Goal: Task Accomplishment & Management: Manage account settings

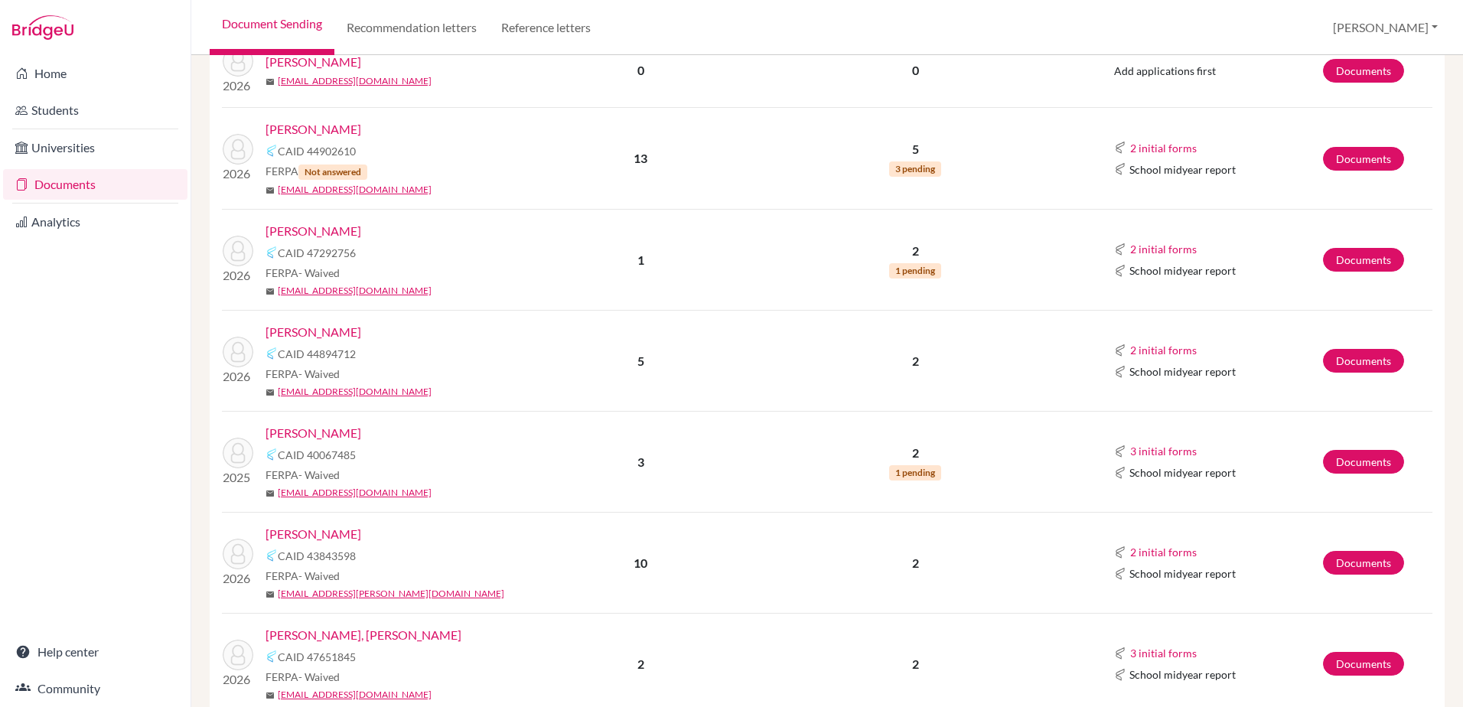
scroll to position [1071, 0]
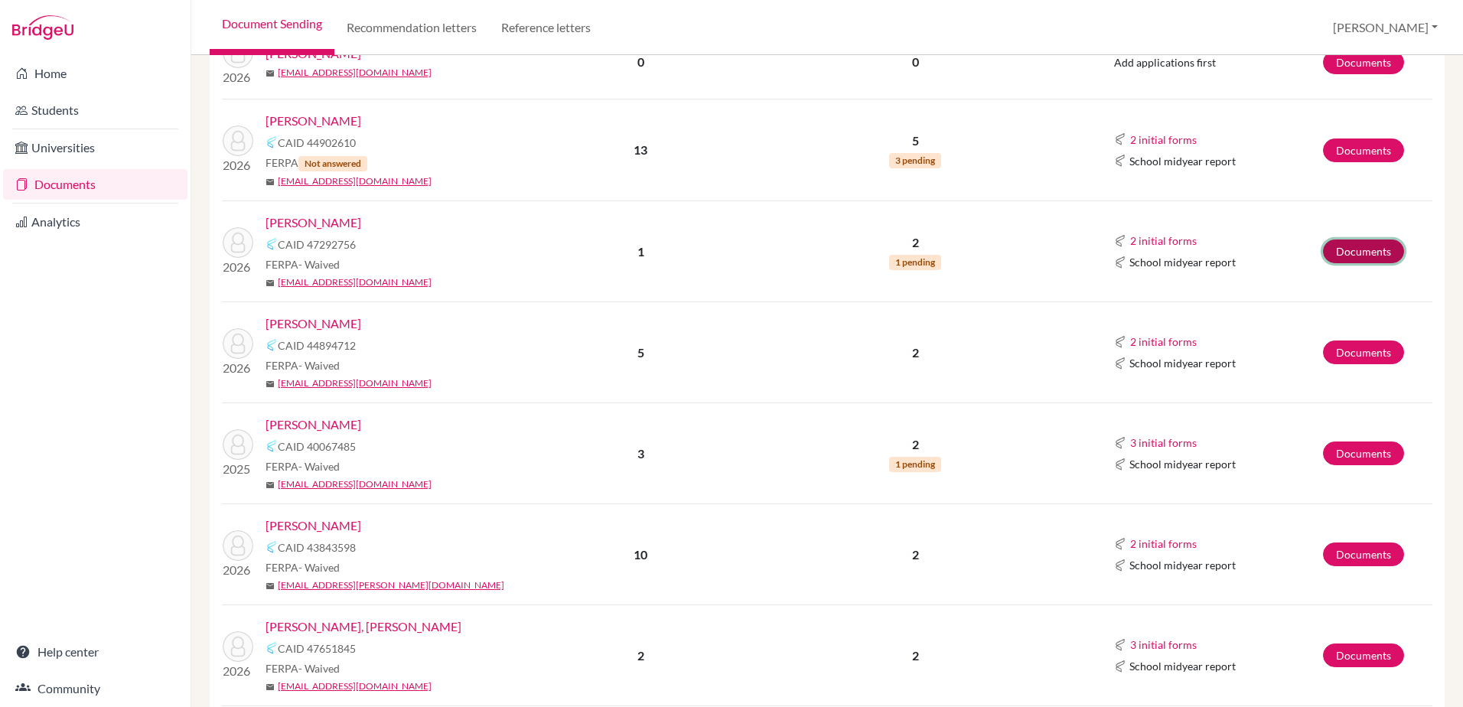
click at [1323, 255] on link "Documents" at bounding box center [1363, 251] width 81 height 24
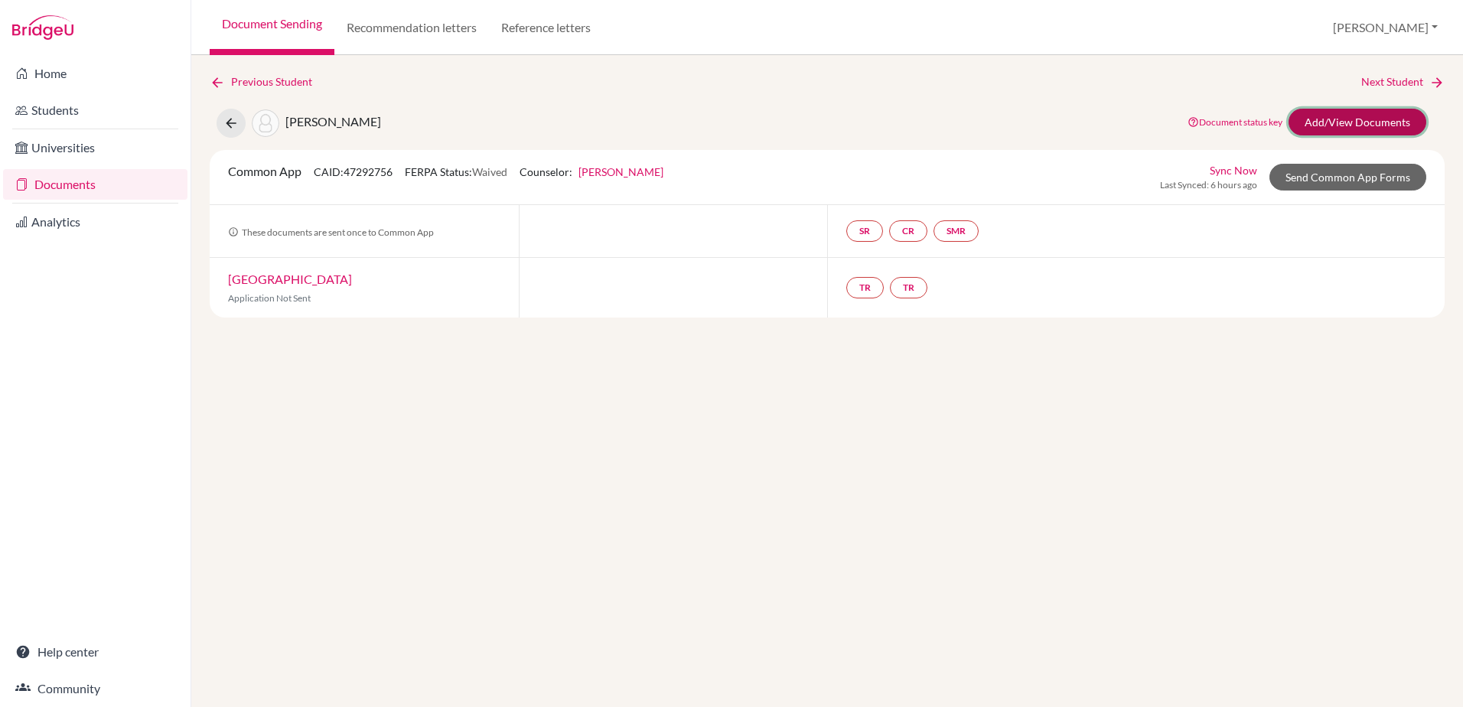
click at [1366, 128] on link "Add/View Documents" at bounding box center [1357, 122] width 138 height 27
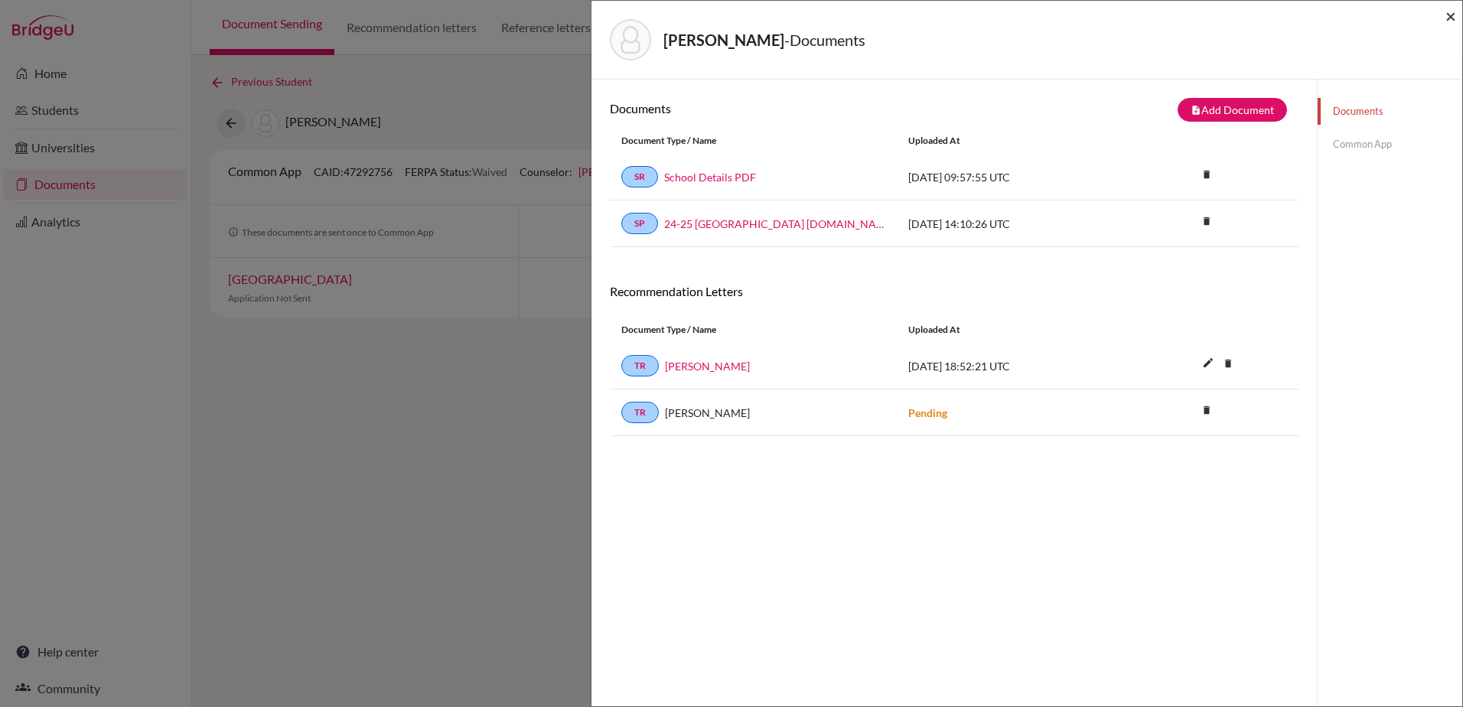
click at [1450, 18] on span "×" at bounding box center [1450, 16] width 11 height 22
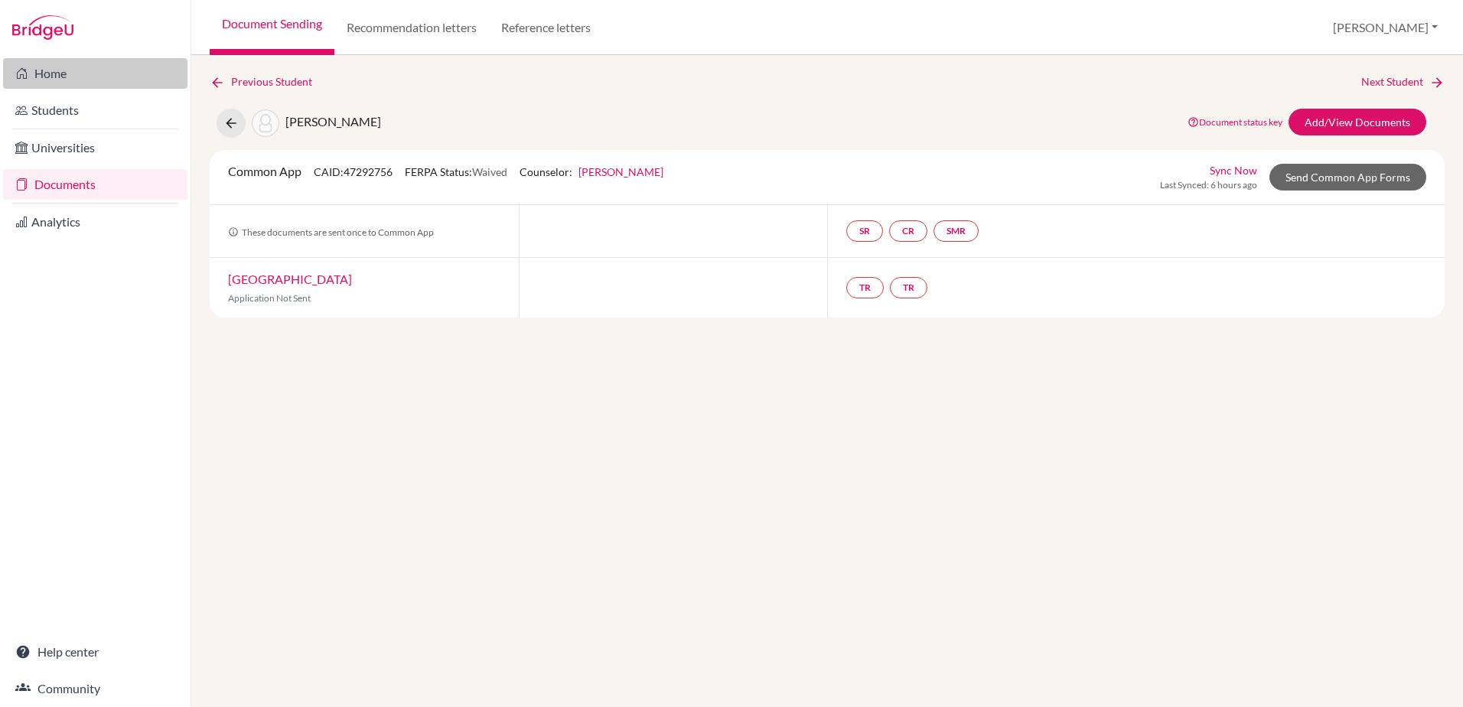
click at [70, 78] on link "Home" at bounding box center [95, 73] width 184 height 31
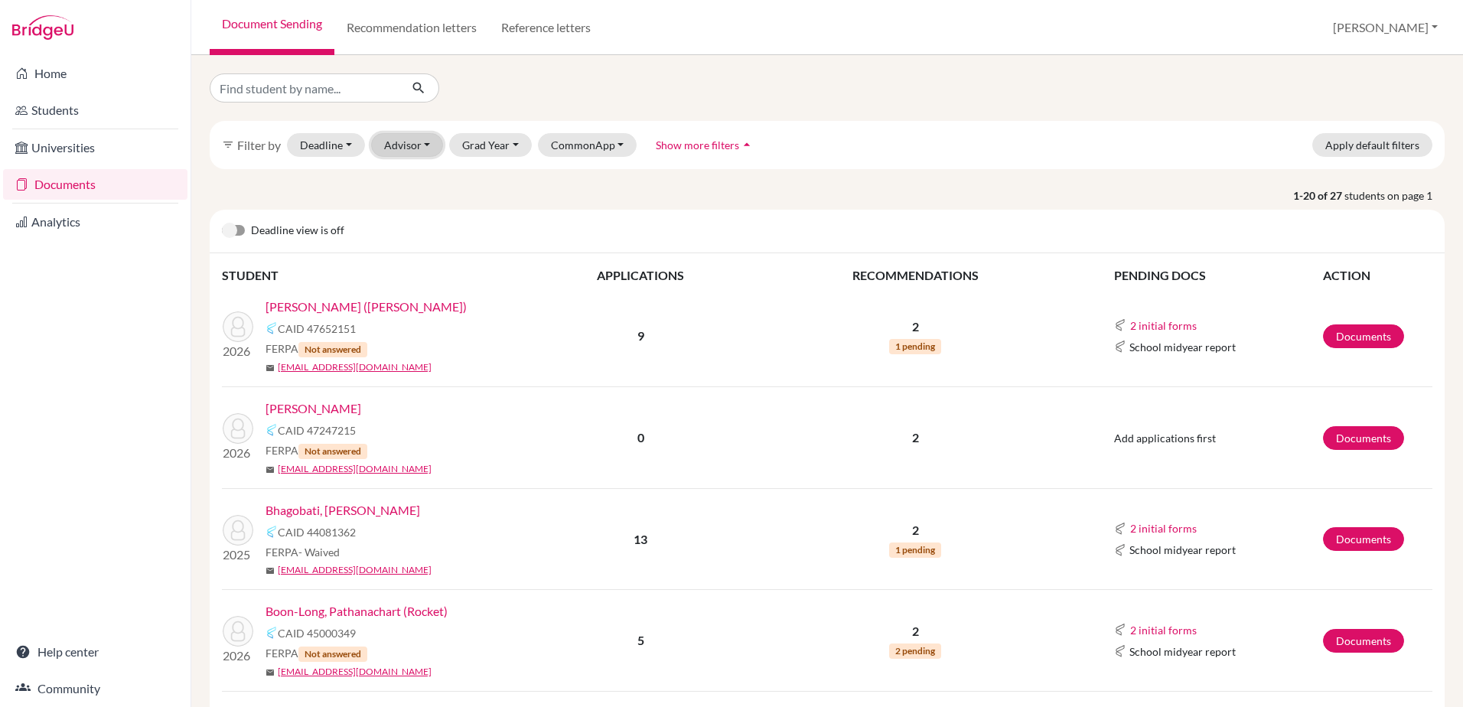
click at [428, 146] on button "Advisor" at bounding box center [407, 145] width 73 height 24
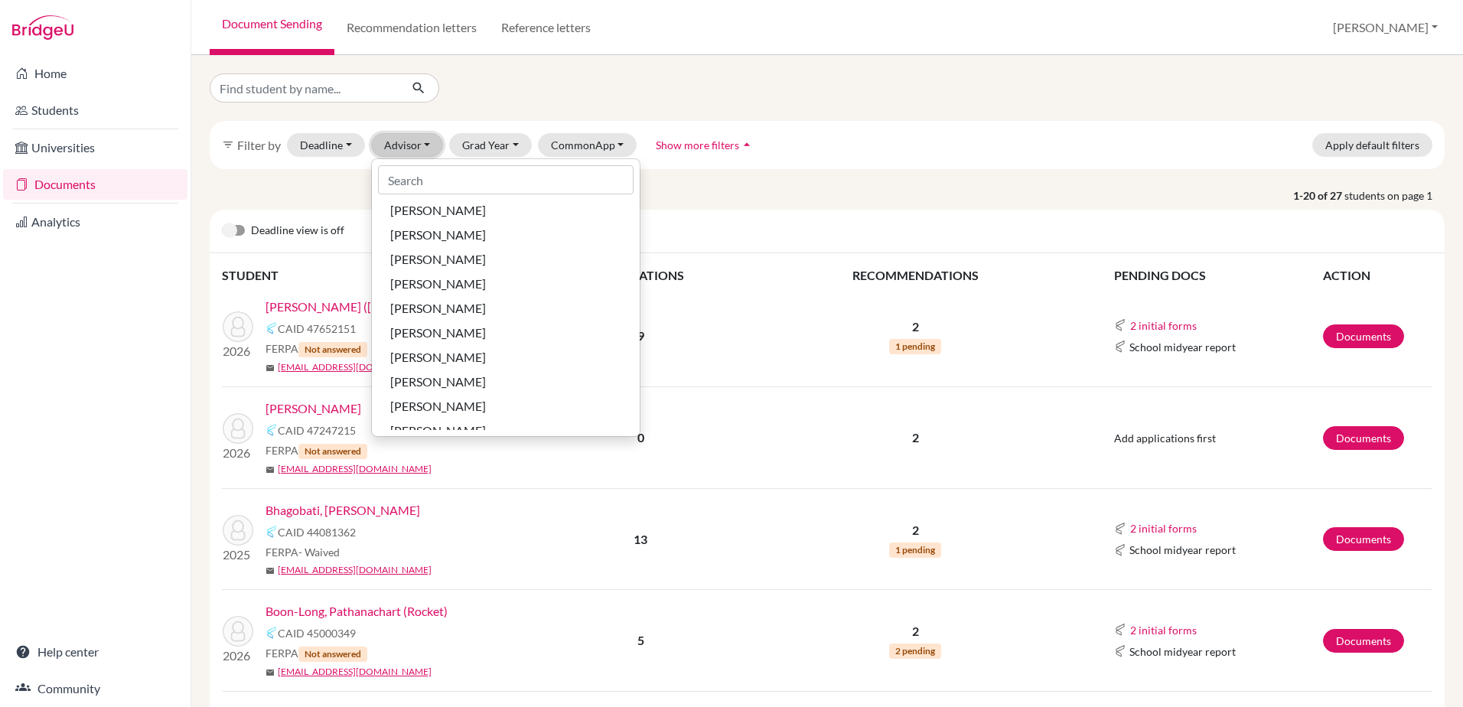
scroll to position [1683, 0]
click at [436, 378] on span "Lewthwaite, Paul" at bounding box center [438, 378] width 96 height 18
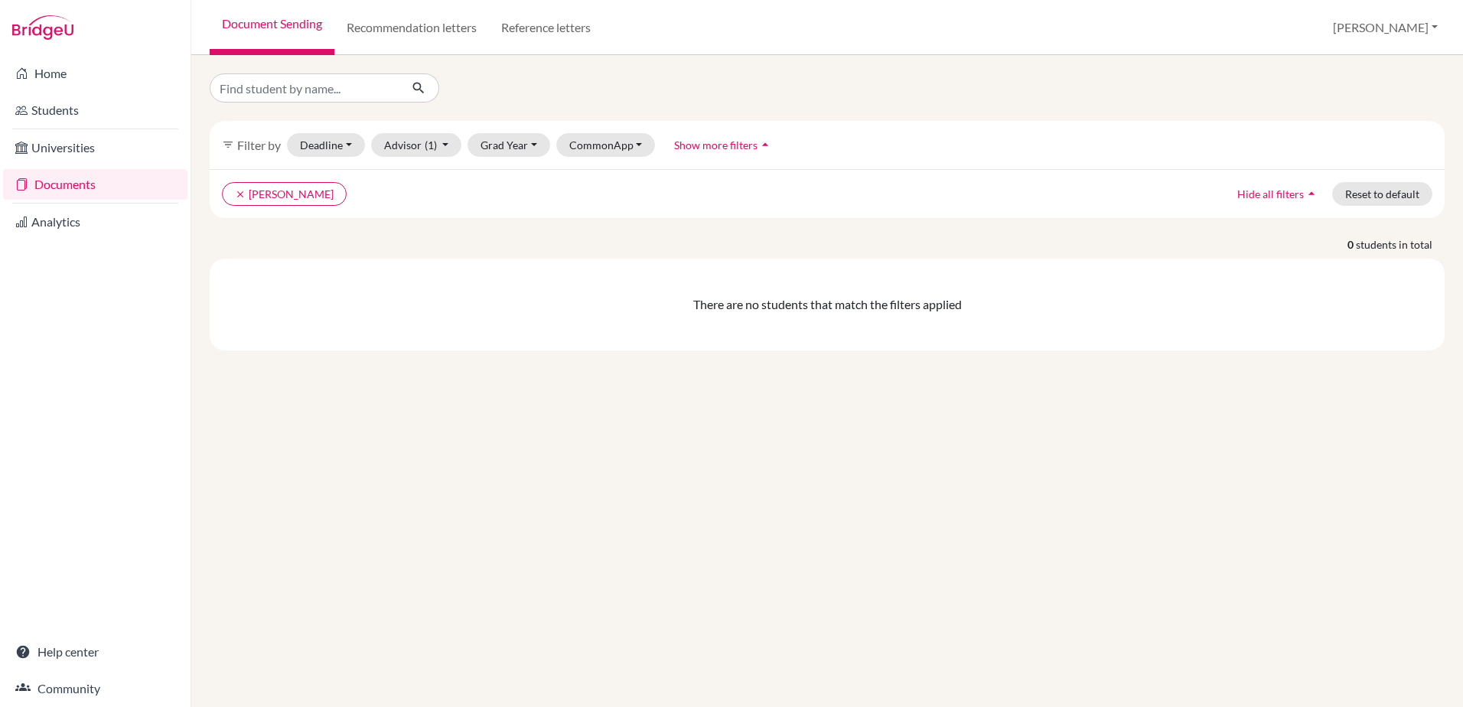
click at [60, 181] on link "Documents" at bounding box center [95, 184] width 184 height 31
click at [284, 29] on link "Document Sending" at bounding box center [272, 27] width 125 height 55
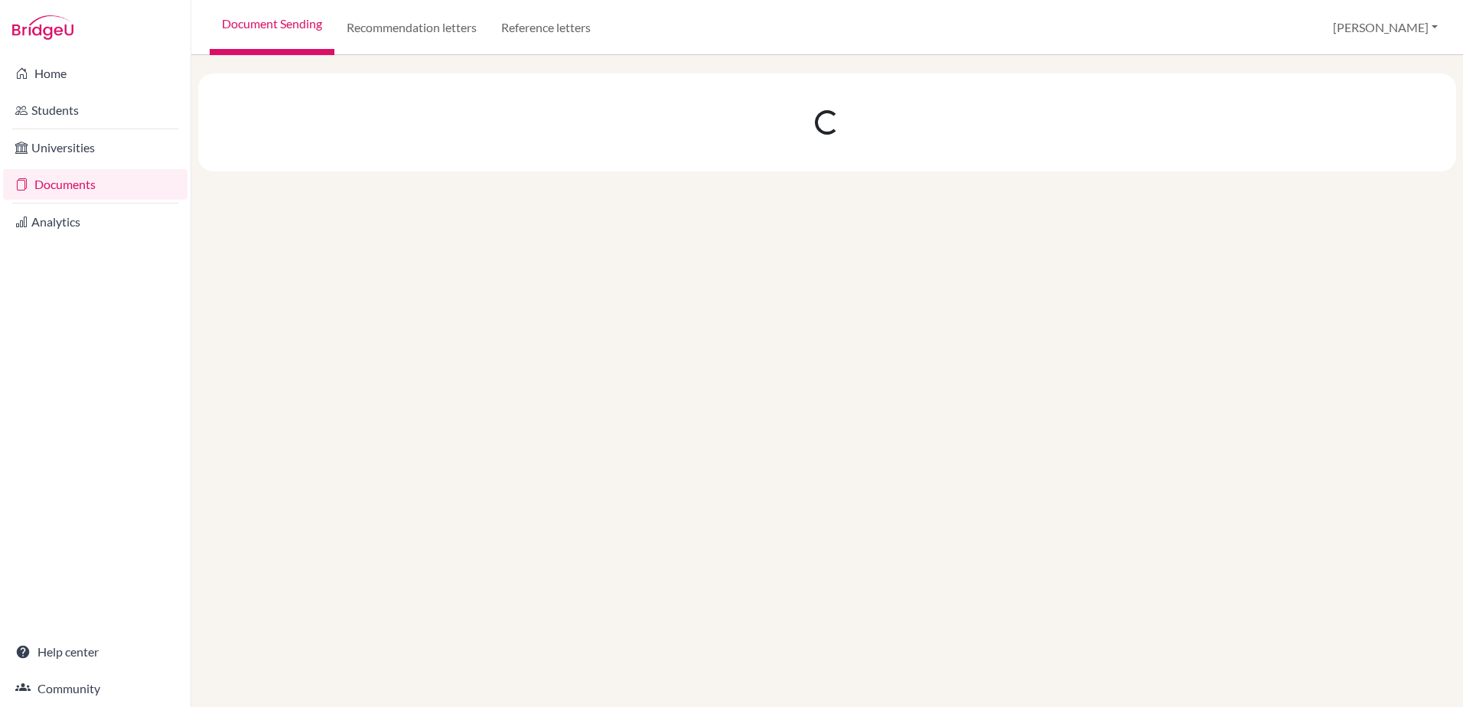
click at [47, 106] on link "Students" at bounding box center [95, 110] width 184 height 31
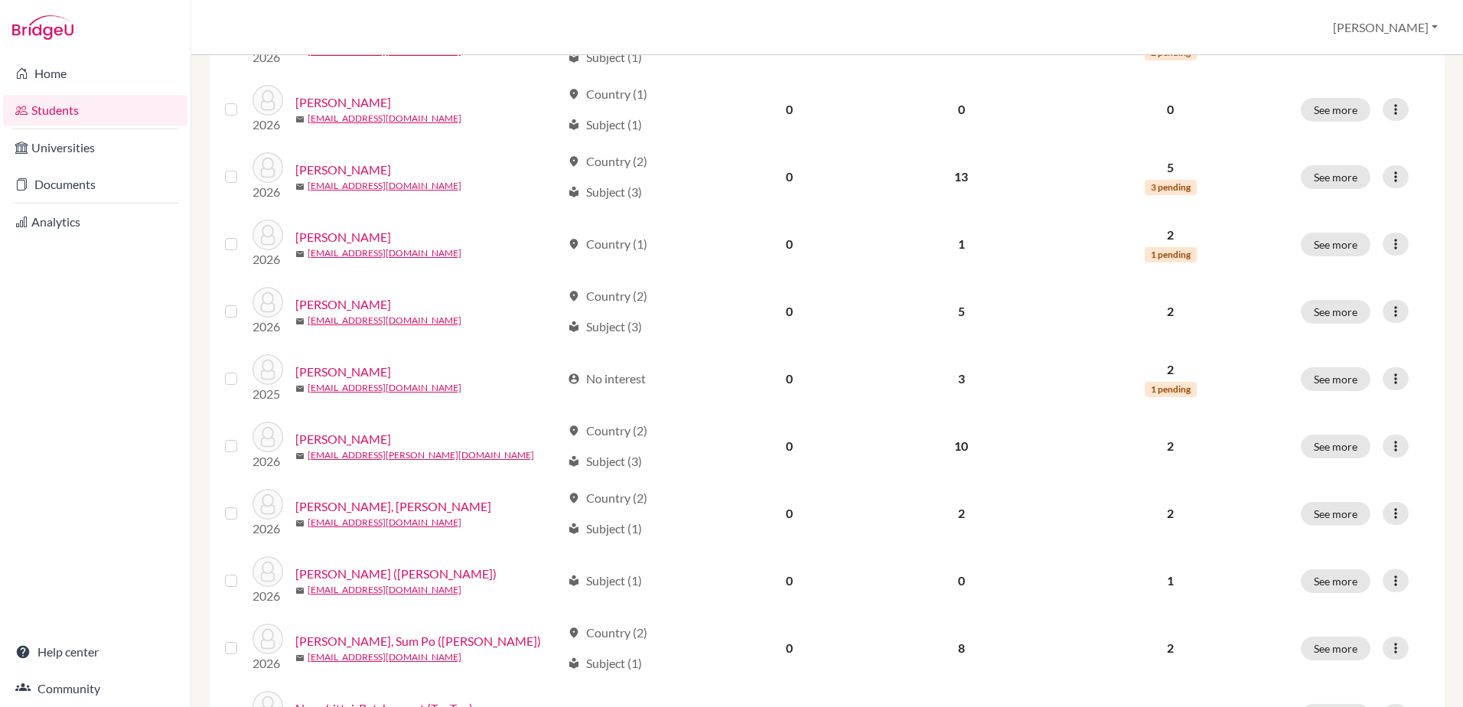
scroll to position [737, 0]
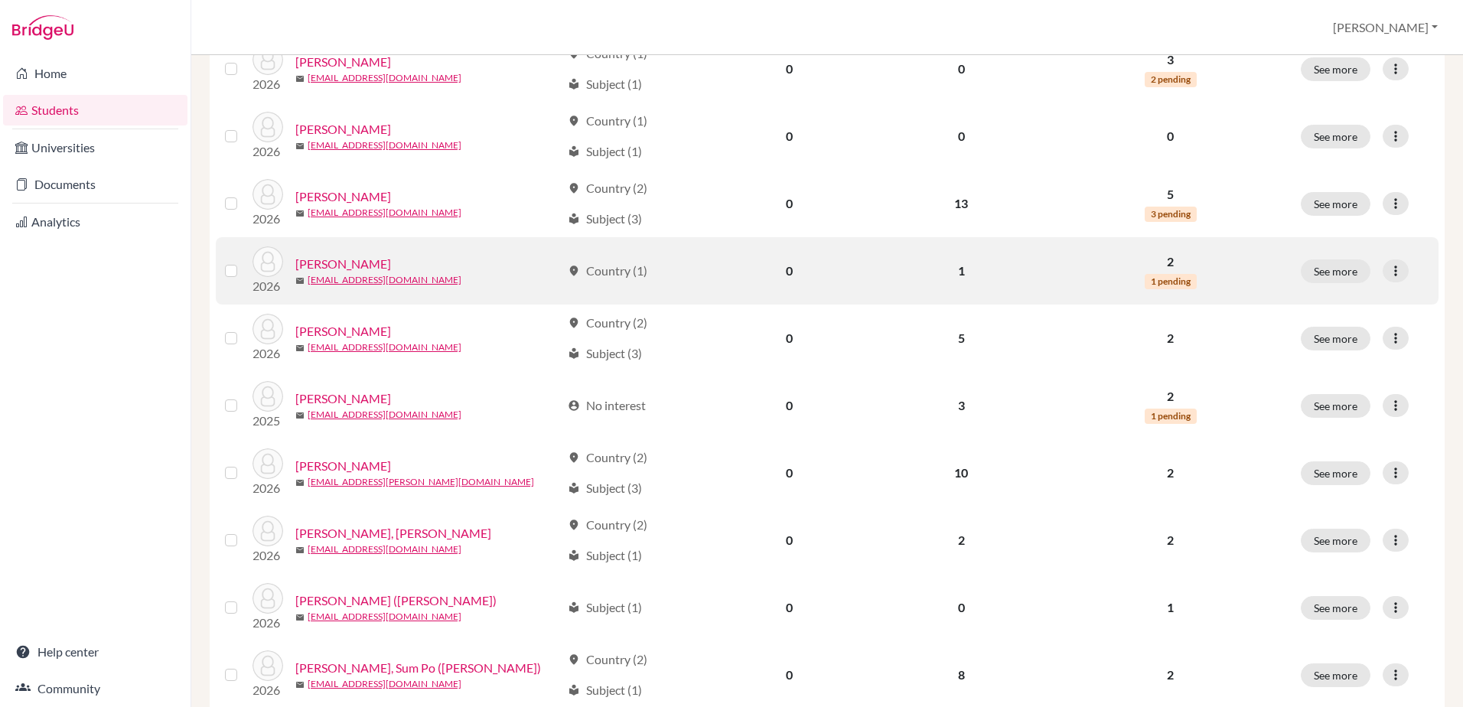
click at [327, 262] on link "Fung, Tristan" at bounding box center [343, 264] width 96 height 18
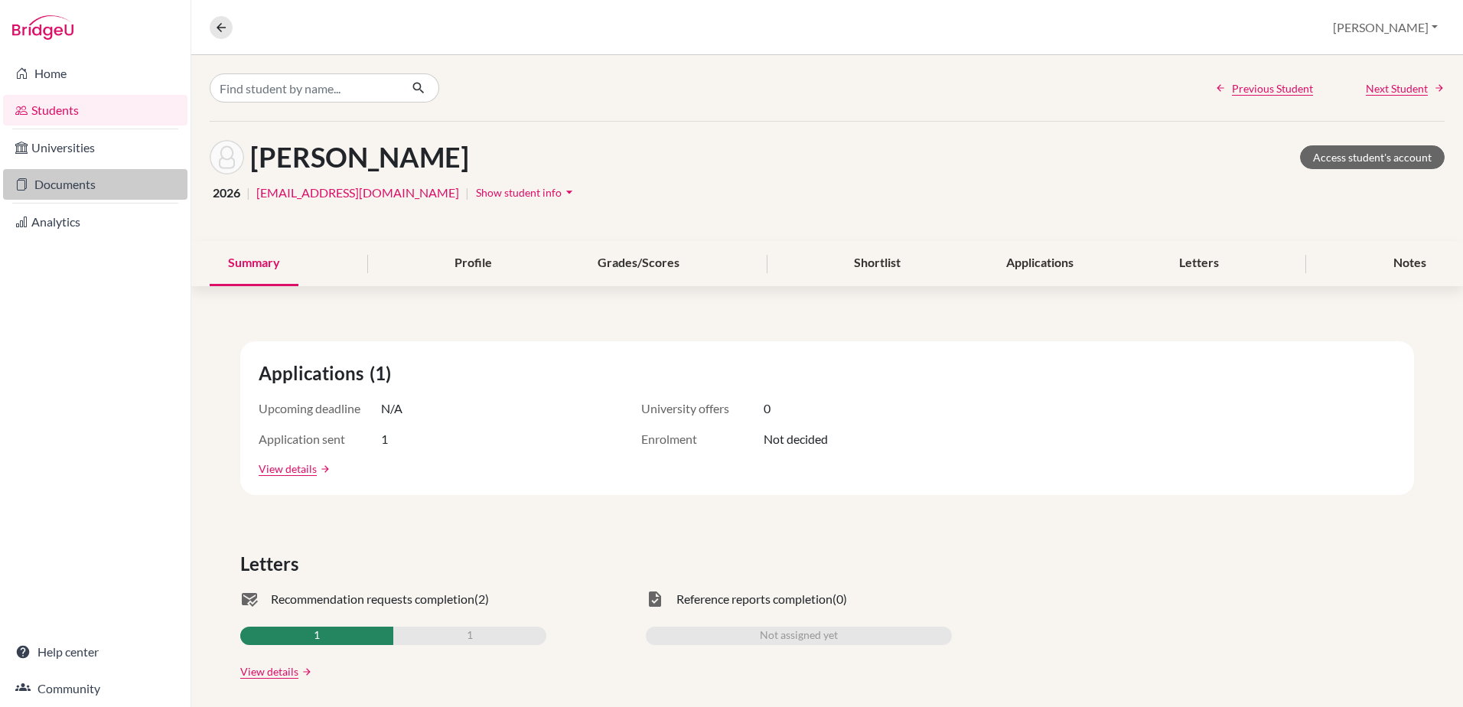
click at [53, 190] on link "Documents" at bounding box center [95, 184] width 184 height 31
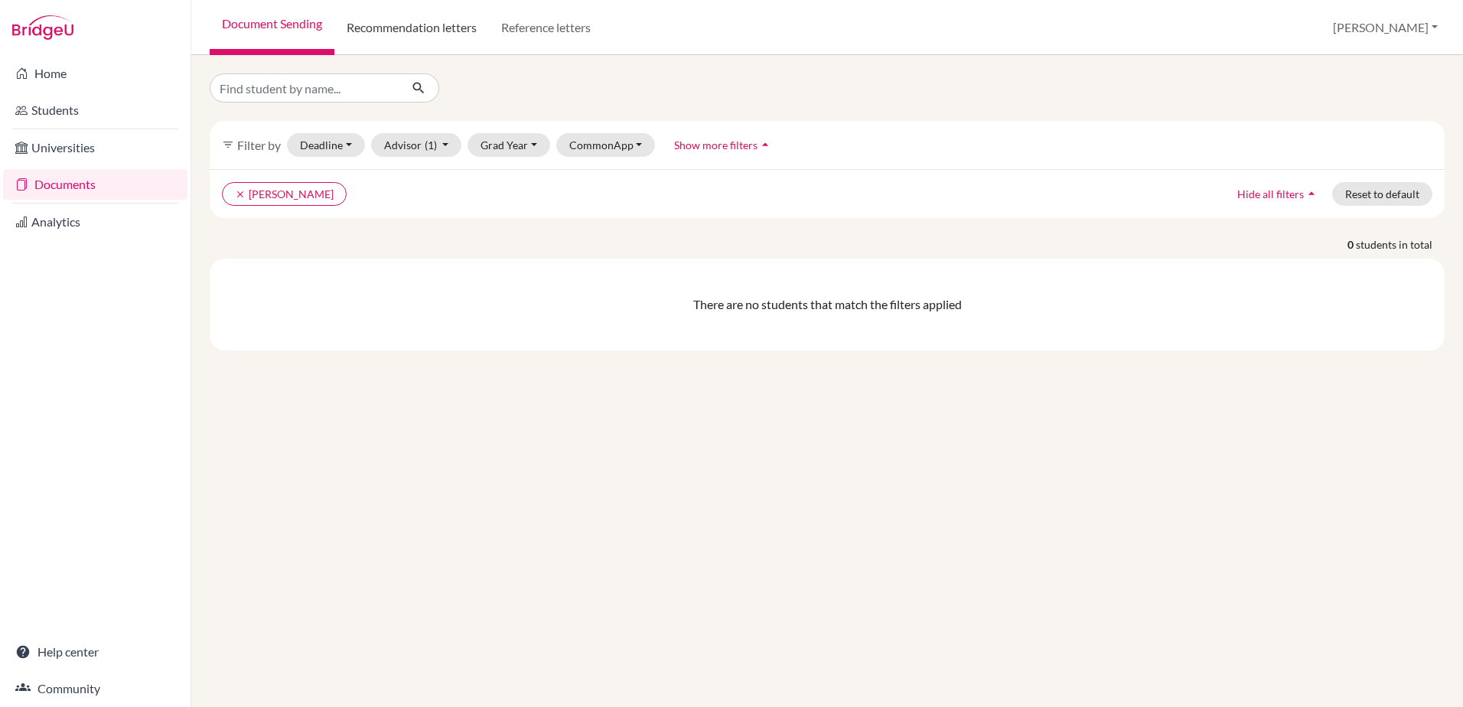
click at [427, 29] on link "Recommendation letters" at bounding box center [411, 27] width 155 height 55
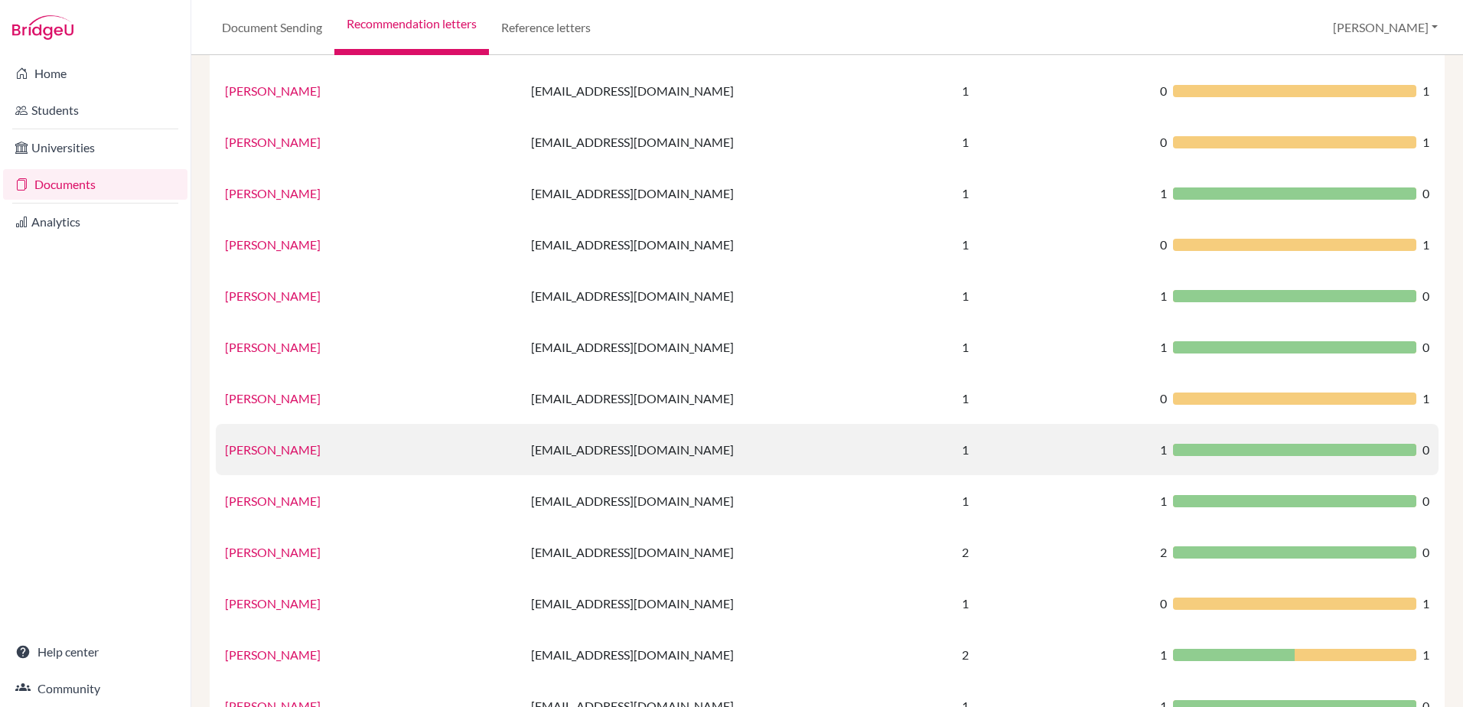
scroll to position [873, 0]
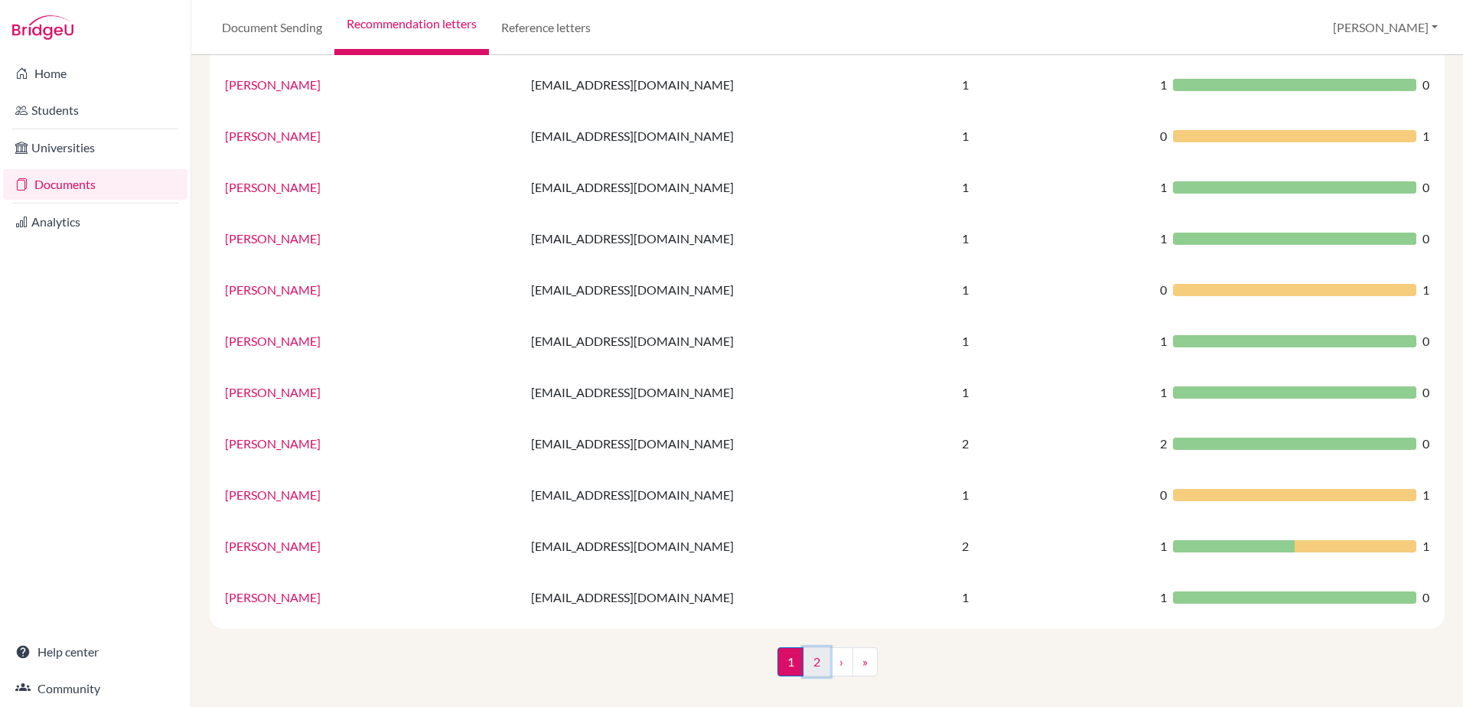
click at [807, 665] on link "2" at bounding box center [816, 661] width 27 height 29
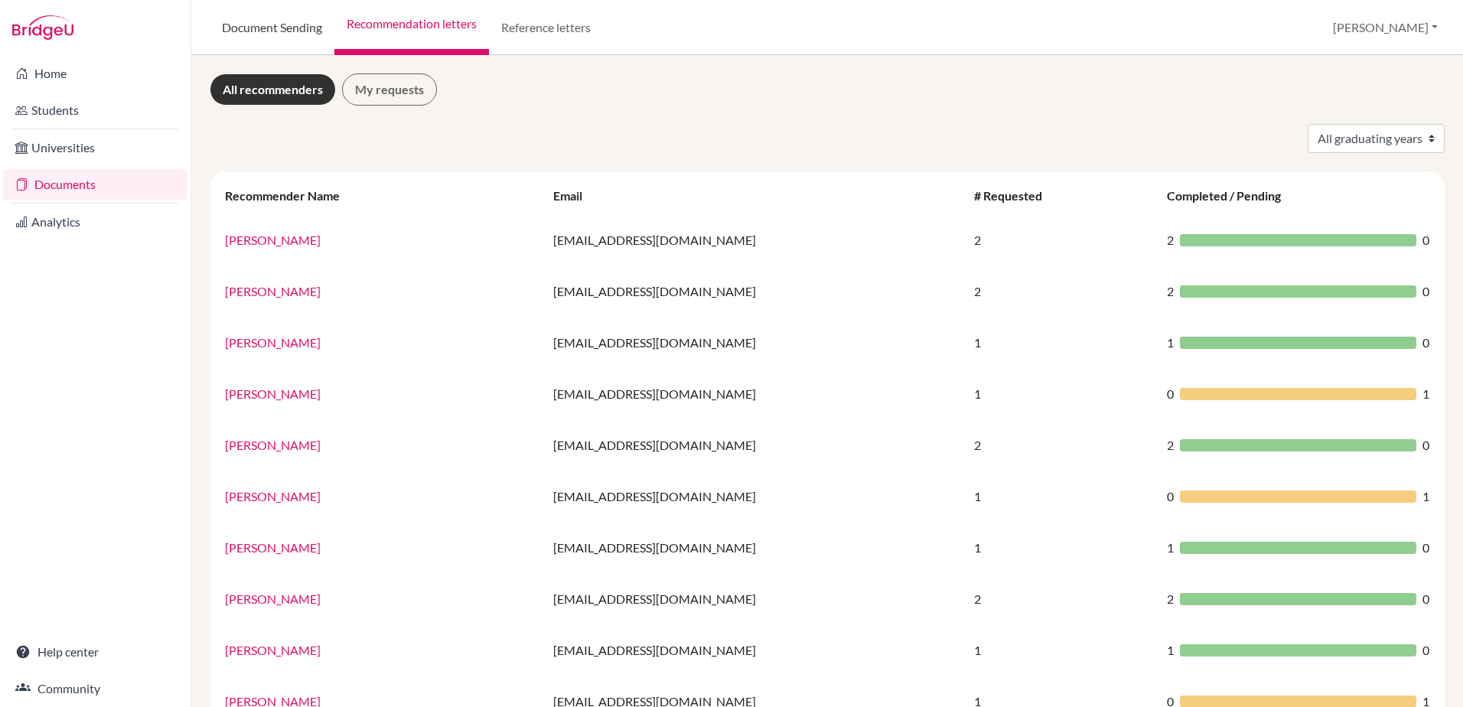
click at [294, 33] on link "Document Sending" at bounding box center [272, 27] width 125 height 55
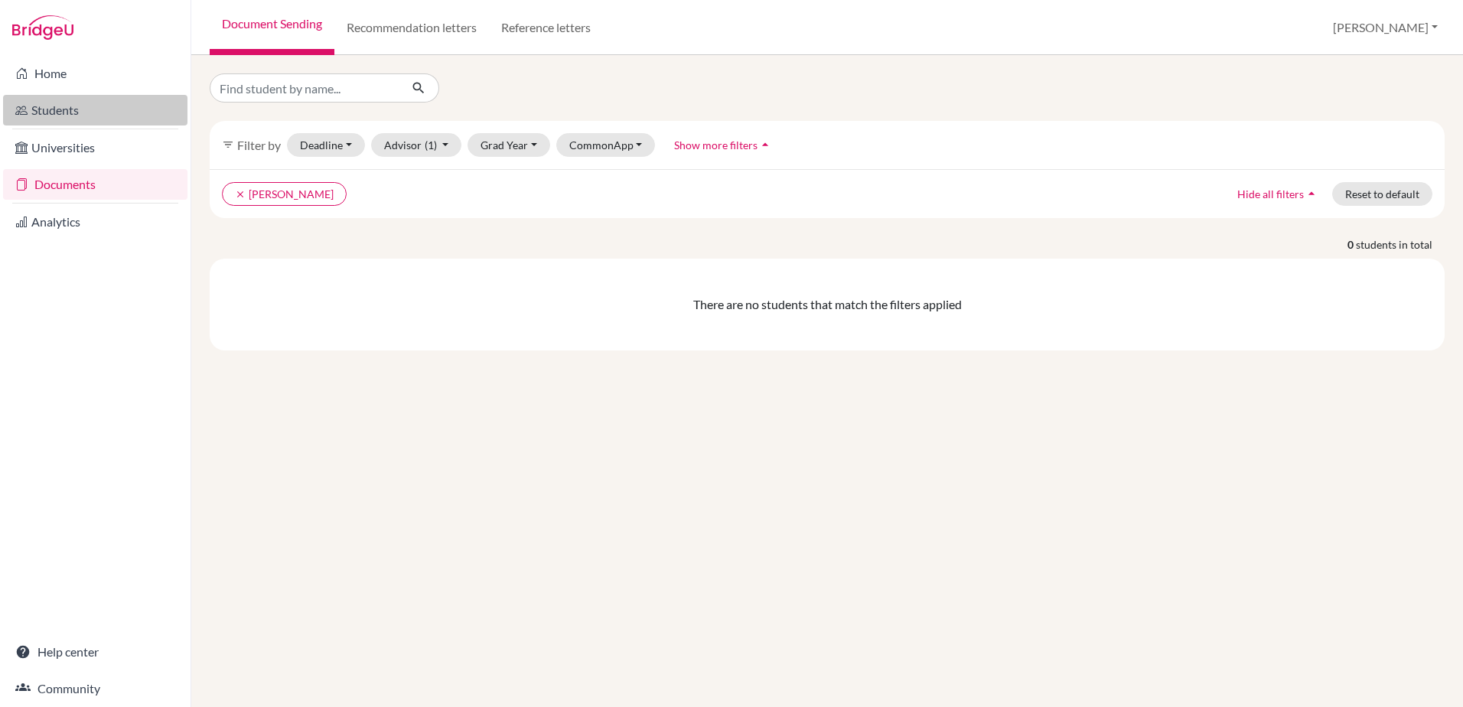
click at [60, 118] on link "Students" at bounding box center [95, 110] width 184 height 31
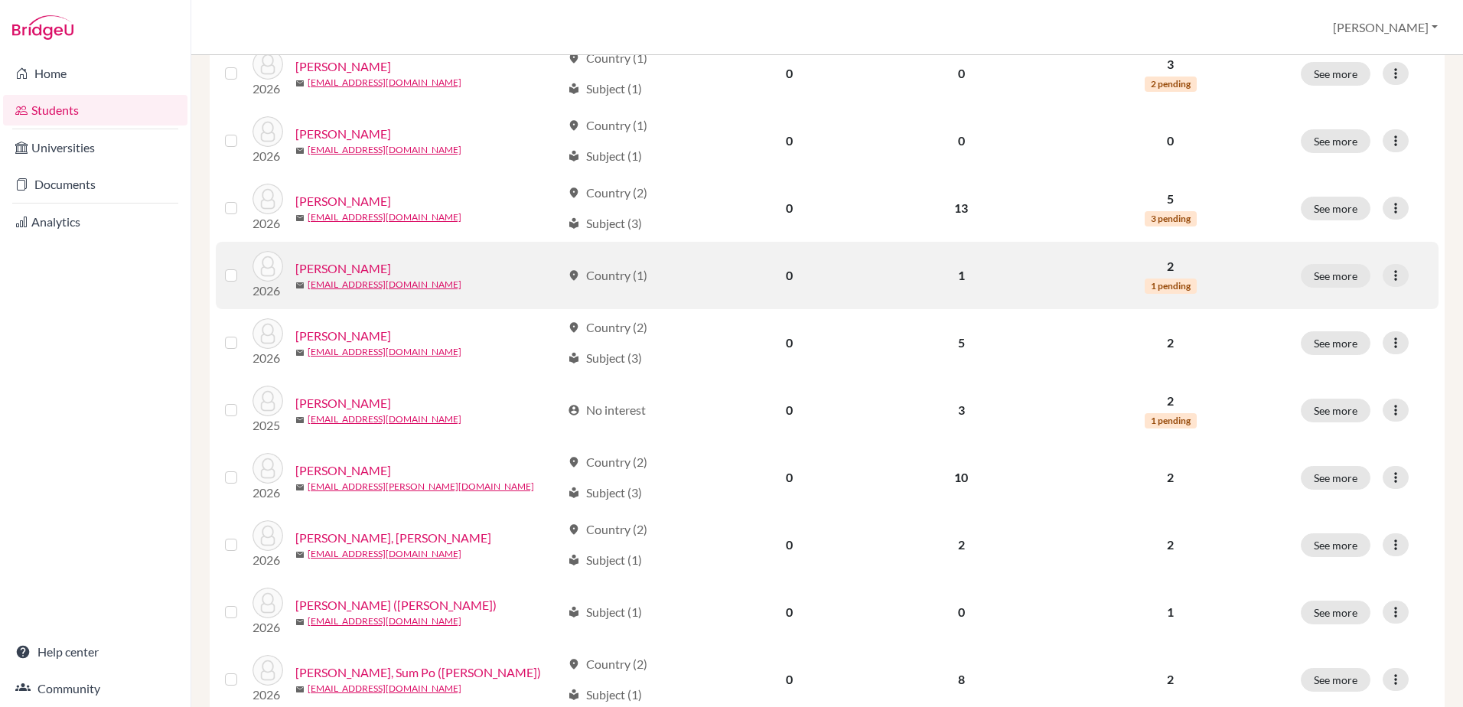
scroll to position [841, 0]
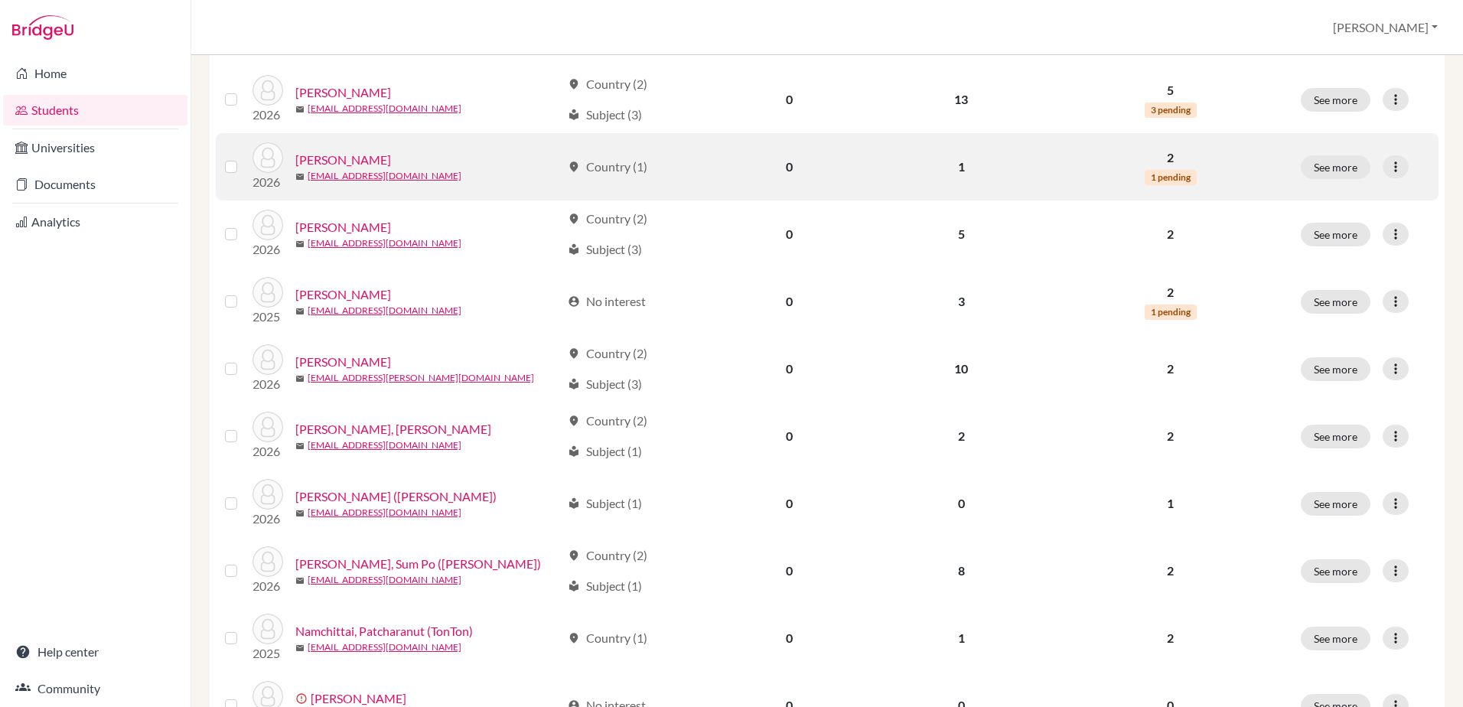
click at [334, 162] on link "Fung, Tristan" at bounding box center [343, 160] width 96 height 18
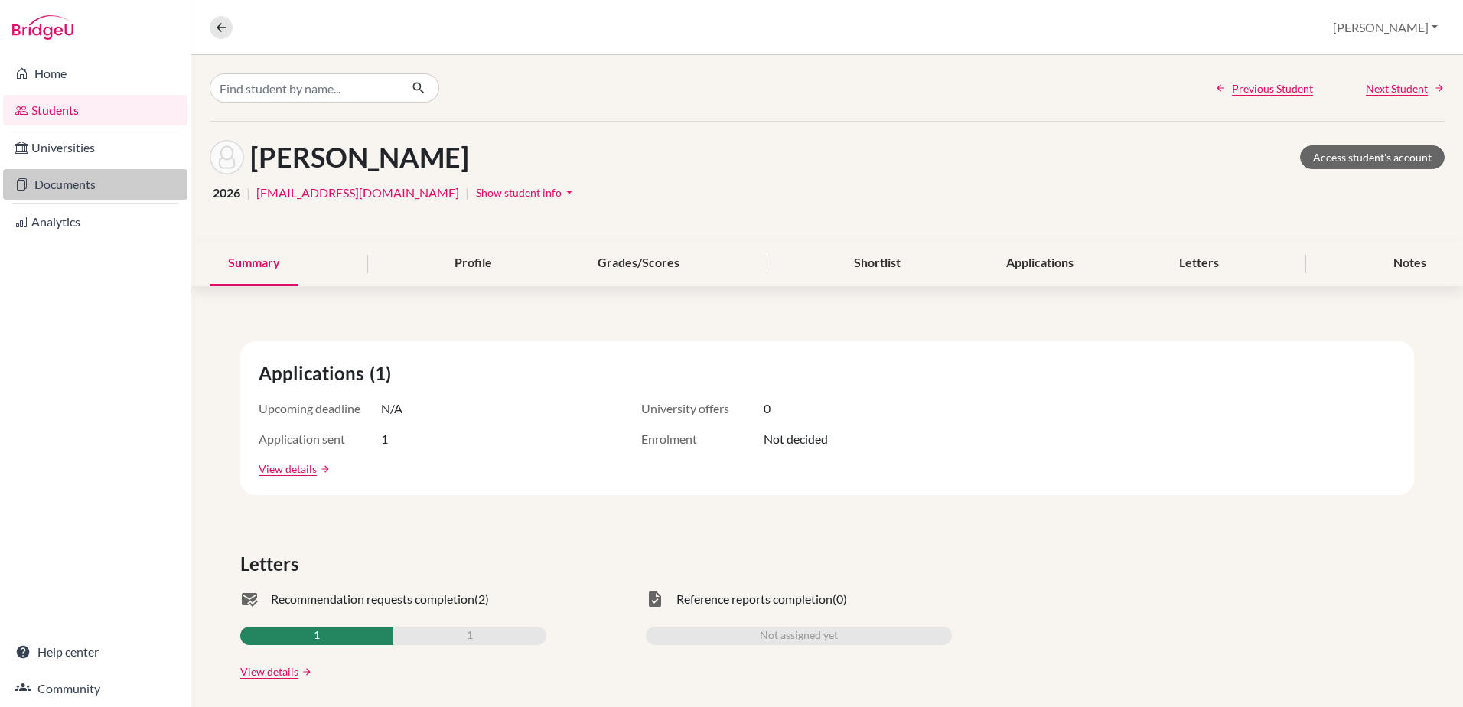
click at [45, 181] on link "Documents" at bounding box center [95, 184] width 184 height 31
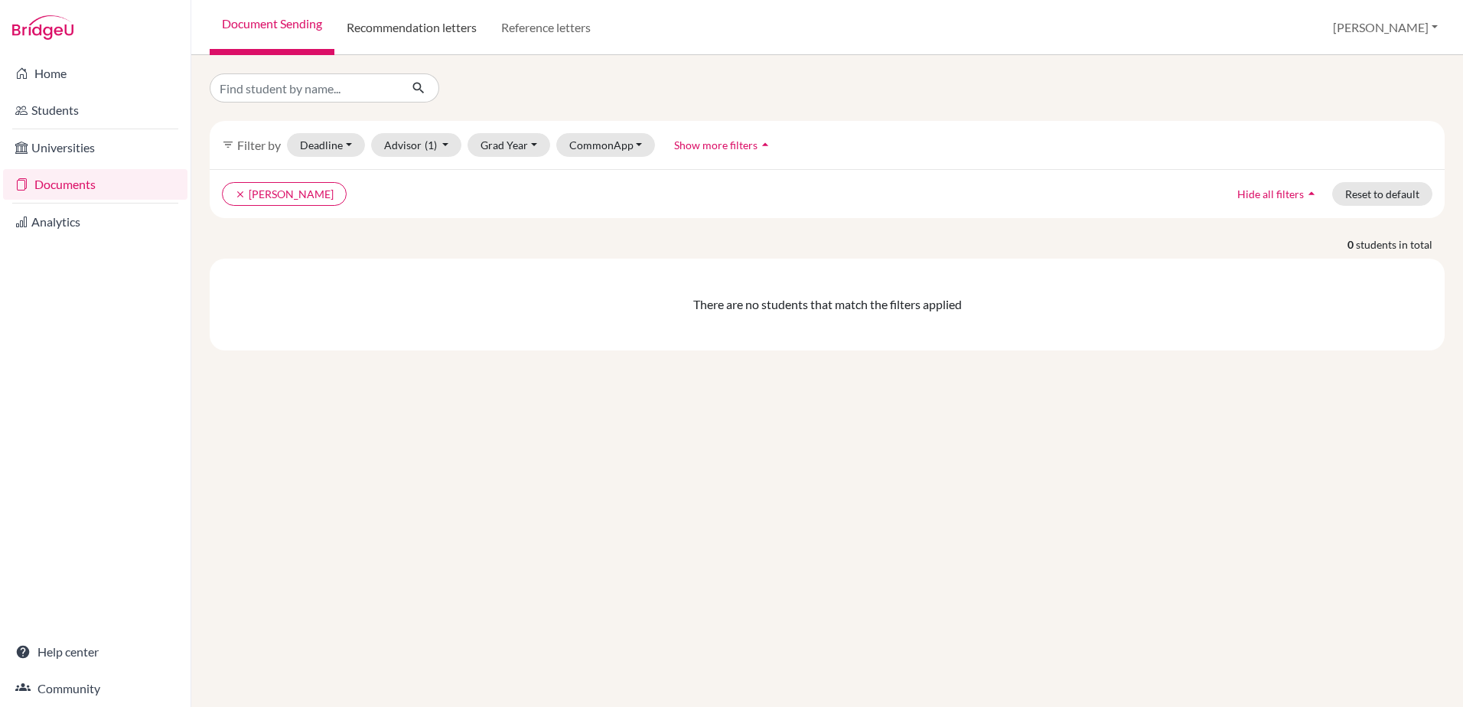
click at [370, 30] on link "Recommendation letters" at bounding box center [411, 27] width 155 height 55
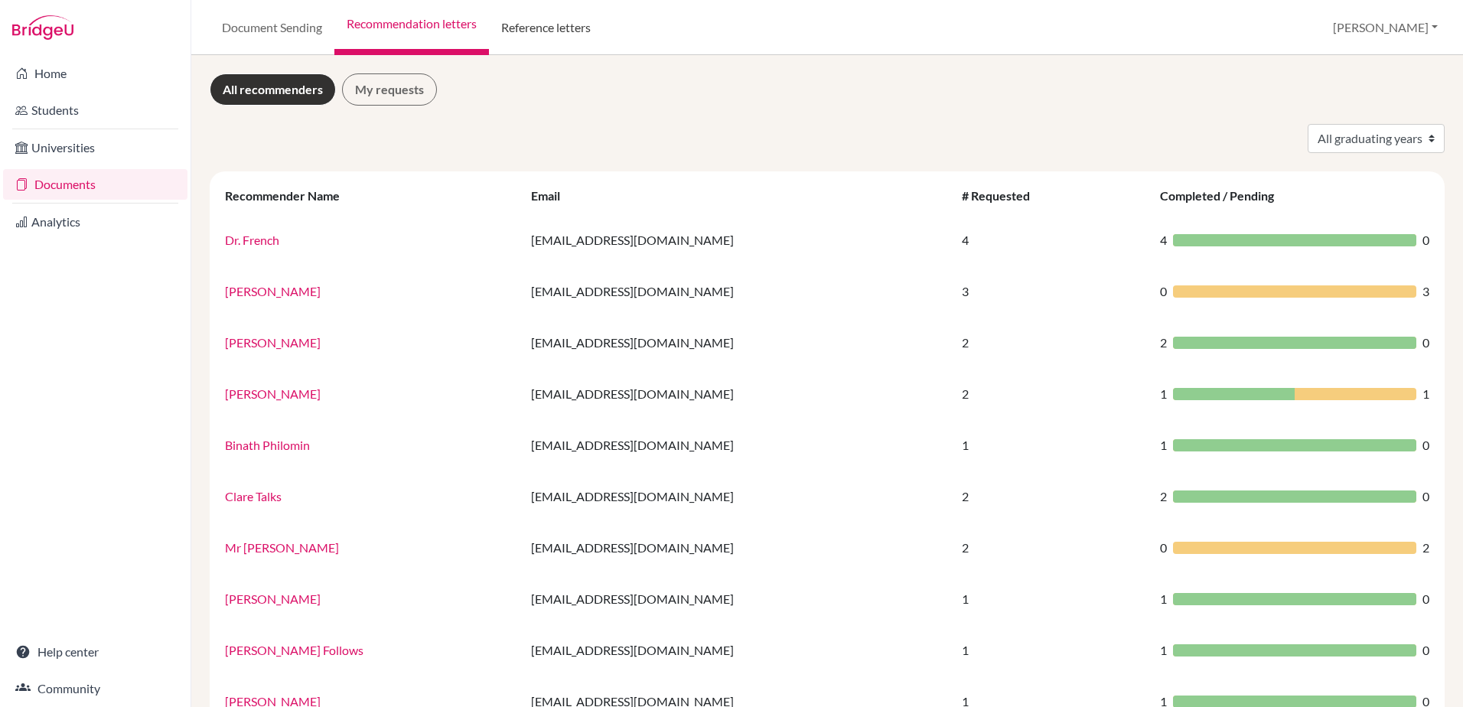
click at [561, 28] on link "Reference letters" at bounding box center [546, 27] width 114 height 55
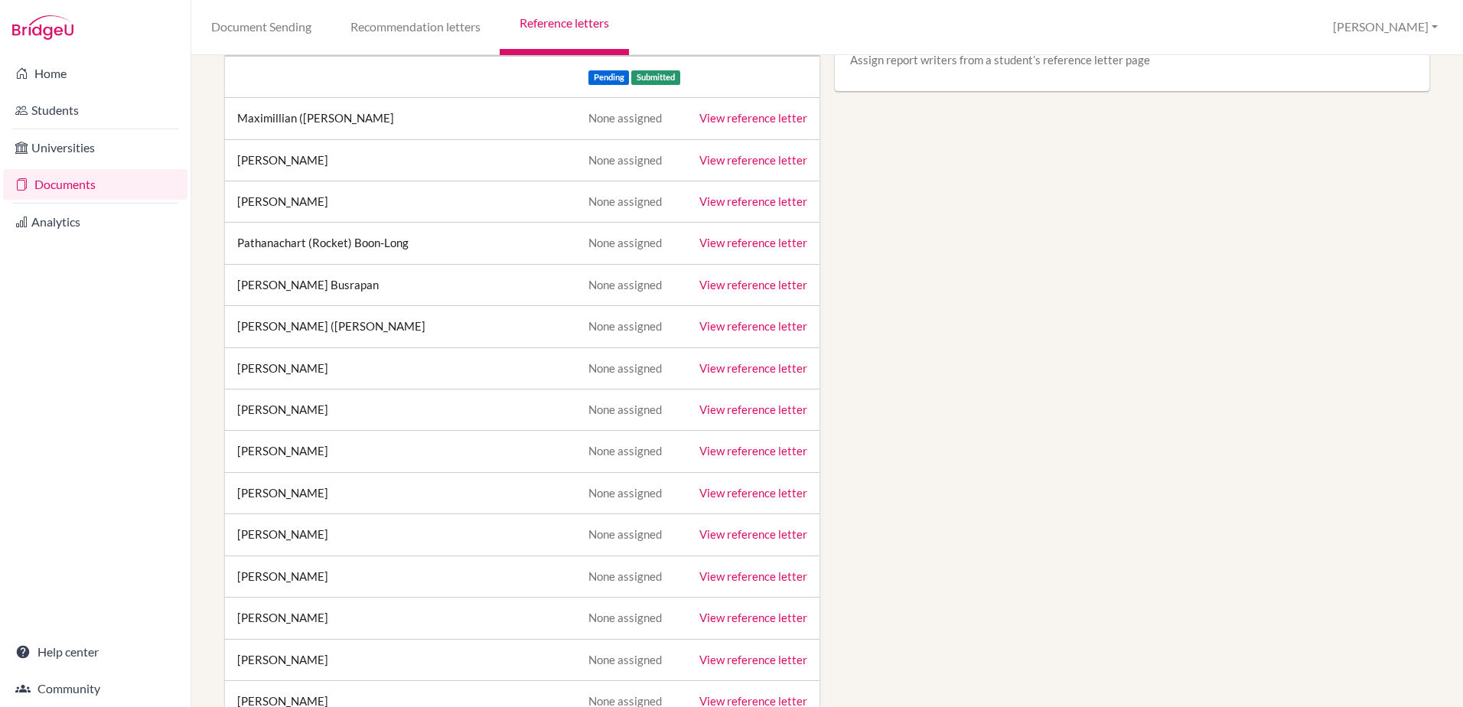
scroll to position [306, 0]
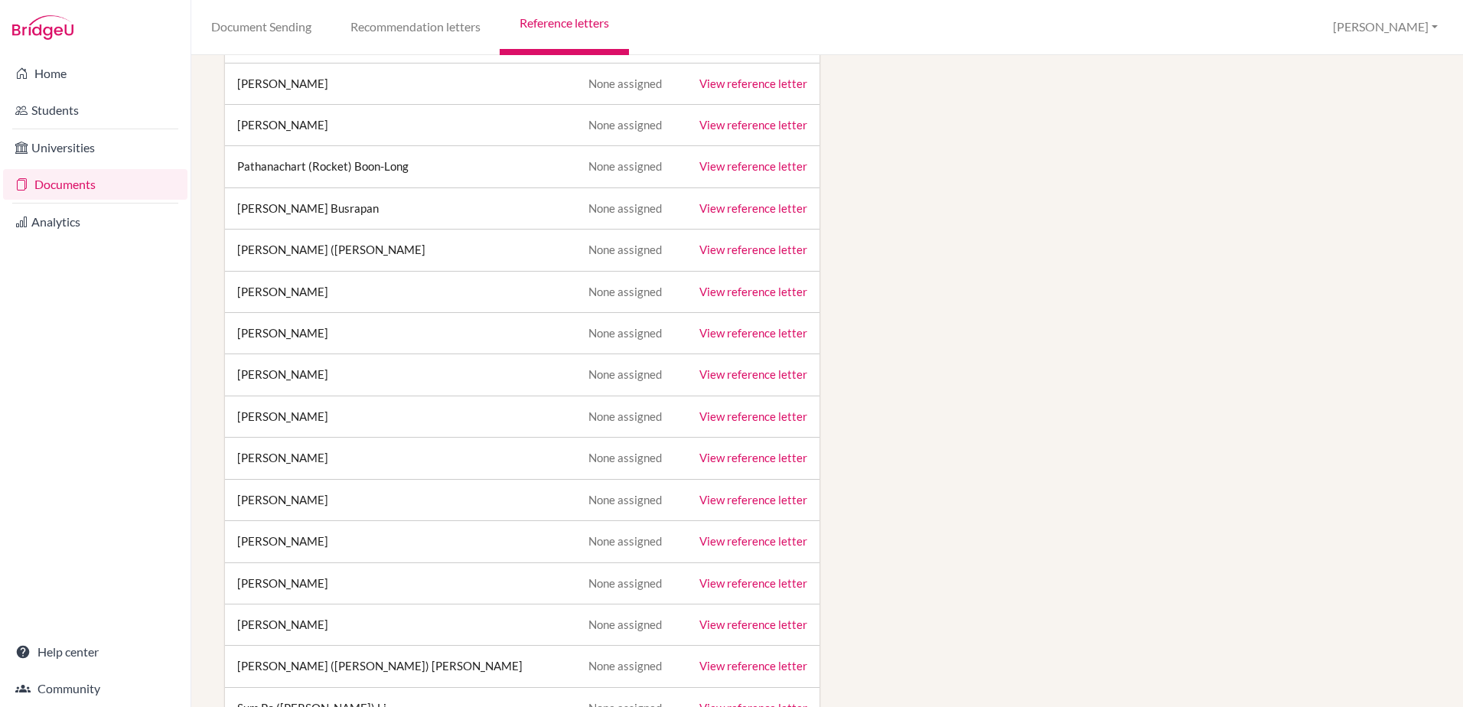
click at [771, 460] on link "View reference letter" at bounding box center [753, 458] width 108 height 14
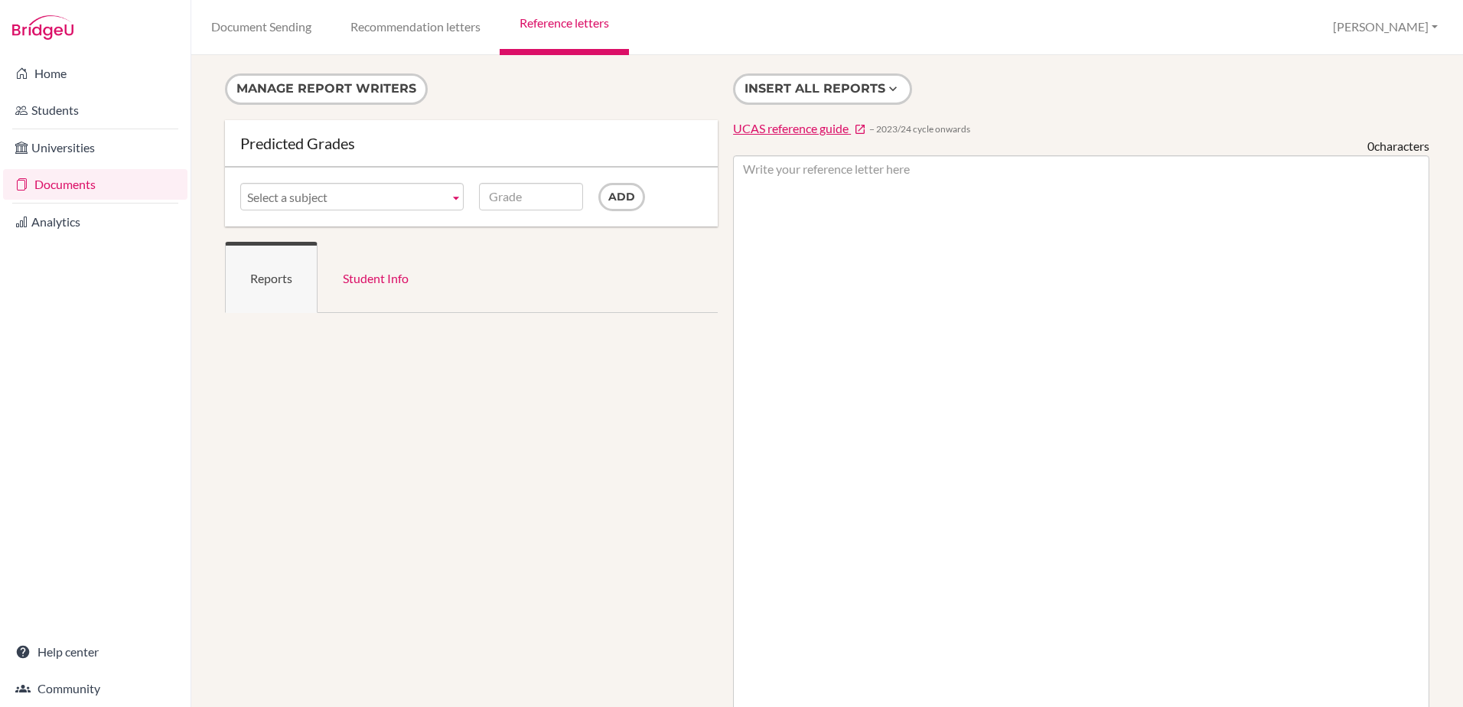
click at [50, 186] on link "Documents" at bounding box center [95, 184] width 184 height 31
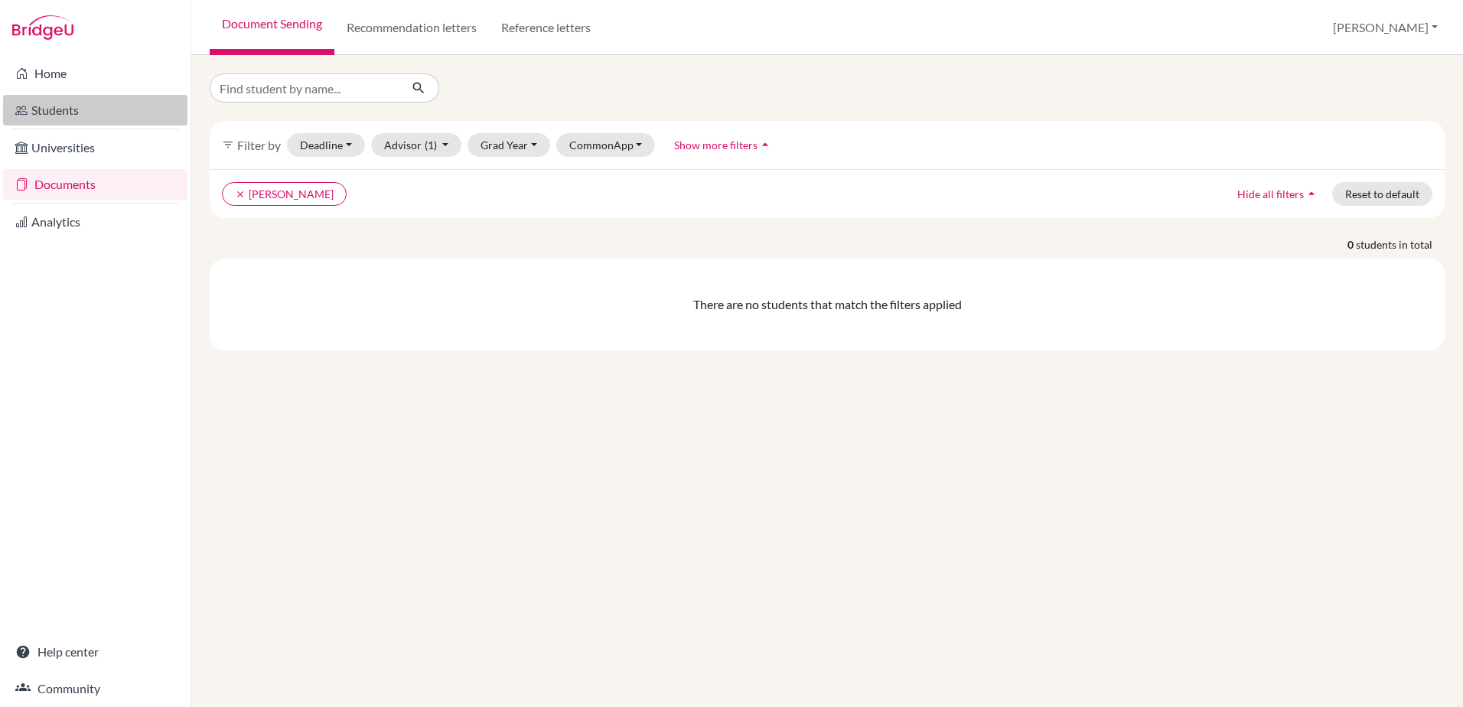
click at [59, 103] on link "Students" at bounding box center [95, 110] width 184 height 31
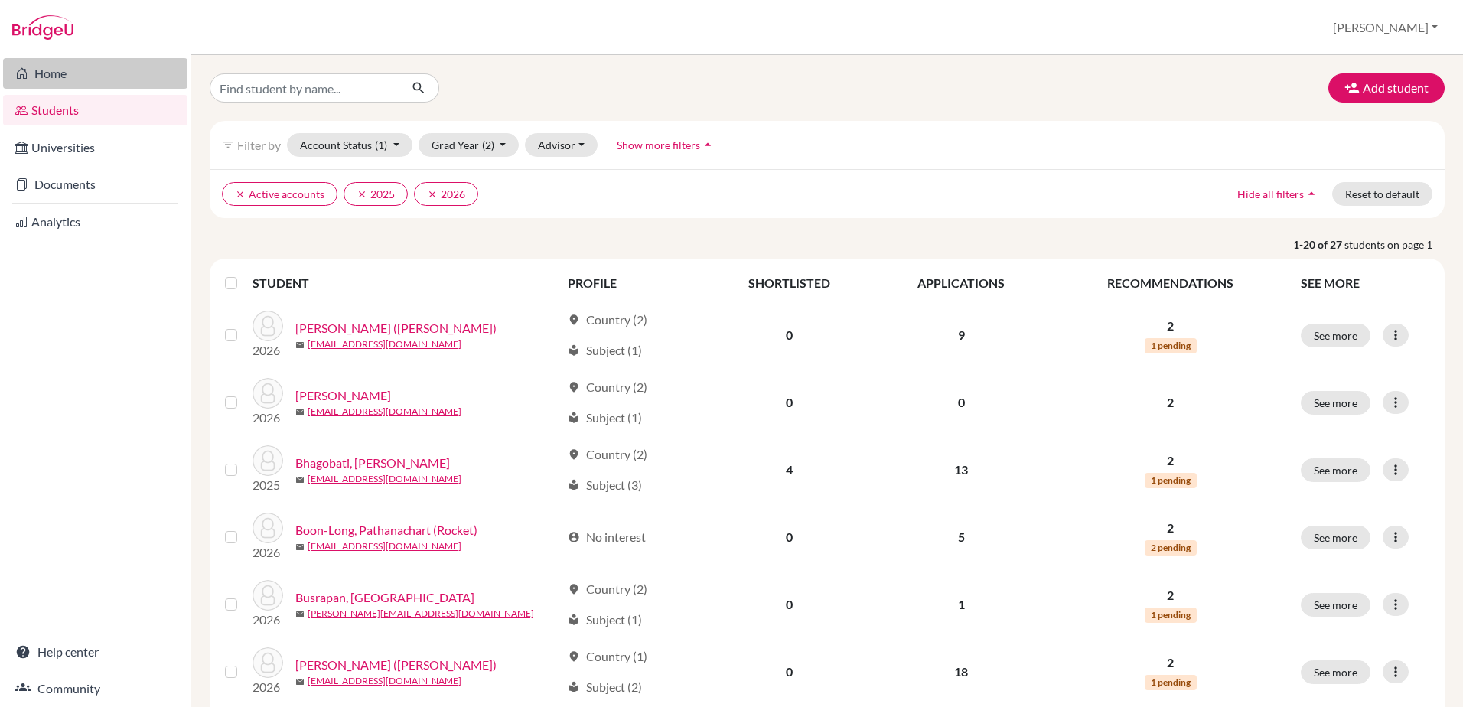
click at [47, 67] on link "Home" at bounding box center [95, 73] width 184 height 31
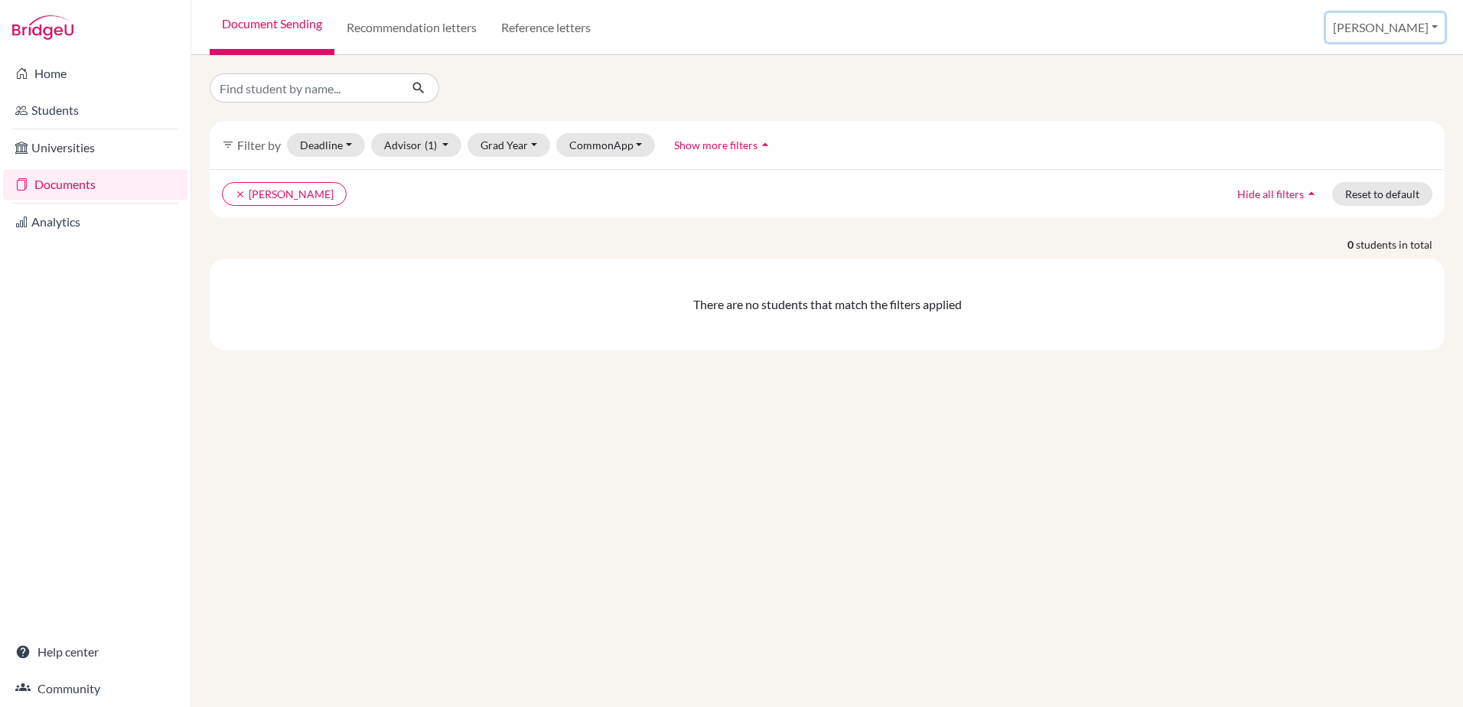
click at [1437, 24] on button "[PERSON_NAME]" at bounding box center [1385, 27] width 119 height 29
click at [1388, 193] on button "Reset to default" at bounding box center [1382, 194] width 100 height 24
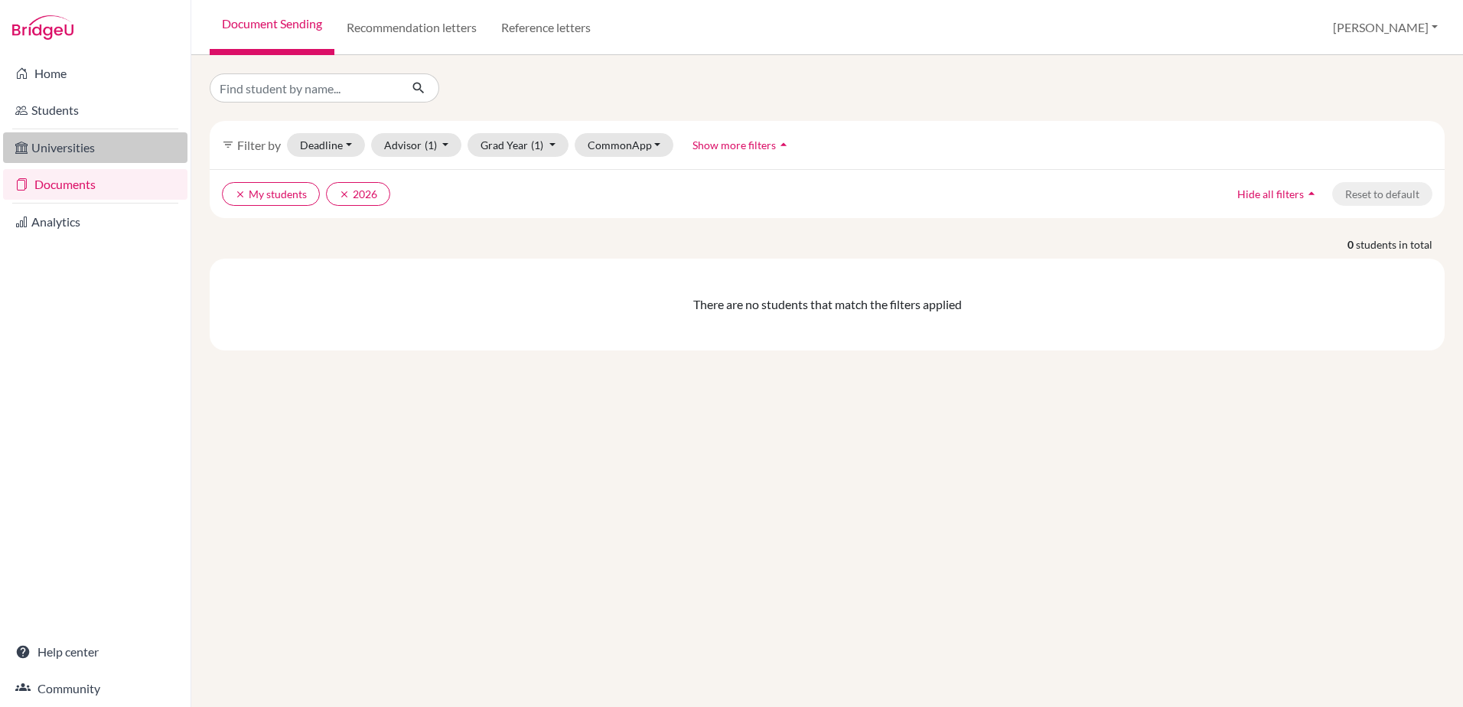
click at [52, 152] on link "Universities" at bounding box center [95, 147] width 184 height 31
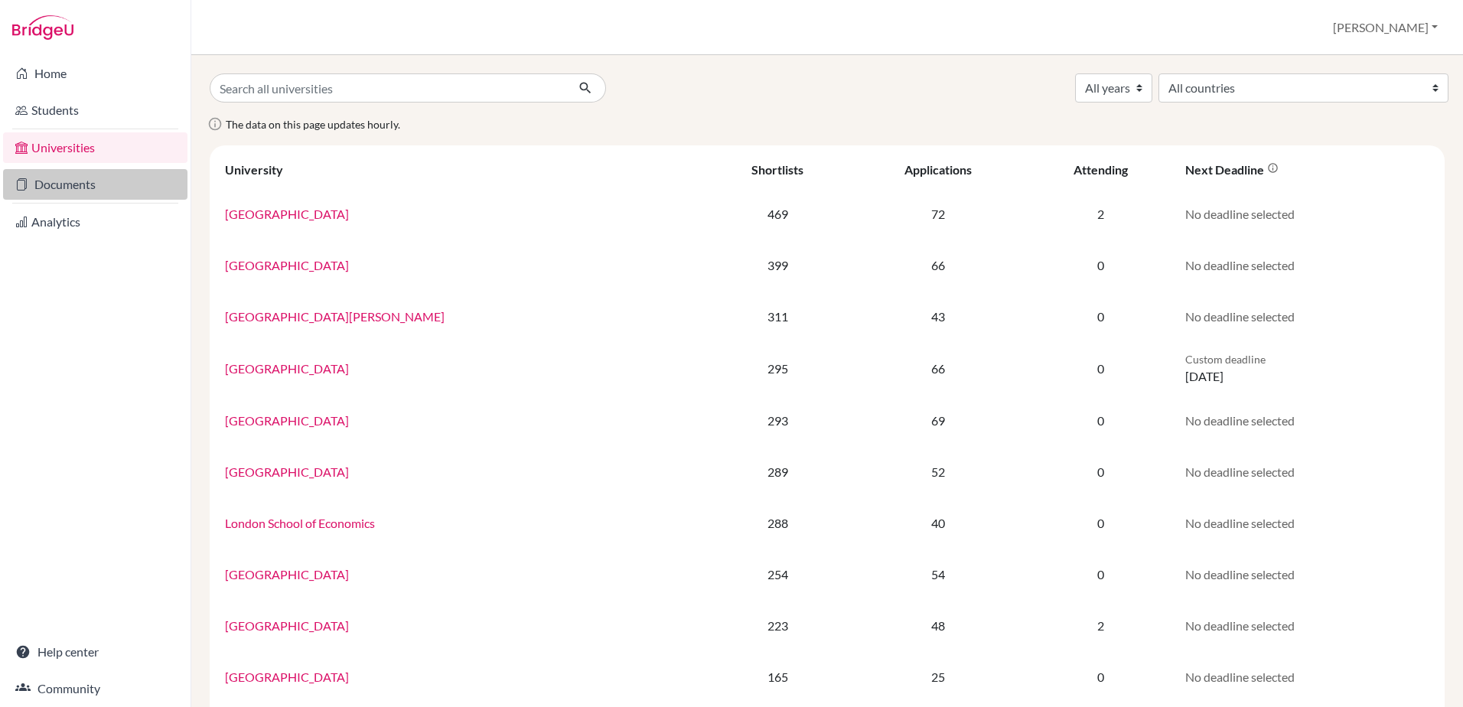
click at [64, 182] on link "Documents" at bounding box center [95, 184] width 184 height 31
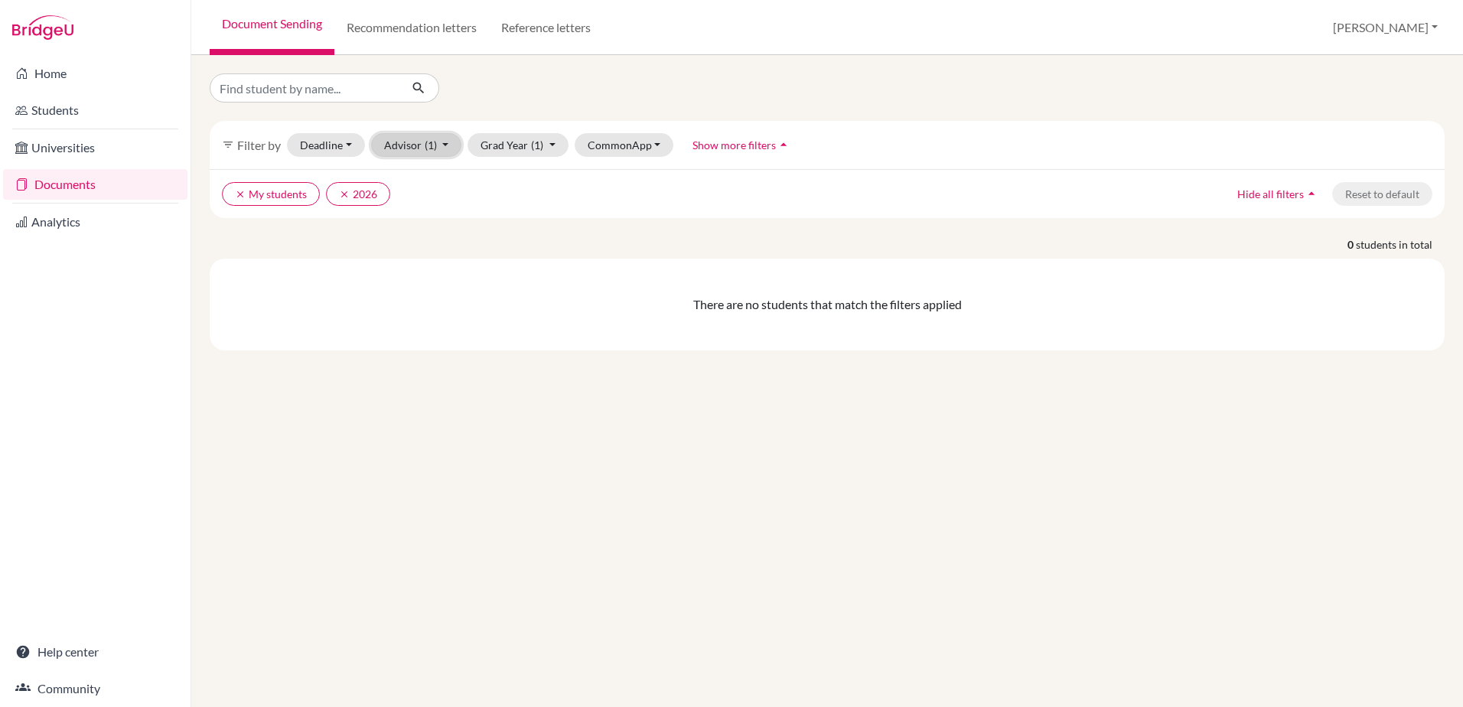
click at [442, 145] on button "Advisor (1)" at bounding box center [416, 145] width 91 height 24
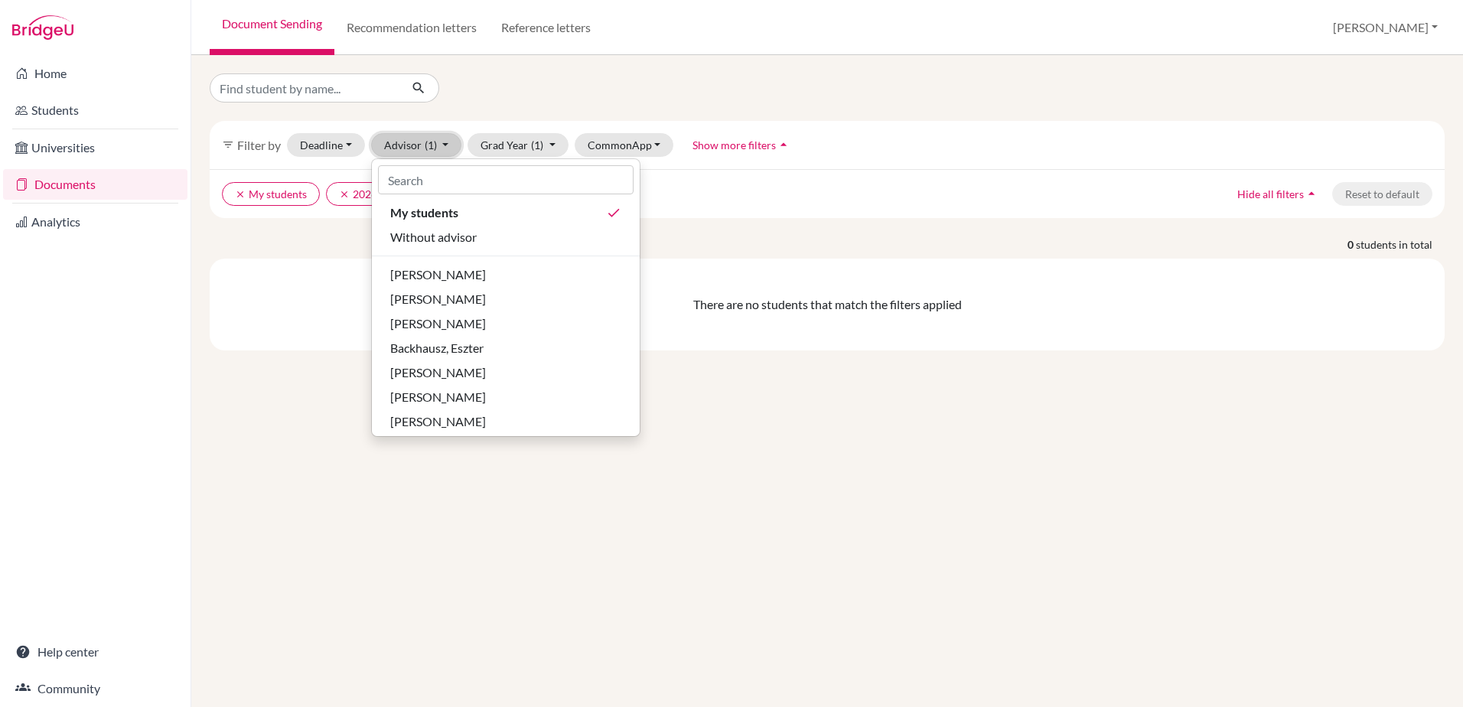
click at [442, 145] on button "Advisor (1)" at bounding box center [416, 145] width 91 height 24
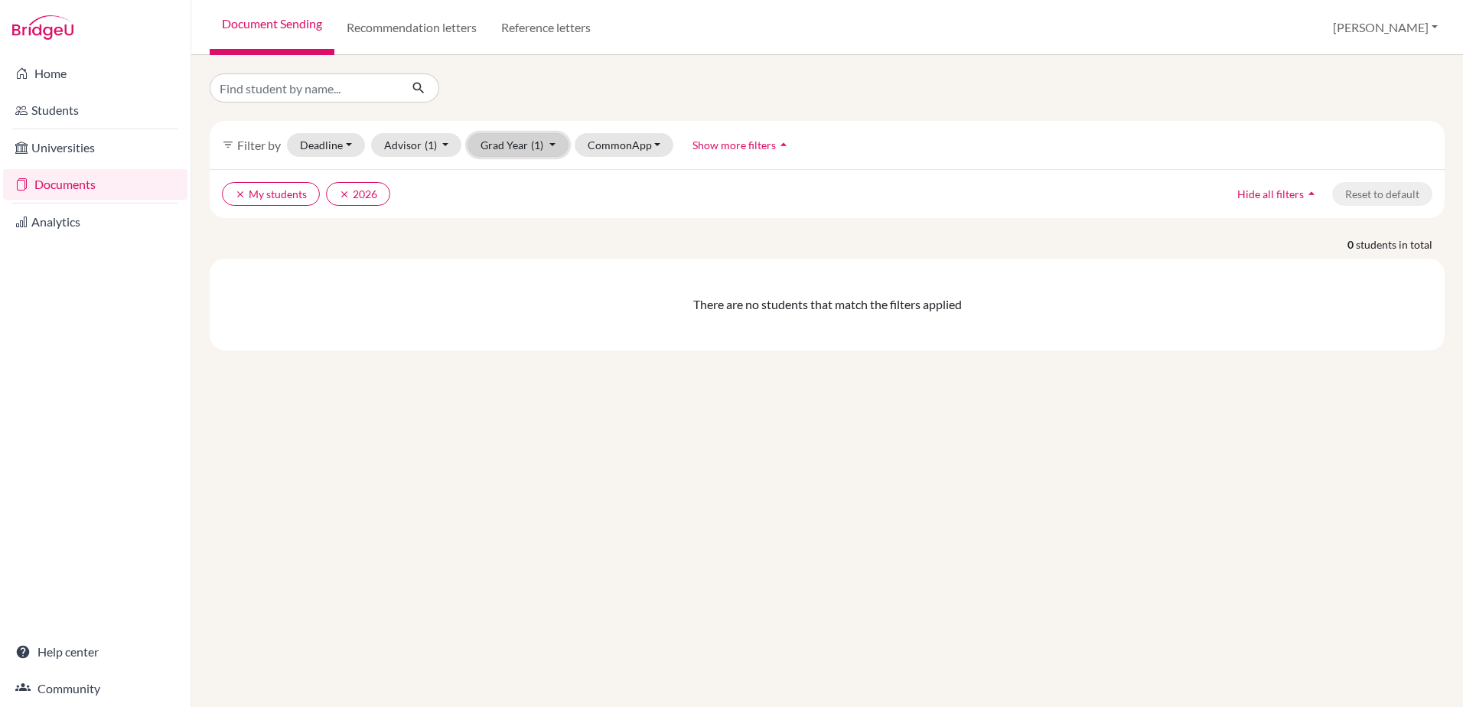
click at [552, 145] on button "Grad Year (1)" at bounding box center [517, 145] width 101 height 24
click at [653, 146] on button "CommonApp" at bounding box center [623, 145] width 99 height 24
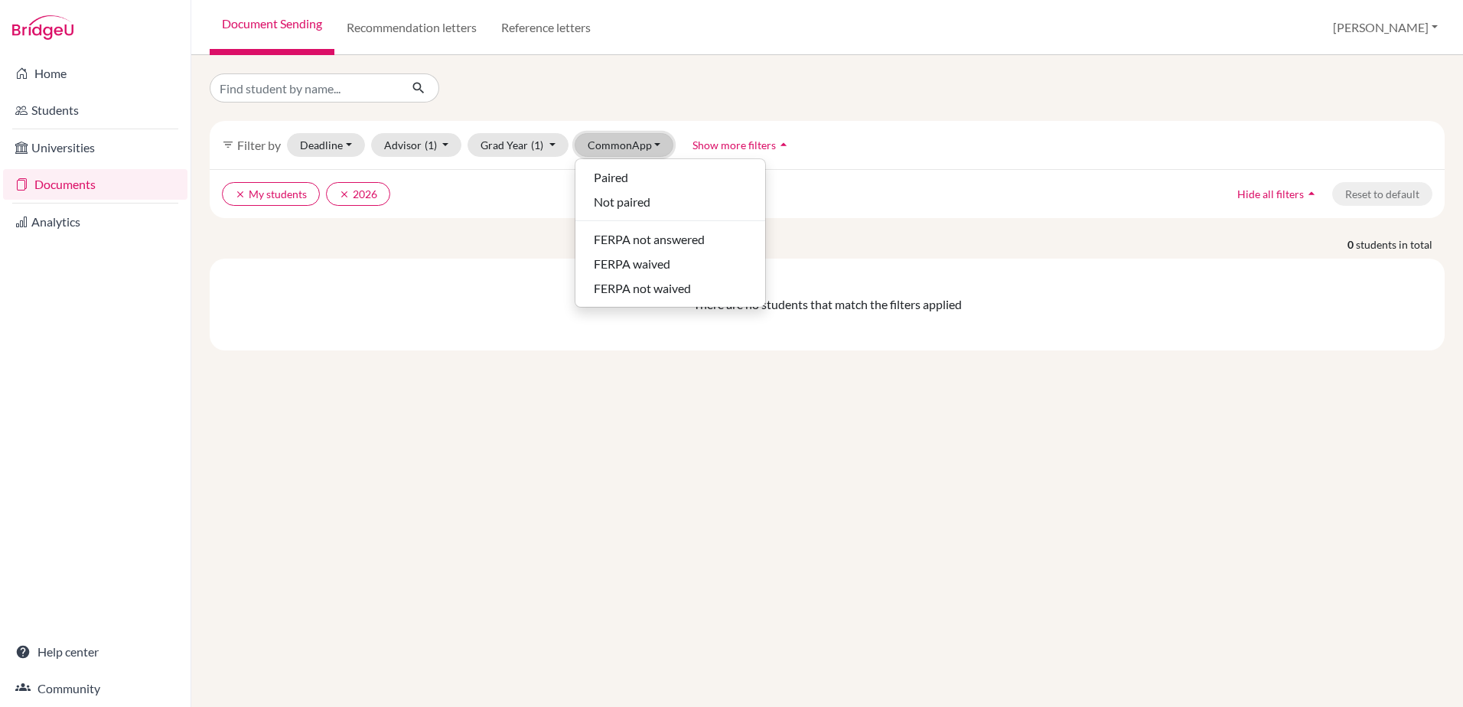
click at [654, 146] on button "CommonApp" at bounding box center [623, 145] width 99 height 24
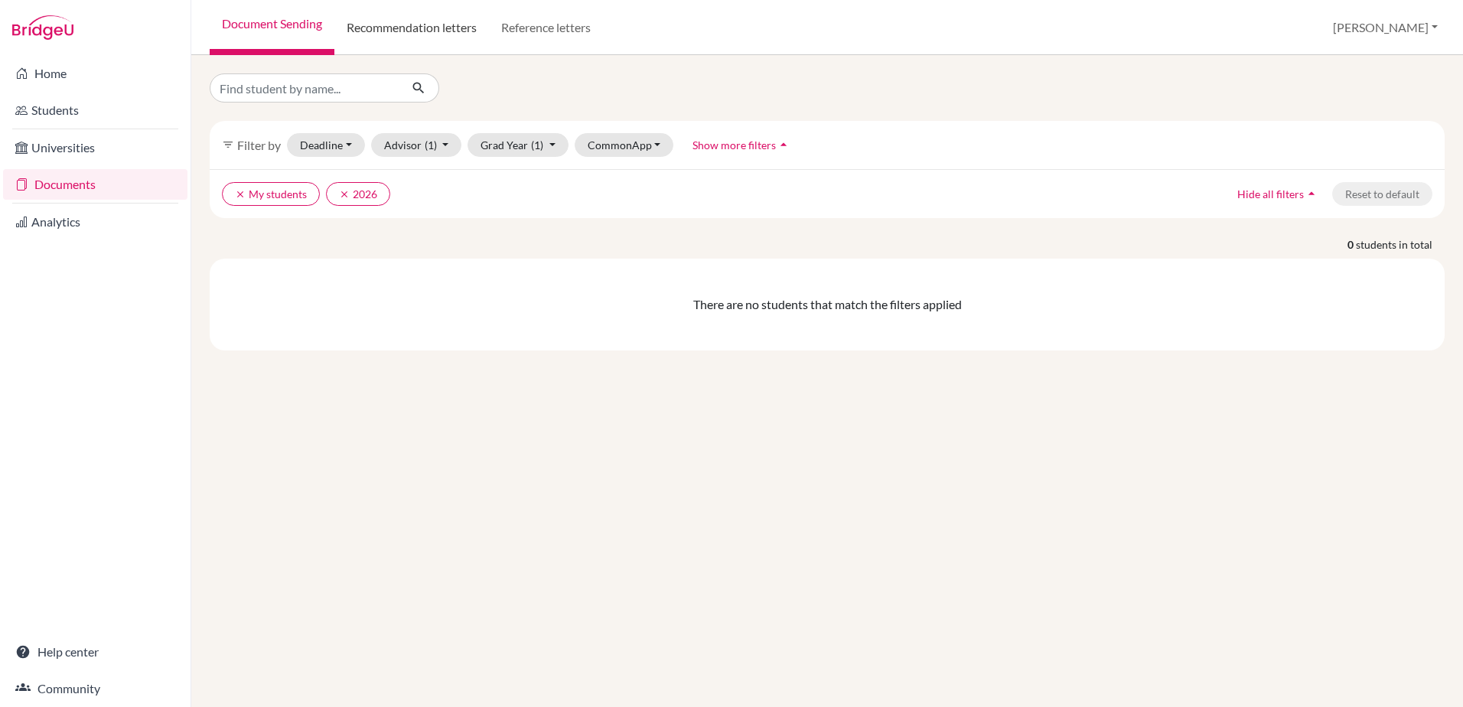
click at [399, 24] on link "Recommendation letters" at bounding box center [411, 27] width 155 height 55
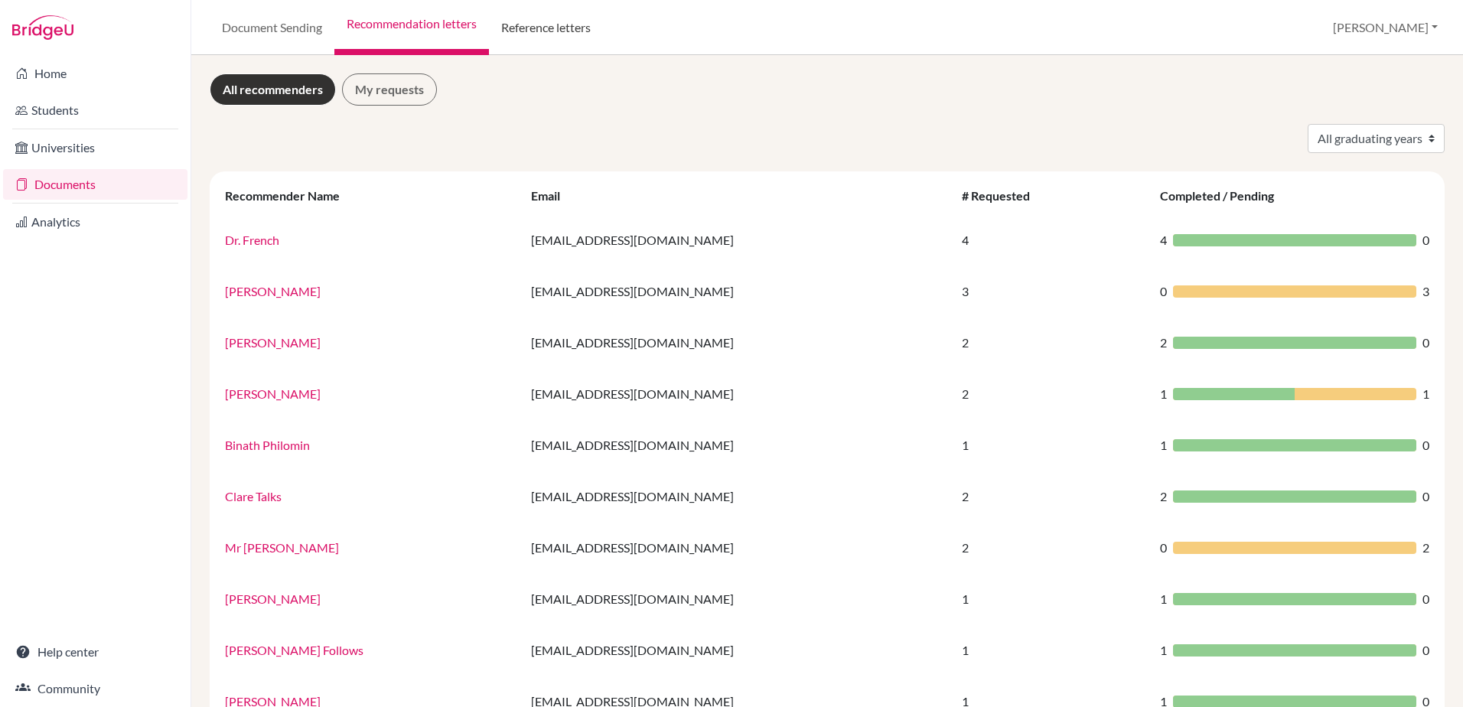
click at [531, 34] on link "Reference letters" at bounding box center [546, 27] width 114 height 55
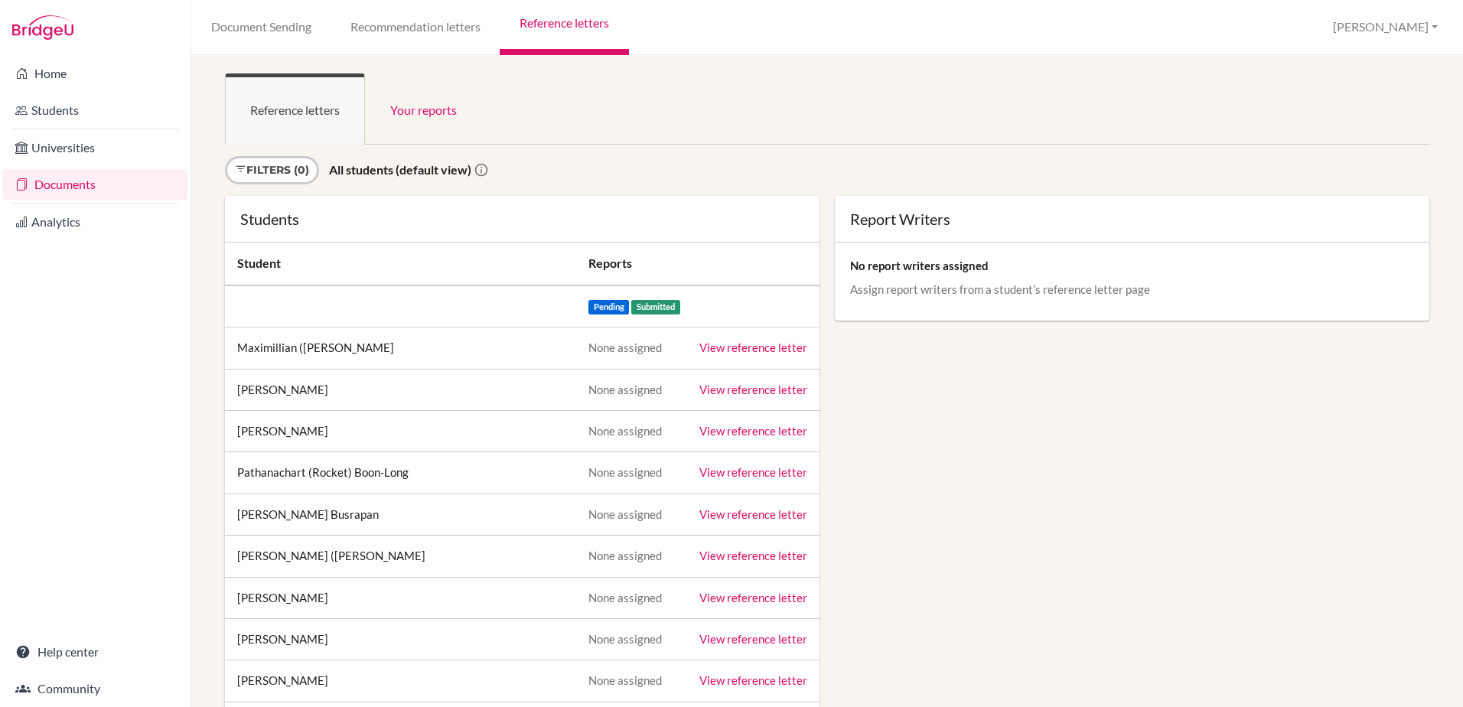
click at [45, 93] on li "Students" at bounding box center [95, 110] width 190 height 37
click at [40, 114] on link "Students" at bounding box center [95, 110] width 184 height 31
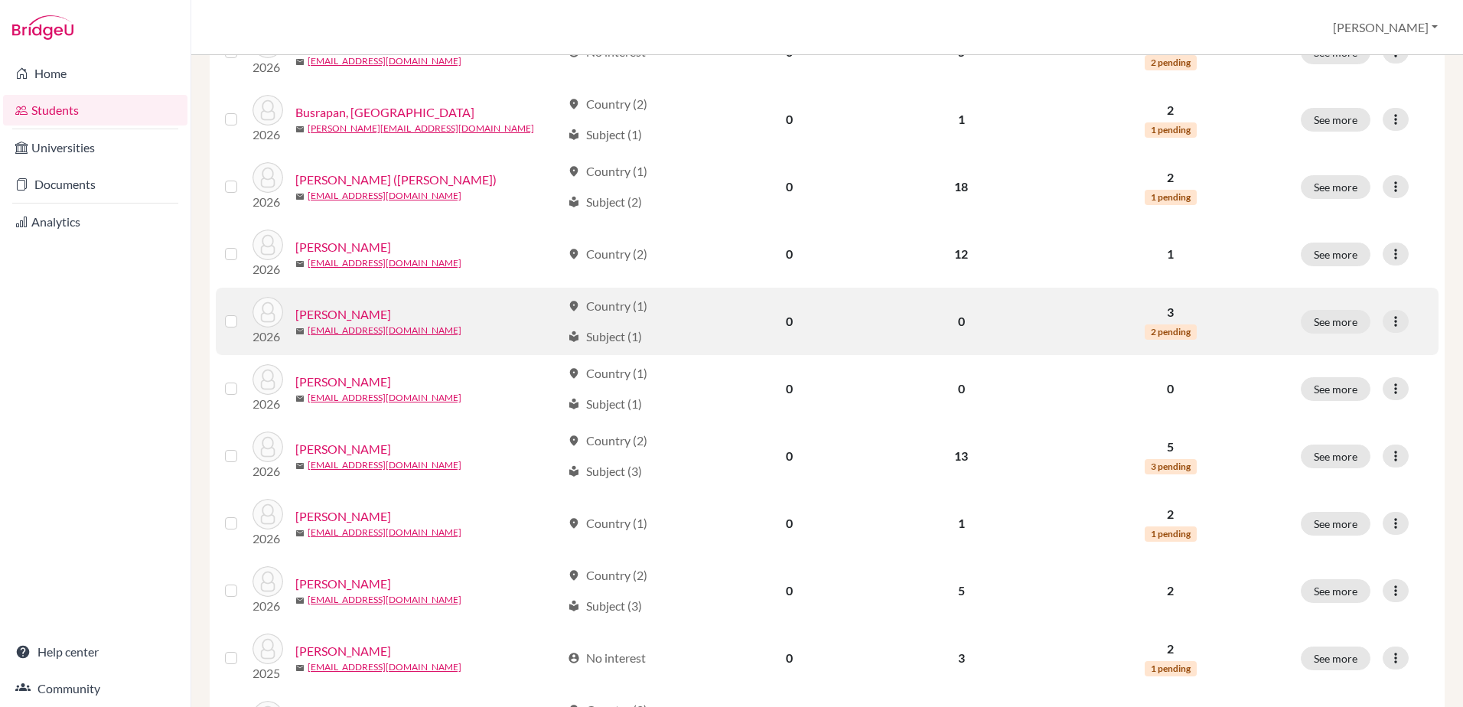
scroll to position [535, 0]
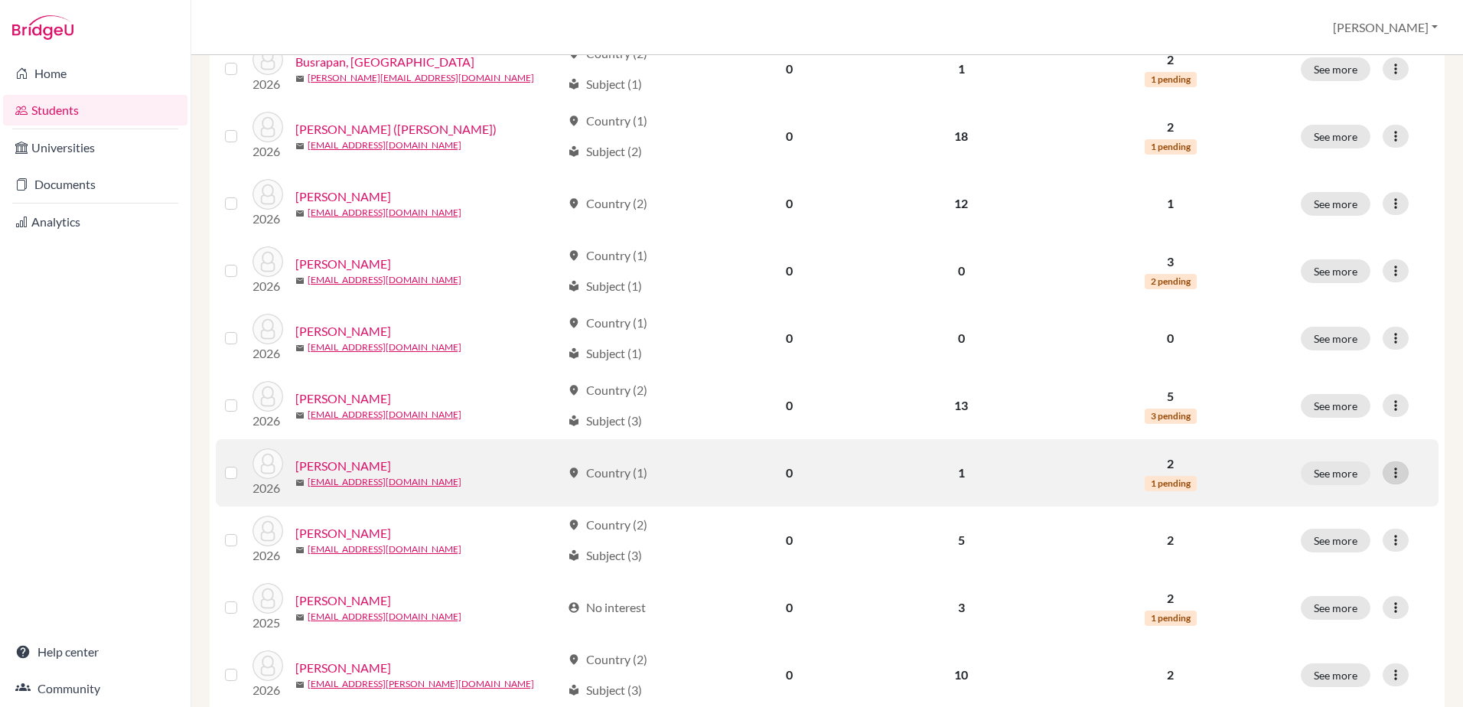
click at [1388, 472] on icon at bounding box center [1395, 472] width 15 height 15
click at [1326, 470] on button "See more" at bounding box center [1335, 473] width 70 height 24
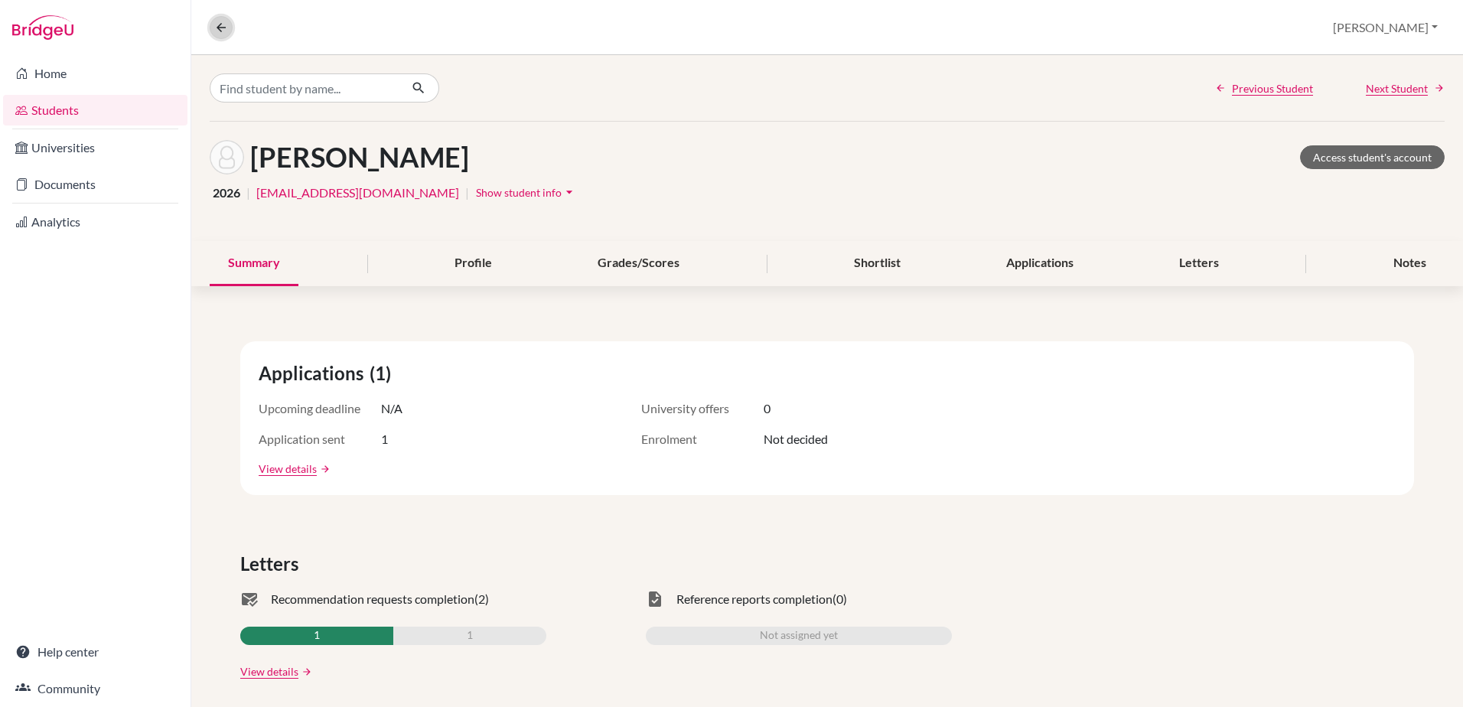
click at [226, 27] on icon at bounding box center [221, 28] width 14 height 14
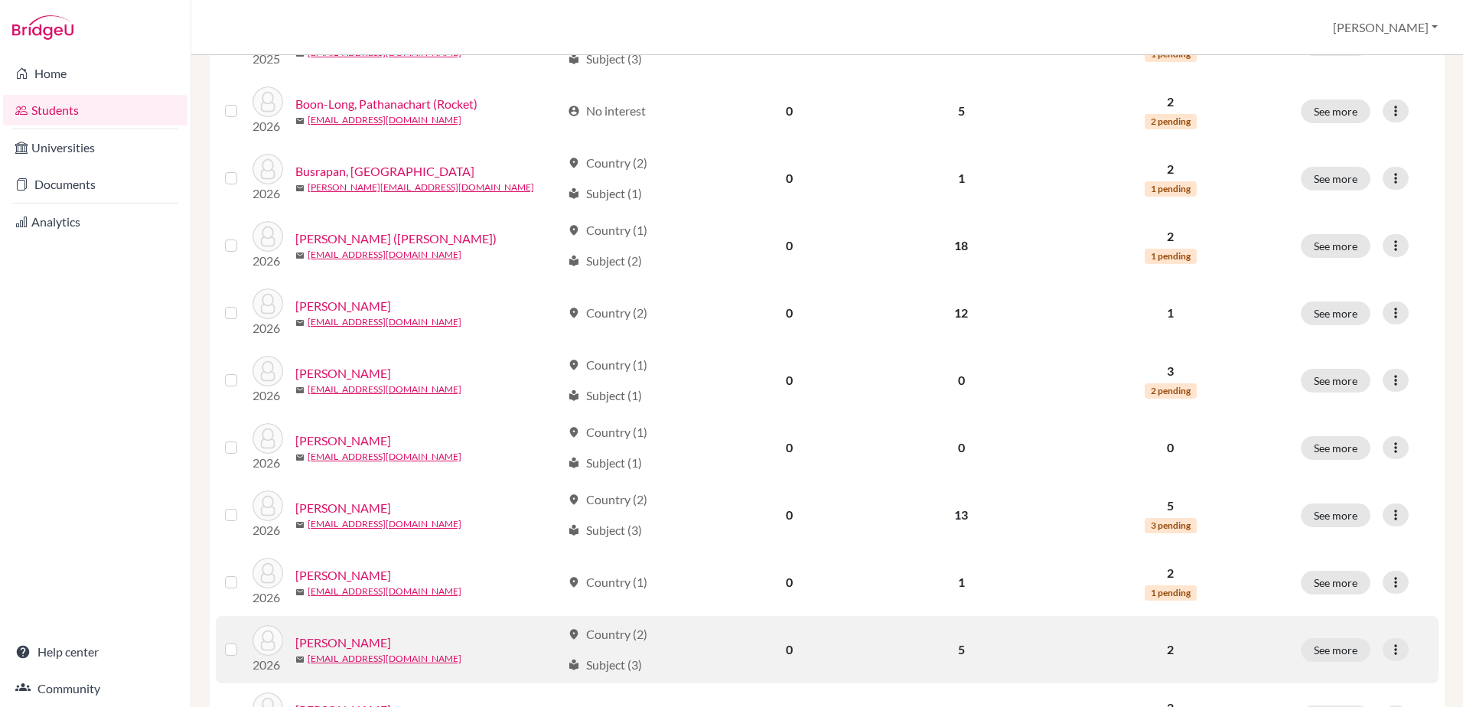
scroll to position [459, 0]
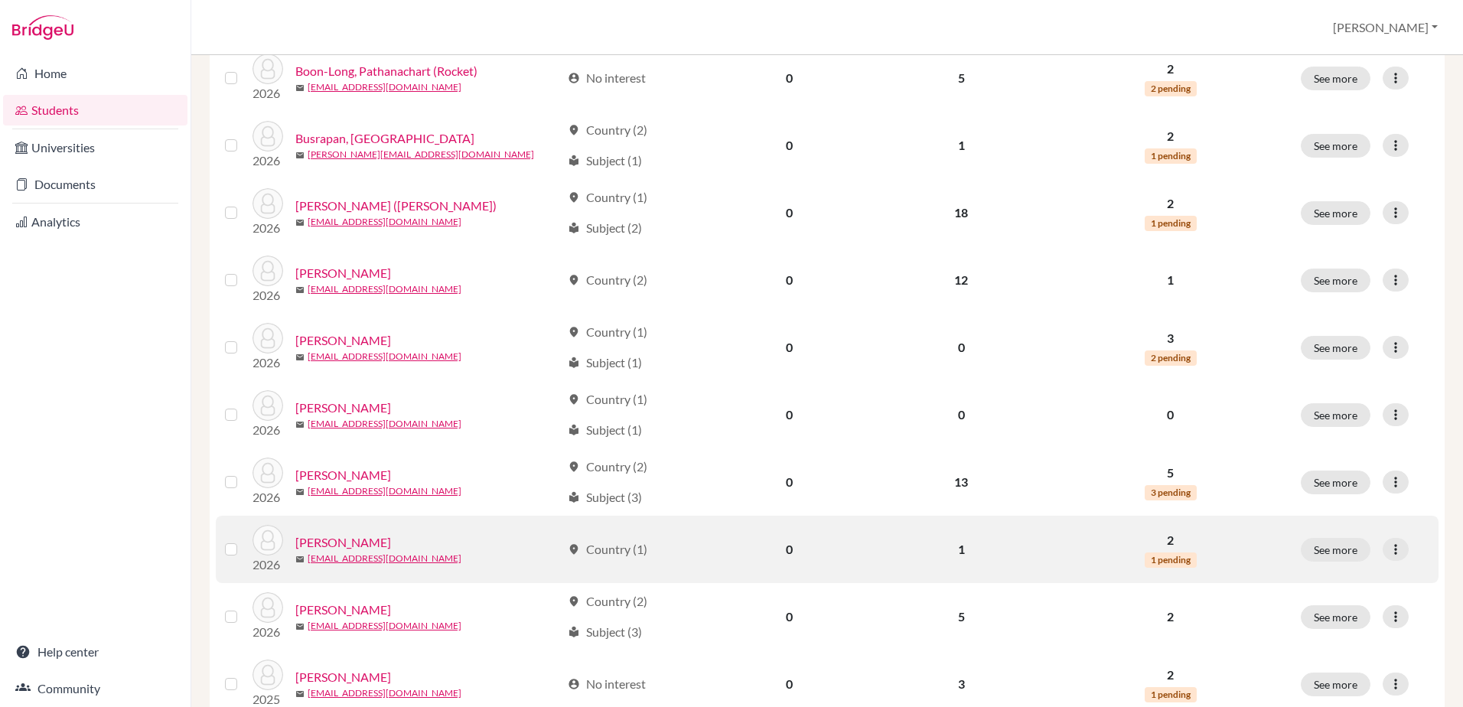
click at [343, 544] on link "[PERSON_NAME]" at bounding box center [343, 542] width 96 height 18
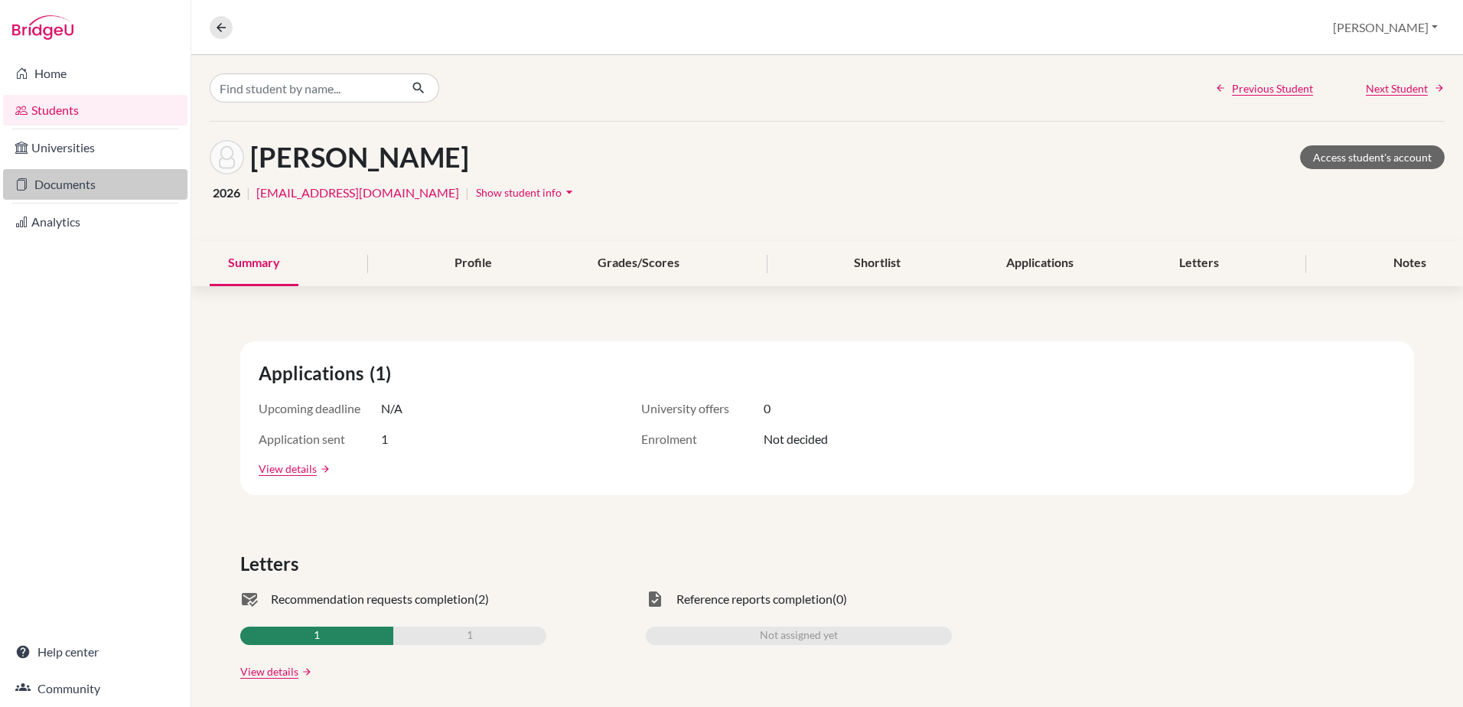
click at [76, 184] on link "Documents" at bounding box center [95, 184] width 184 height 31
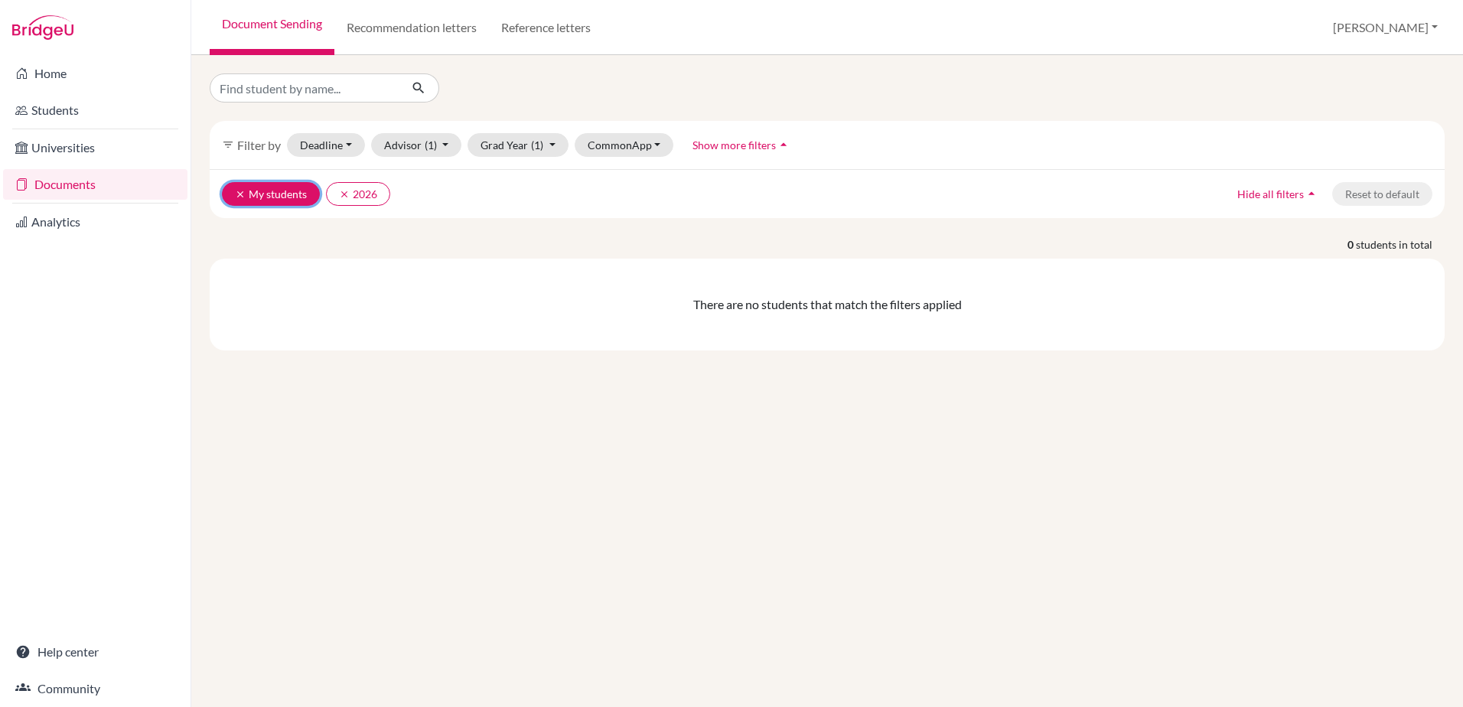
click at [242, 194] on icon "clear" at bounding box center [240, 194] width 11 height 11
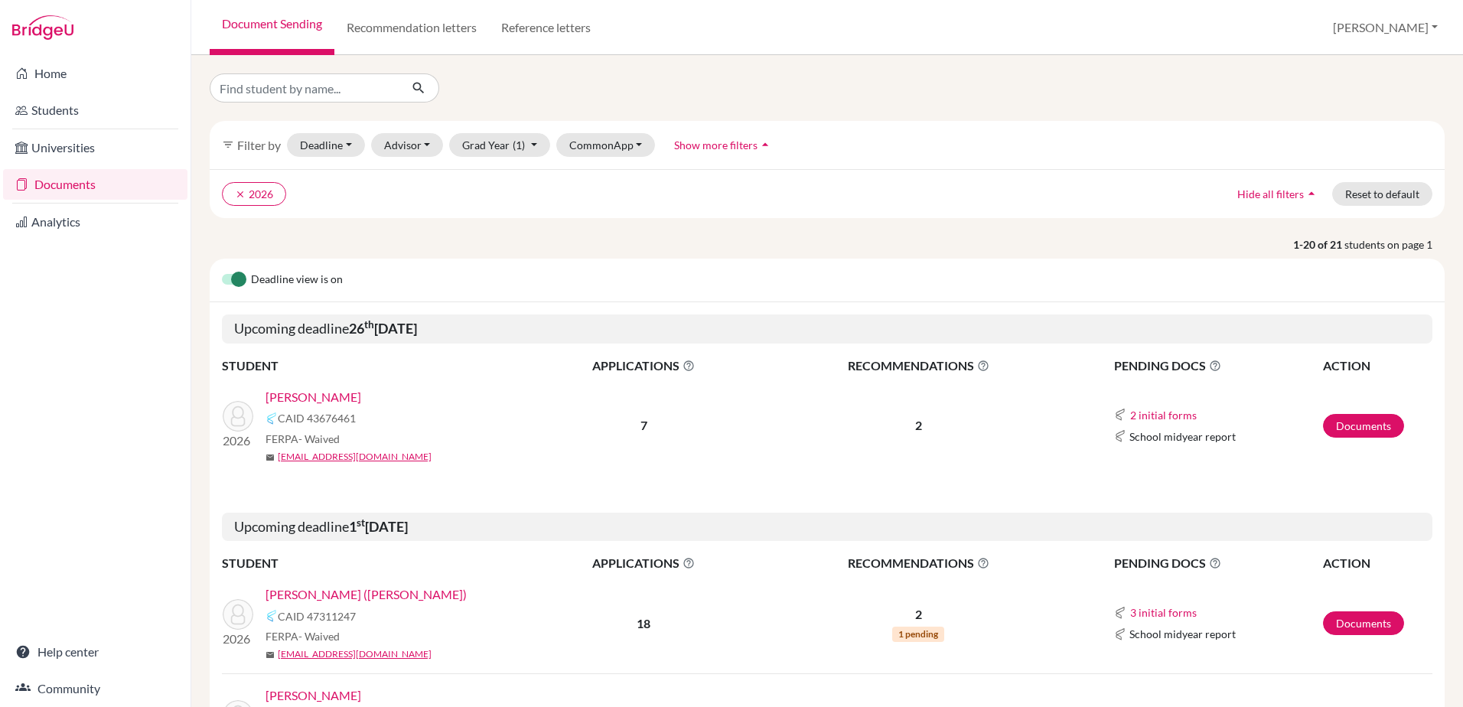
click at [249, 283] on div "Deadline view is on" at bounding box center [827, 281] width 1235 height 44
click at [222, 271] on label at bounding box center [222, 271] width 0 height 0
click at [233, 278] on input "checkbox" at bounding box center [228, 278] width 12 height 15
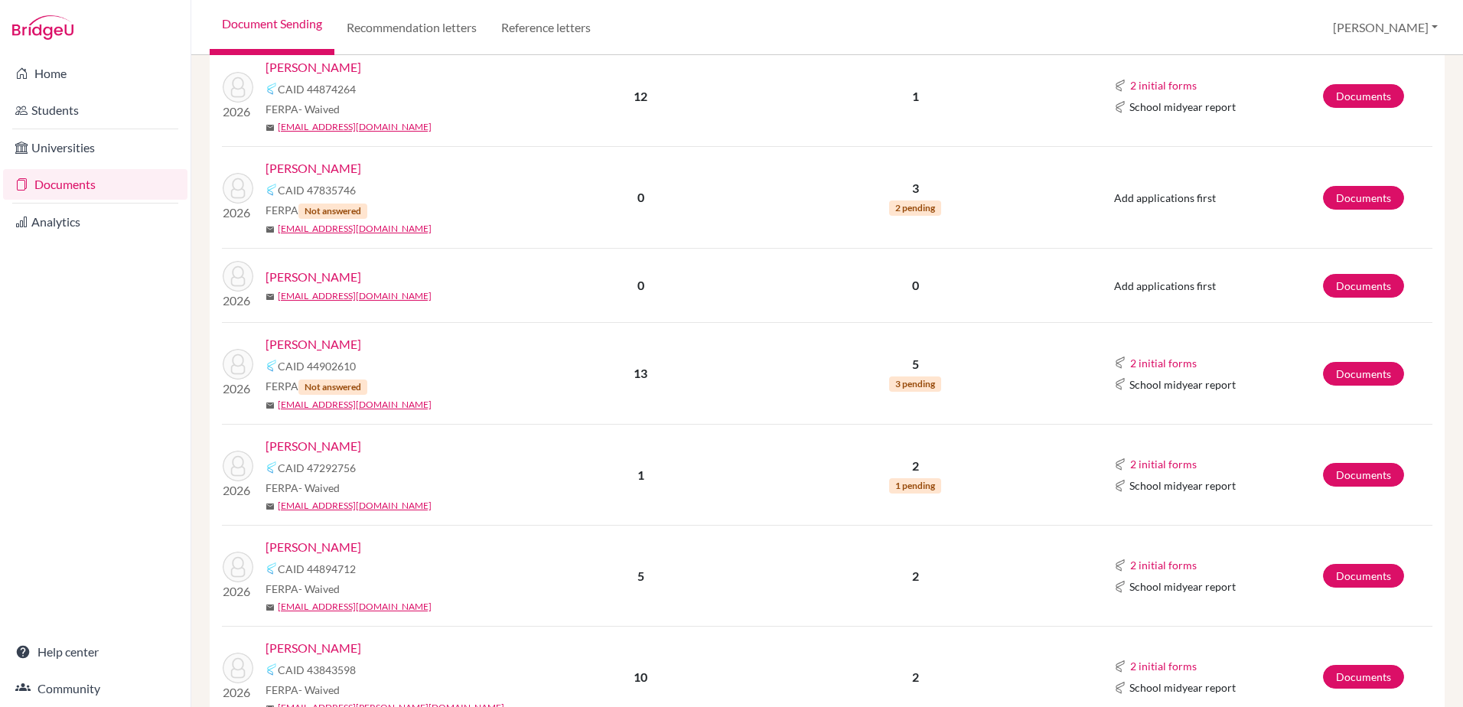
scroll to position [841, 0]
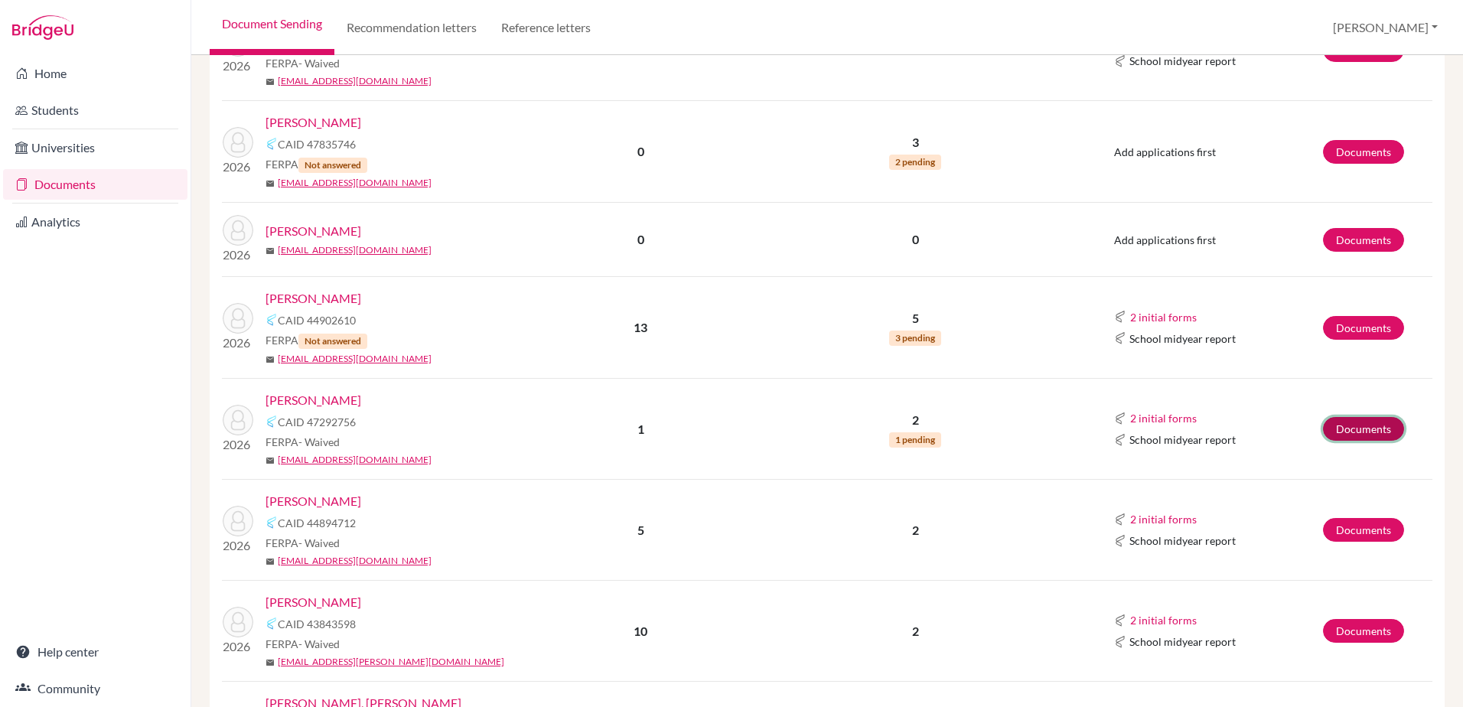
click at [1339, 426] on link "Documents" at bounding box center [1363, 429] width 81 height 24
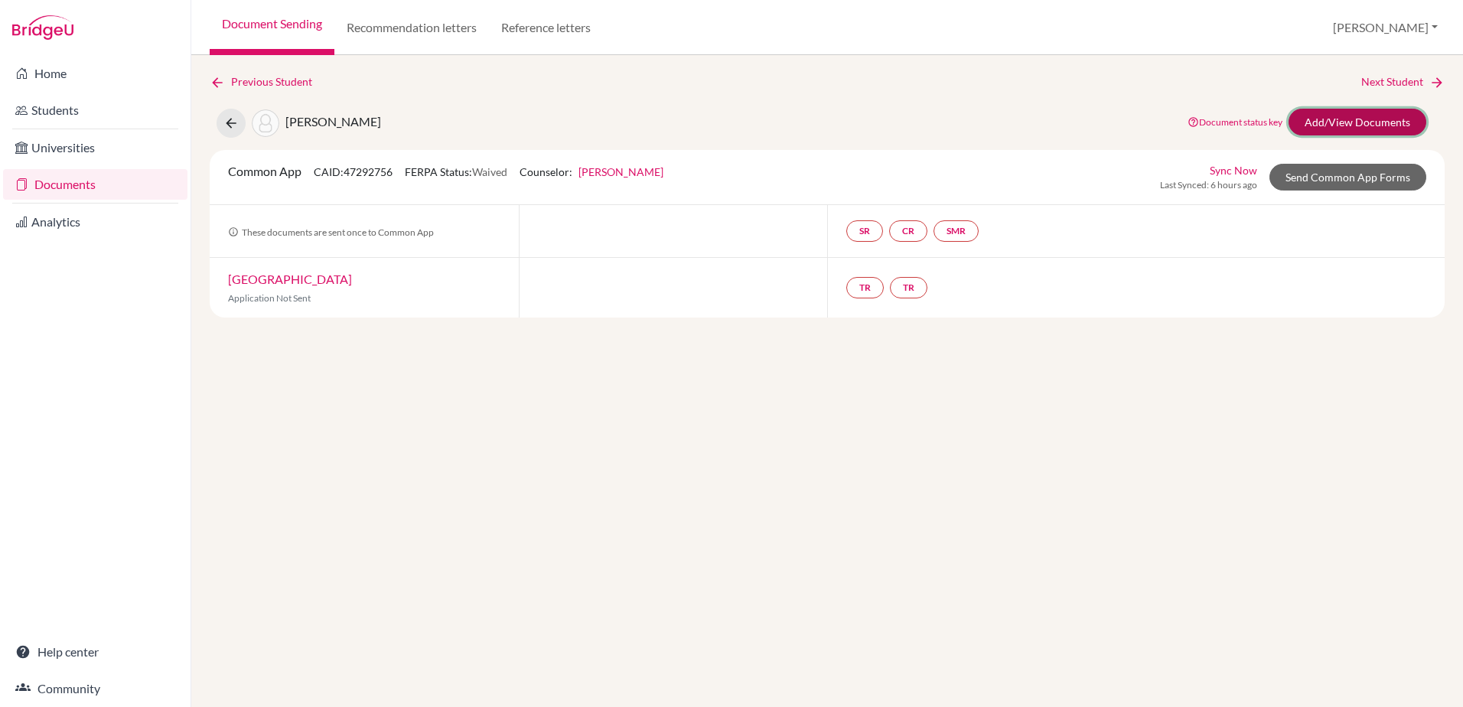
click at [1344, 120] on link "Add/View Documents" at bounding box center [1357, 122] width 138 height 27
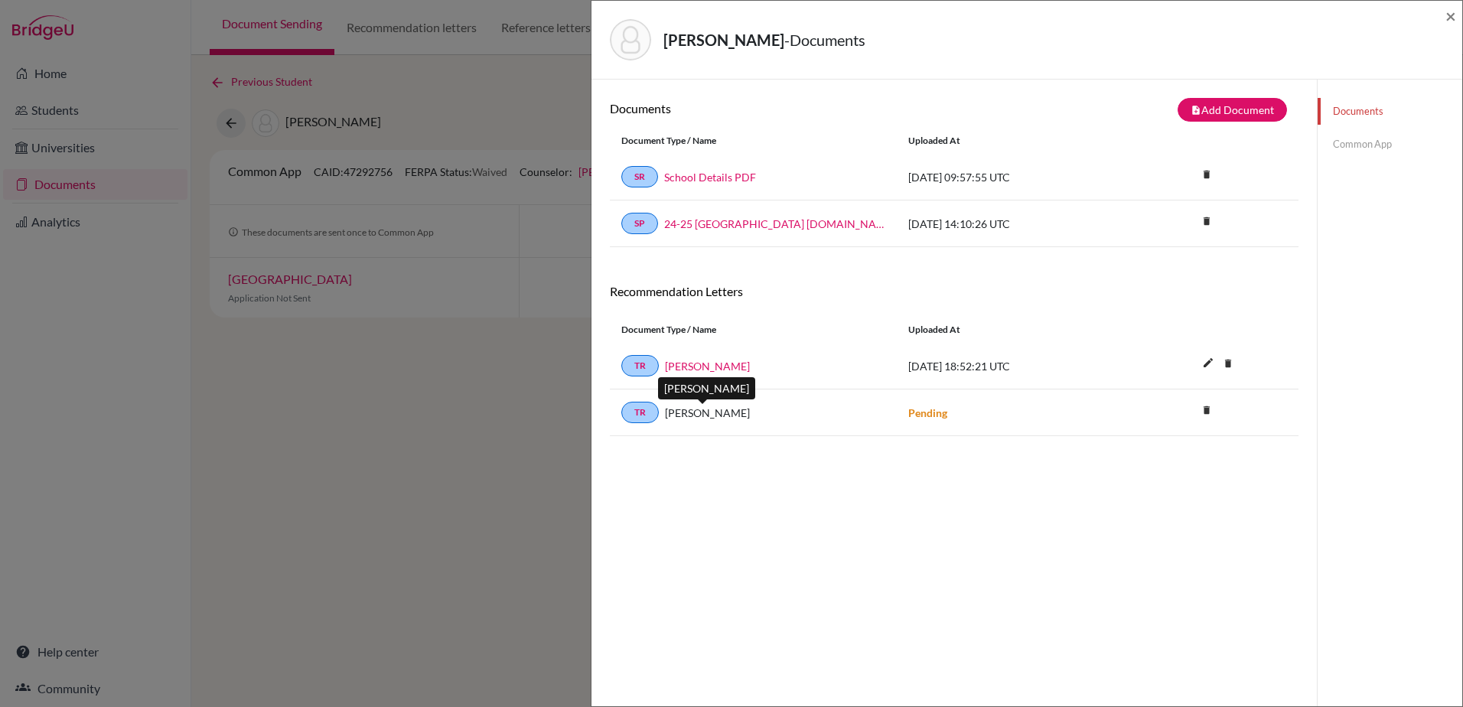
click at [724, 419] on span "[PERSON_NAME]" at bounding box center [707, 413] width 85 height 16
click at [1338, 145] on link "Common App" at bounding box center [1389, 144] width 145 height 27
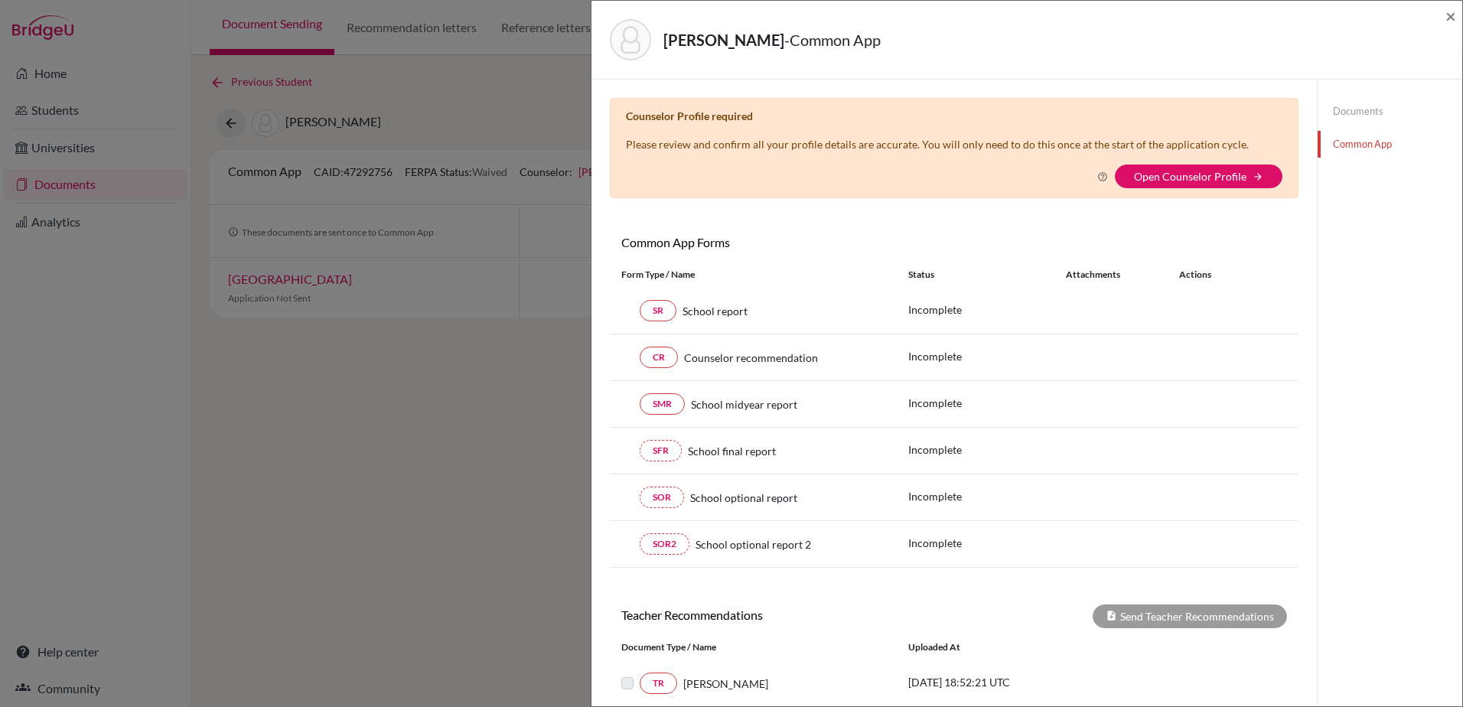
click at [460, 438] on div "[PERSON_NAME] - Common App × × Counselor Profile required Please review and con…" at bounding box center [731, 353] width 1463 height 707
click at [1452, 16] on span "×" at bounding box center [1450, 16] width 11 height 22
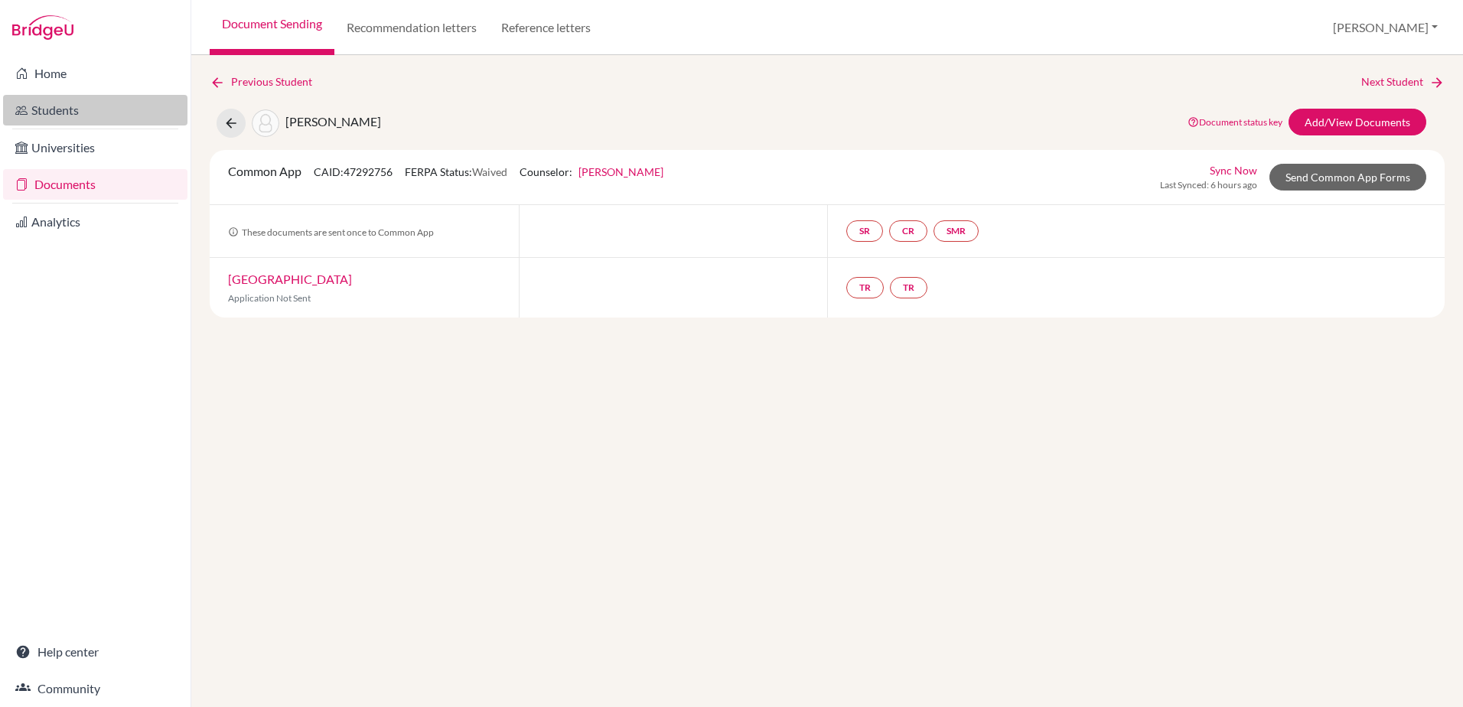
click at [48, 112] on link "Students" at bounding box center [95, 110] width 184 height 31
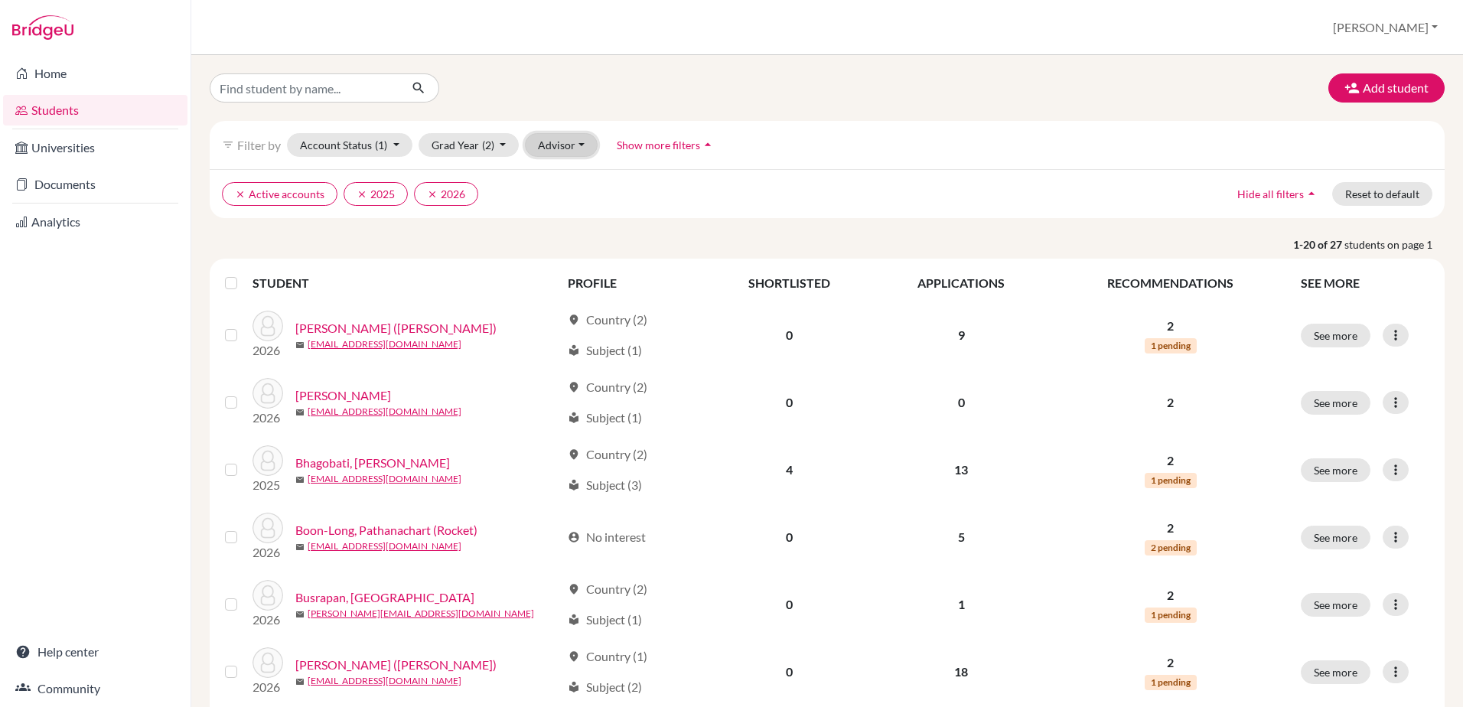
click at [583, 142] on button "Advisor" at bounding box center [561, 145] width 73 height 24
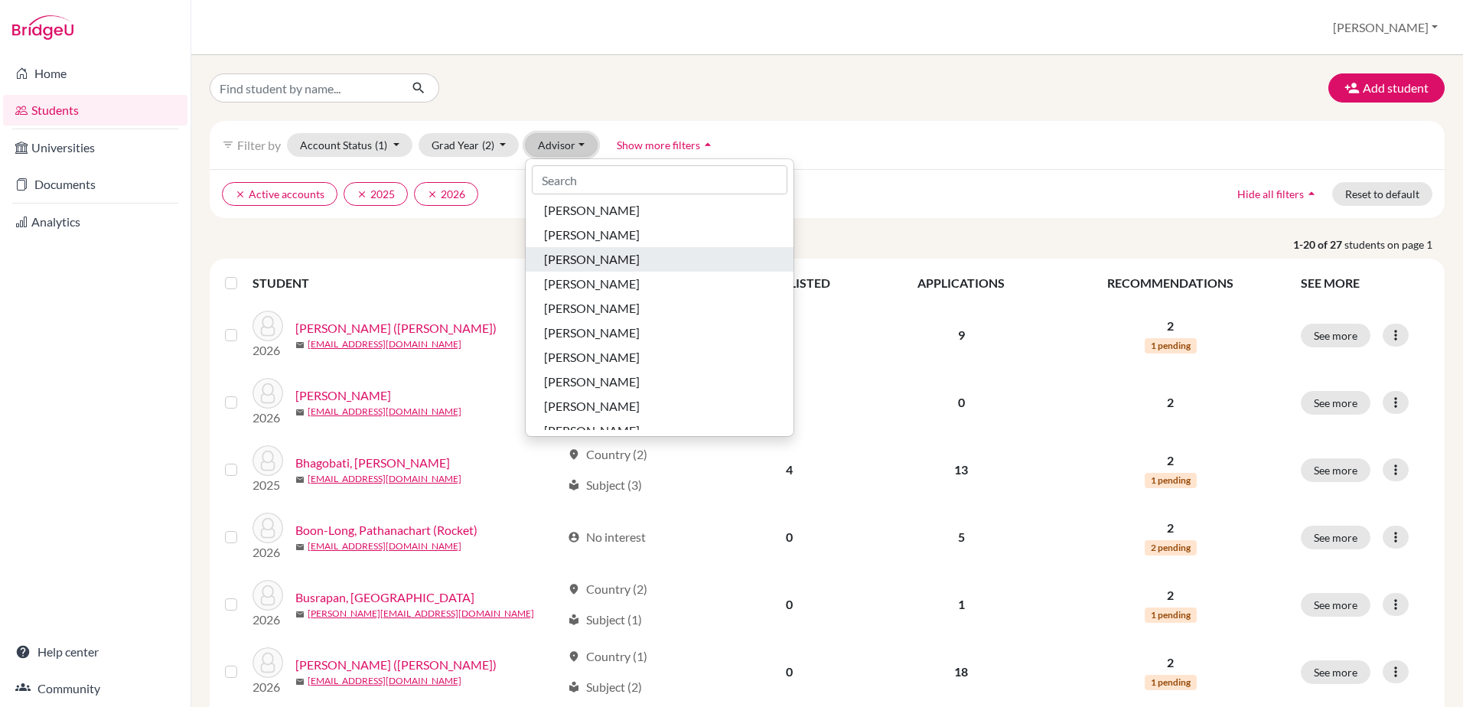
scroll to position [1683, 0]
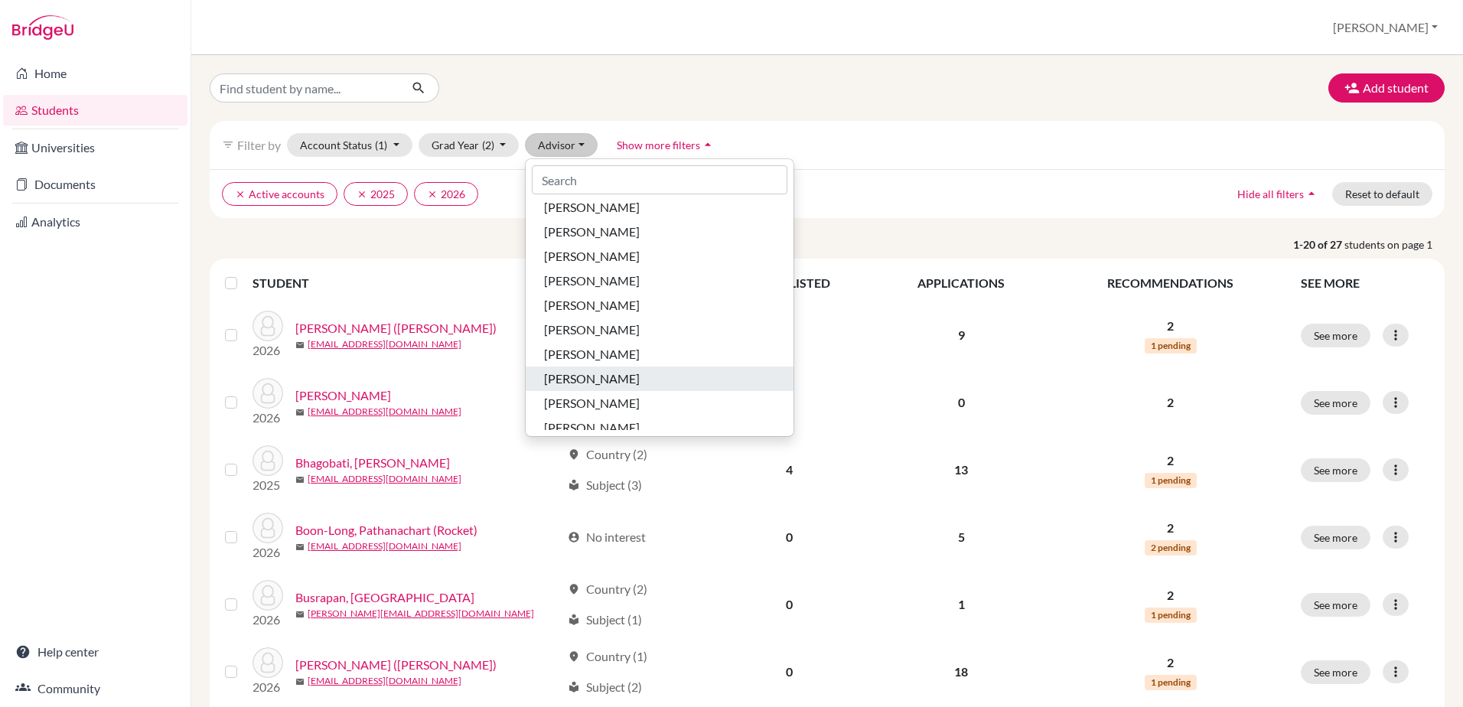
click at [573, 377] on span "[PERSON_NAME]" at bounding box center [592, 378] width 96 height 18
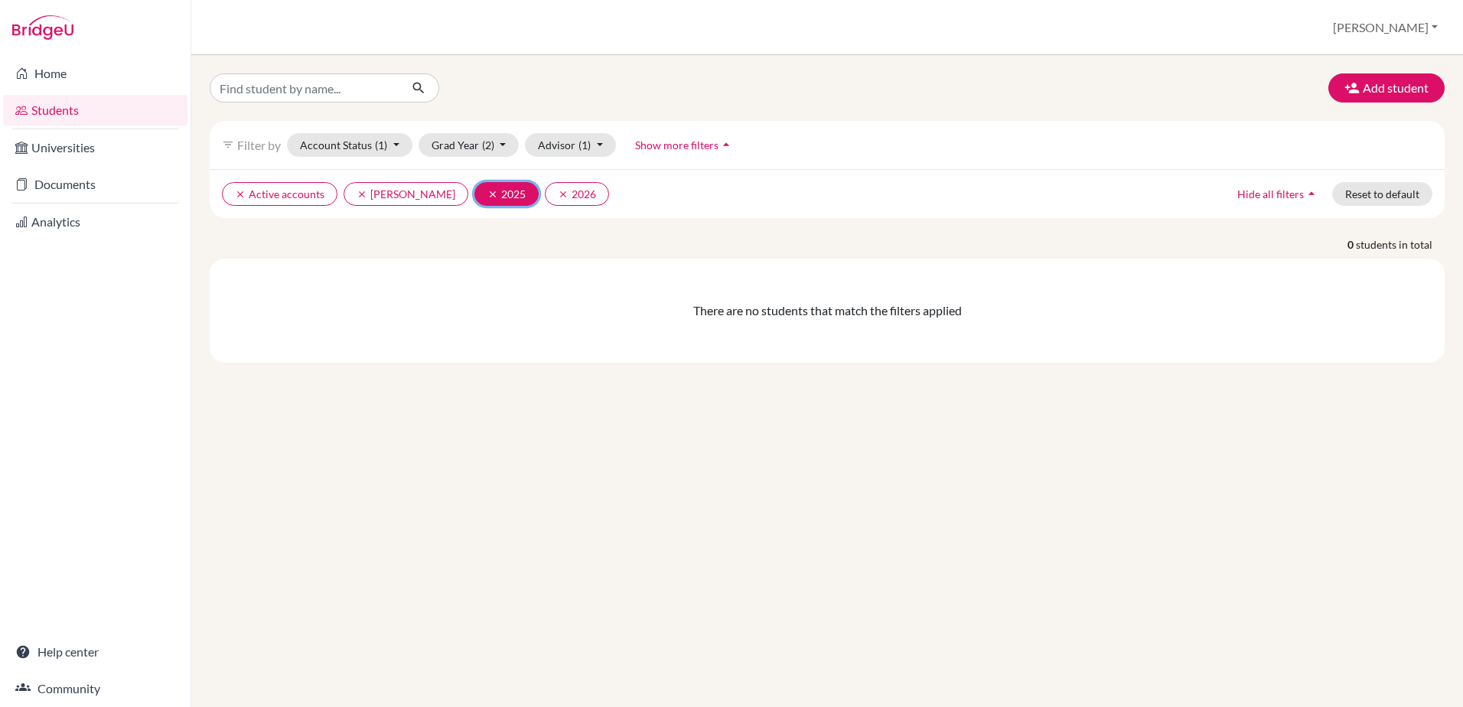
click at [487, 194] on icon "clear" at bounding box center [492, 194] width 11 height 11
click at [479, 192] on button "clear 2026" at bounding box center [506, 194] width 64 height 24
click at [236, 190] on icon "clear" at bounding box center [240, 194] width 11 height 11
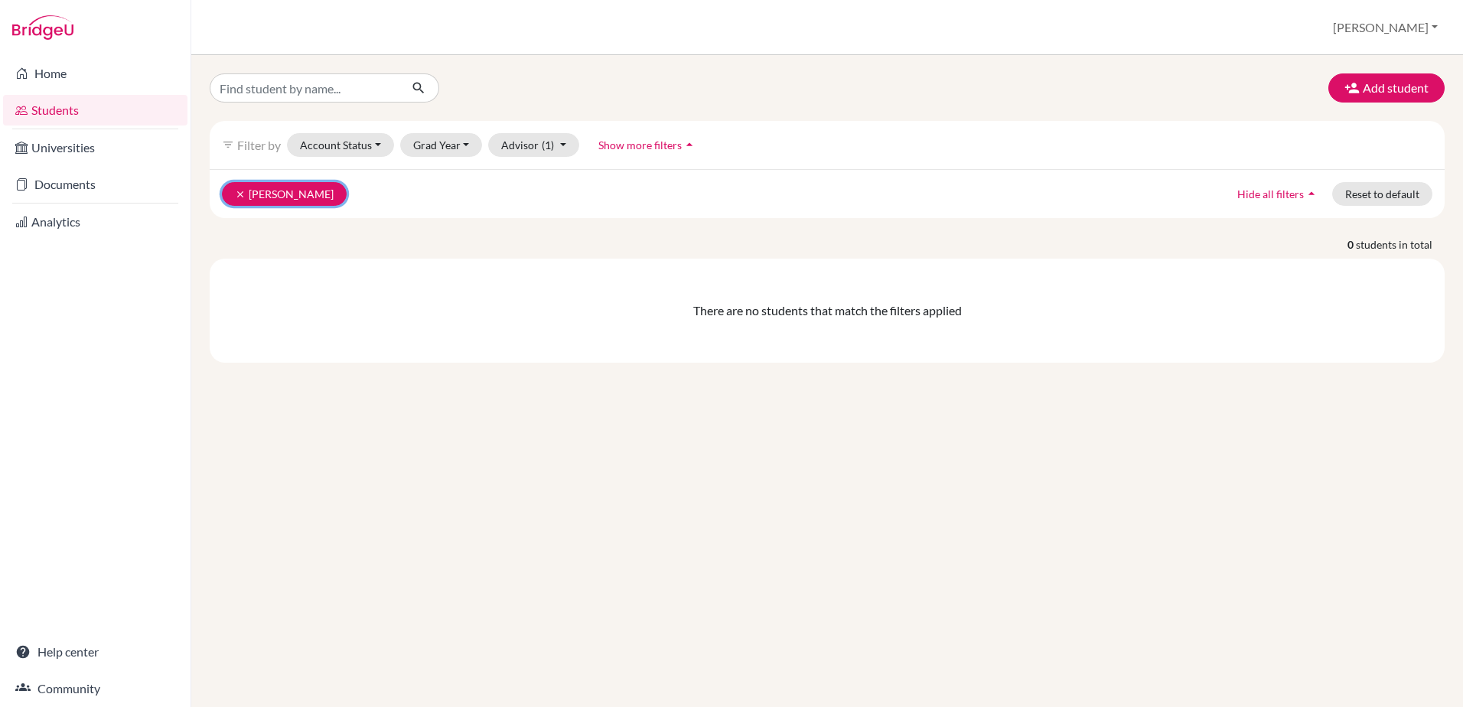
click at [233, 186] on button "clear [PERSON_NAME]" at bounding box center [284, 194] width 125 height 24
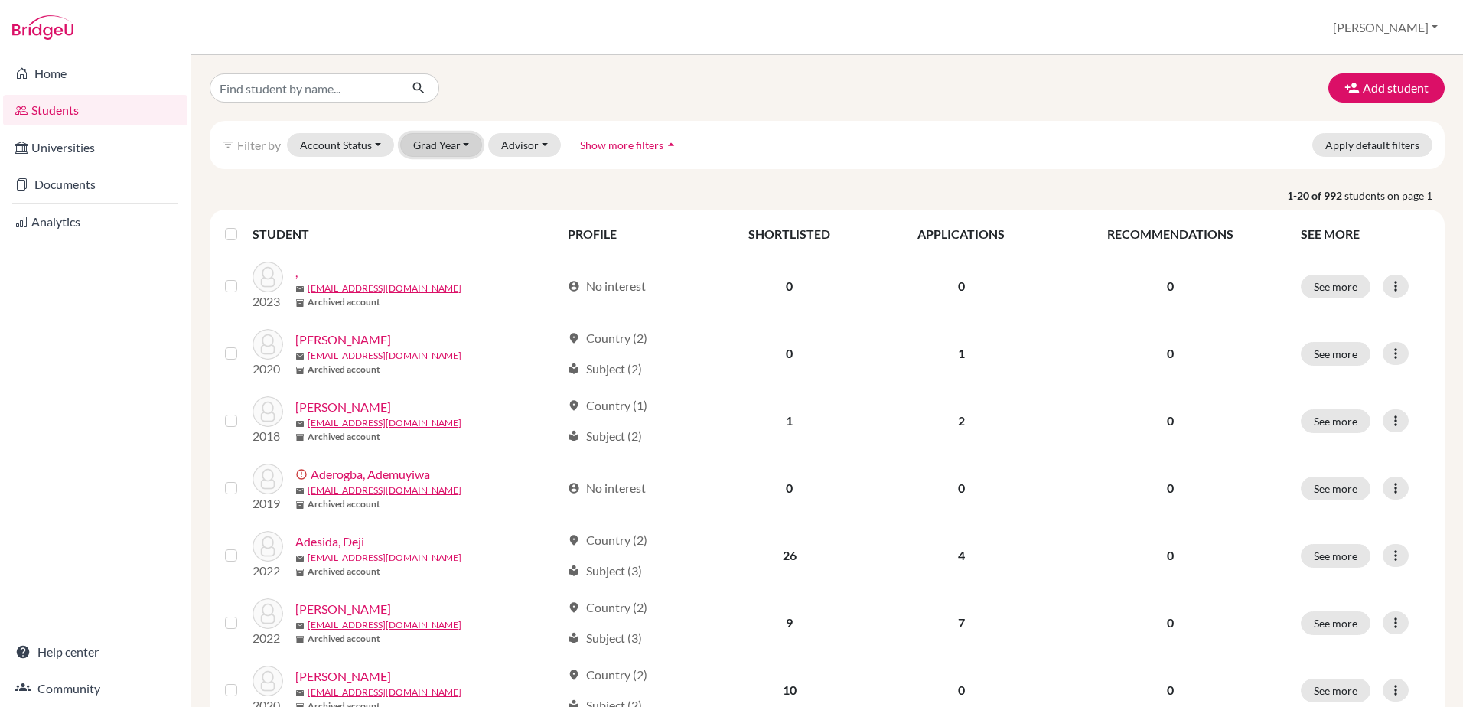
click at [466, 145] on button "Grad Year" at bounding box center [441, 145] width 83 height 24
click at [446, 181] on span "2026" at bounding box center [433, 177] width 28 height 18
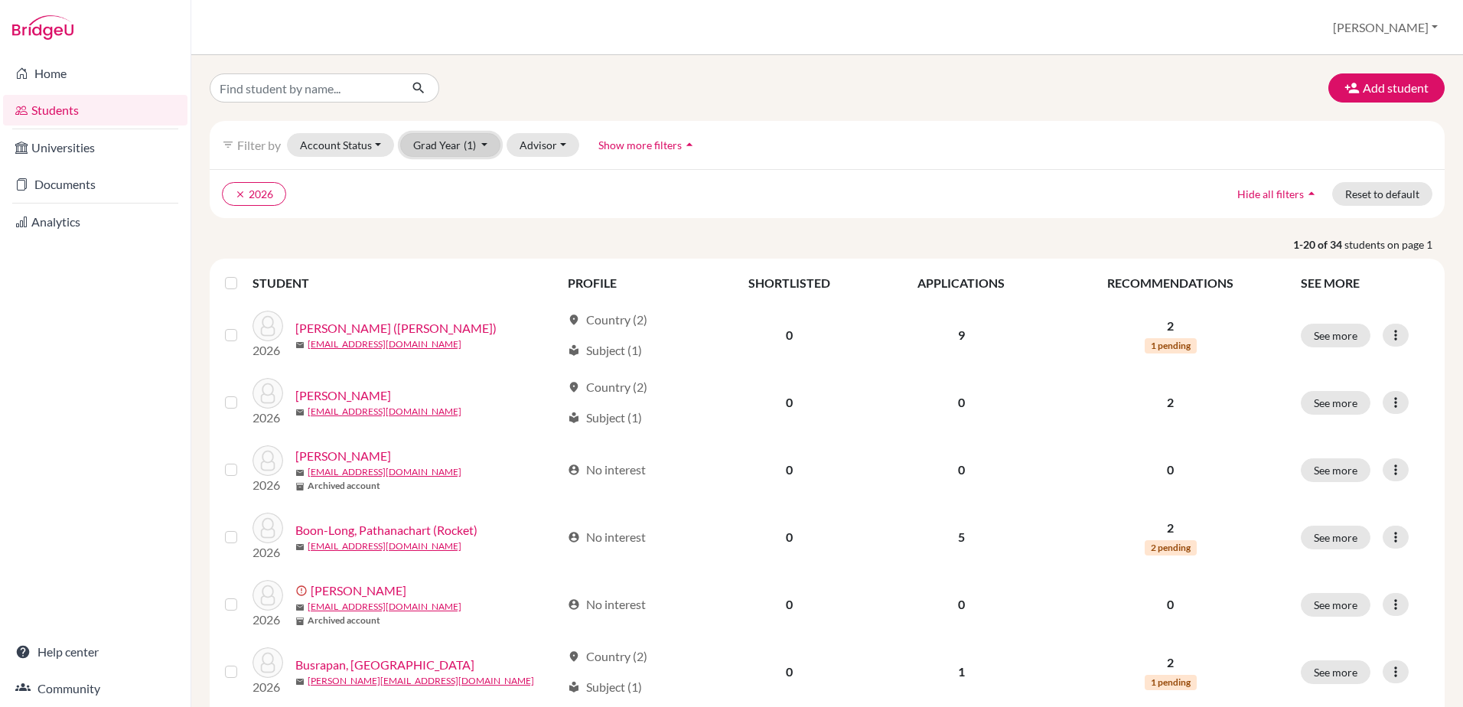
click at [486, 146] on button "Grad Year (1)" at bounding box center [450, 145] width 101 height 24
click at [470, 202] on button "2025" at bounding box center [446, 202] width 90 height 24
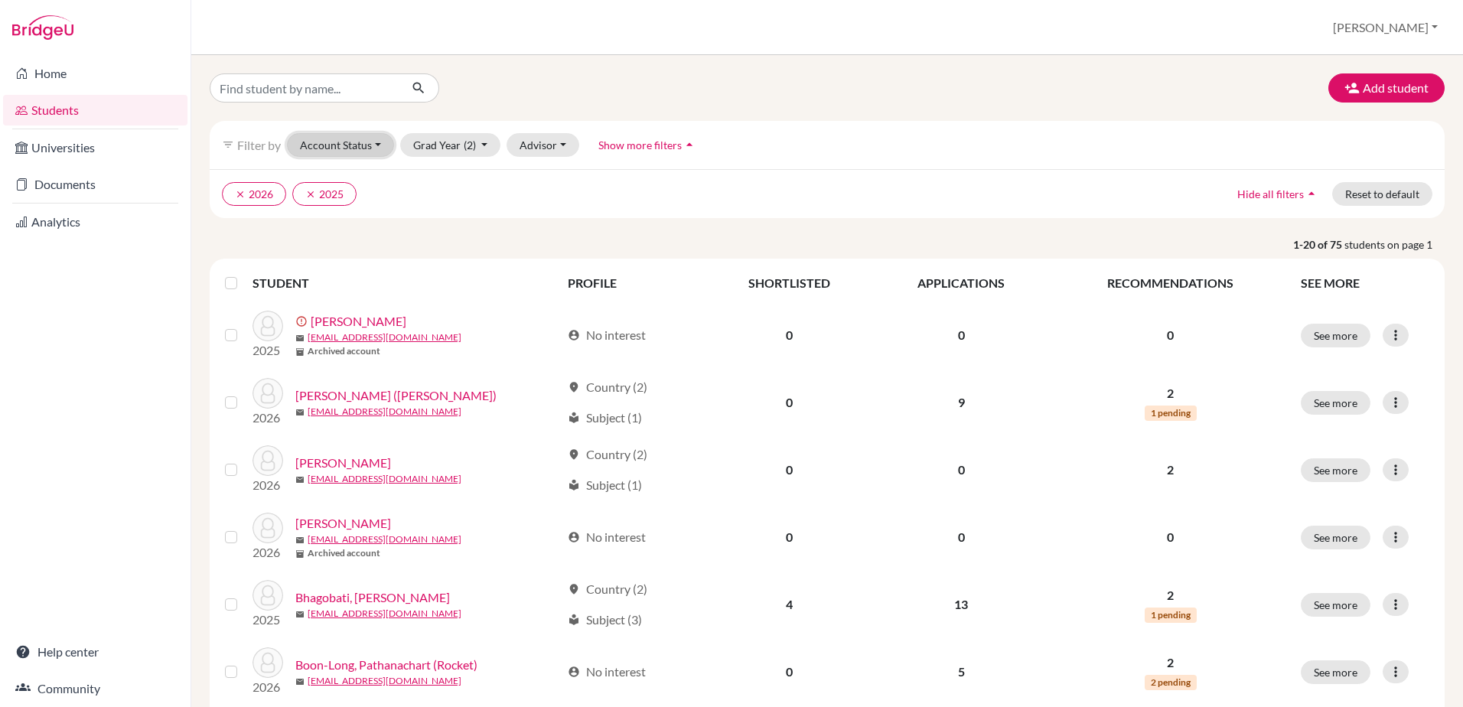
click at [380, 146] on button "Account Status" at bounding box center [340, 145] width 107 height 24
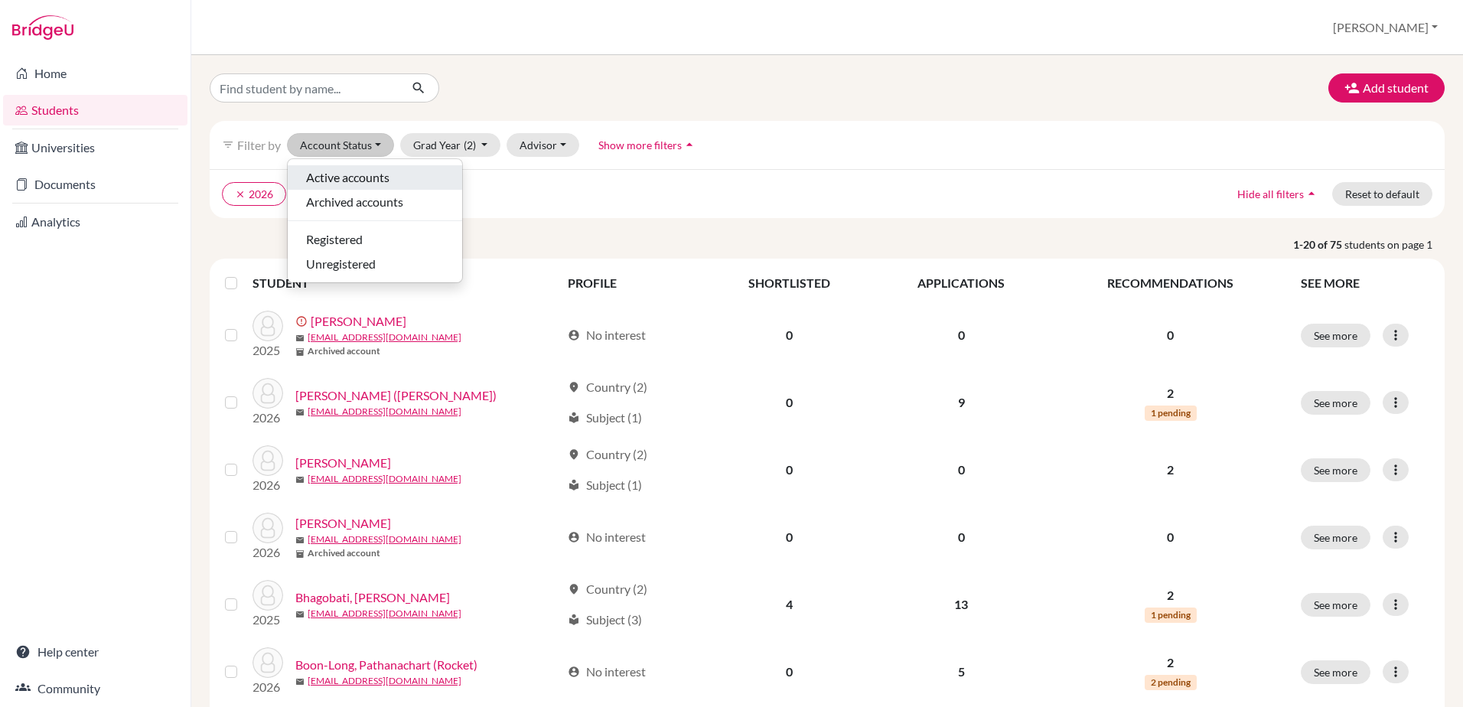
click at [379, 180] on span "Active accounts" at bounding box center [347, 177] width 83 height 18
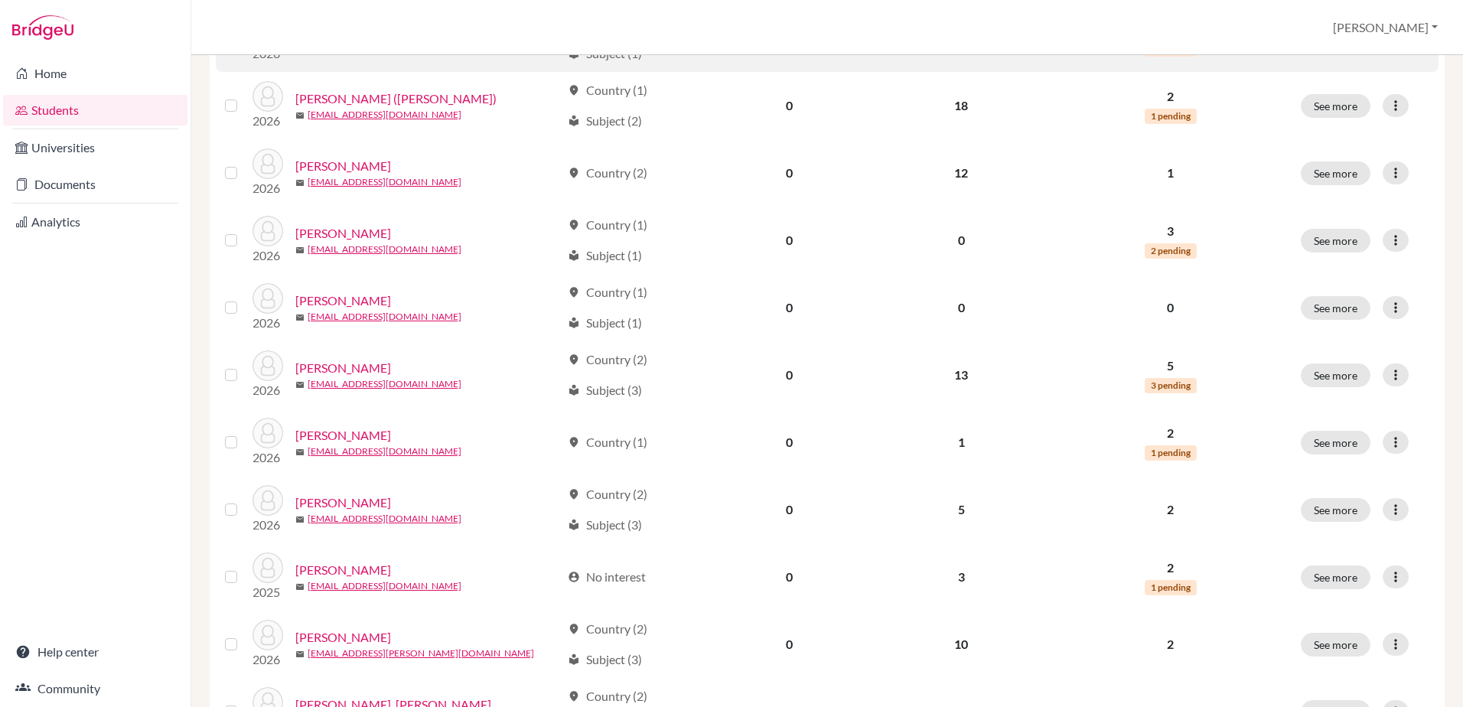
scroll to position [612, 0]
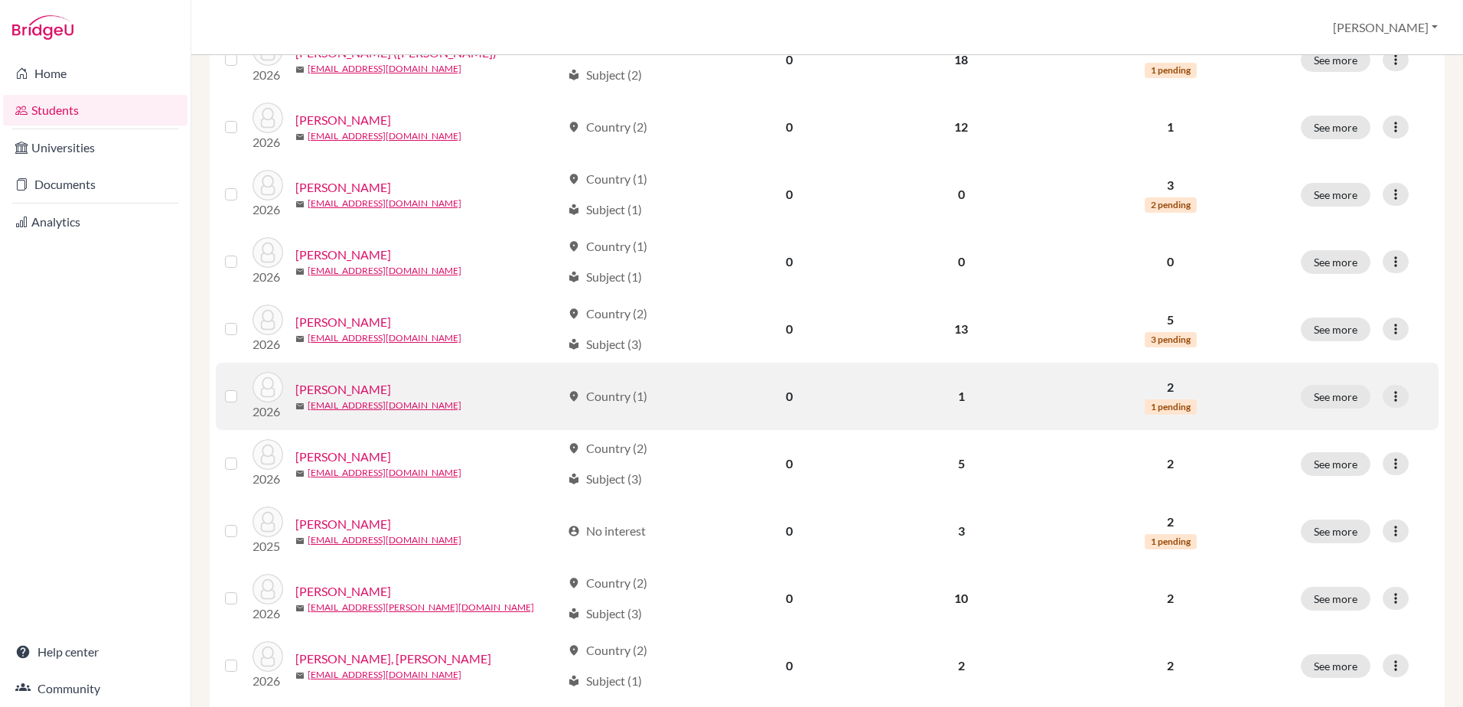
click at [309, 389] on link "[PERSON_NAME]" at bounding box center [343, 389] width 96 height 18
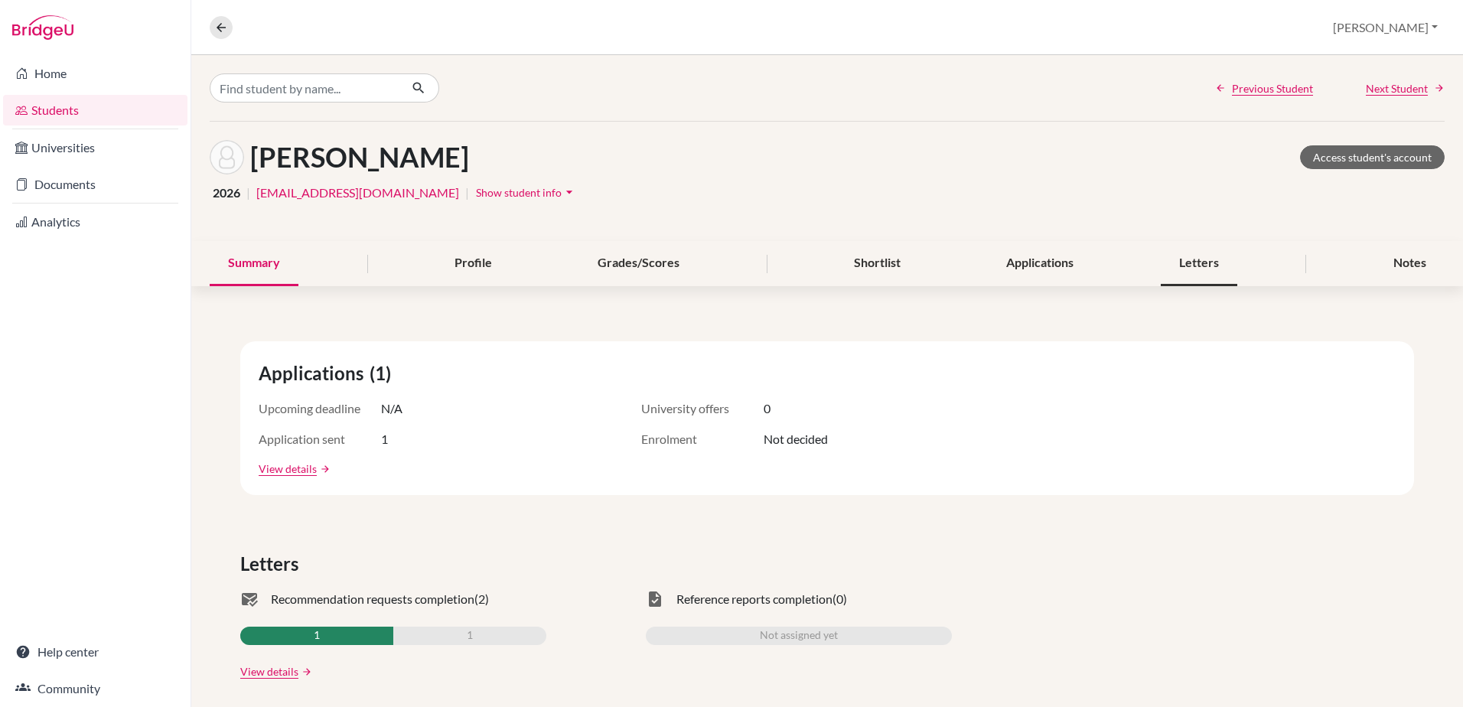
click at [1184, 262] on div "Letters" at bounding box center [1198, 263] width 76 height 45
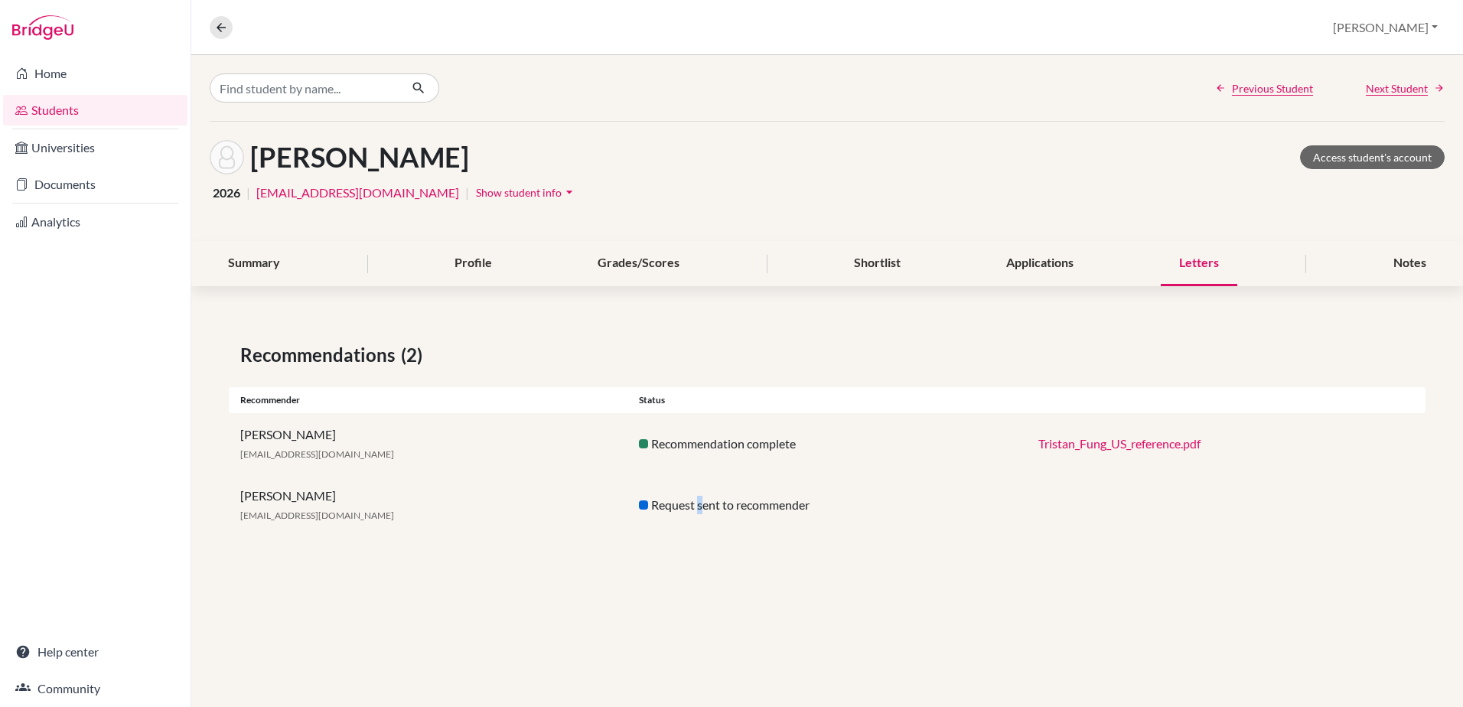
drag, startPoint x: 710, startPoint y: 504, endPoint x: 701, endPoint y: 610, distance: 106.0
click at [701, 610] on div "Previous Student Next Student Fung, Tristan Access student's account 2026 | t_f…" at bounding box center [826, 381] width 1271 height 652
drag, startPoint x: 701, startPoint y: 610, endPoint x: 647, endPoint y: 531, distance: 95.3
click at [647, 531] on div "Paul Lewthwaite pfl@wincoll.ac.uk Request sent to recommender" at bounding box center [827, 504] width 1196 height 61
click at [67, 647] on link "Help center" at bounding box center [95, 651] width 184 height 31
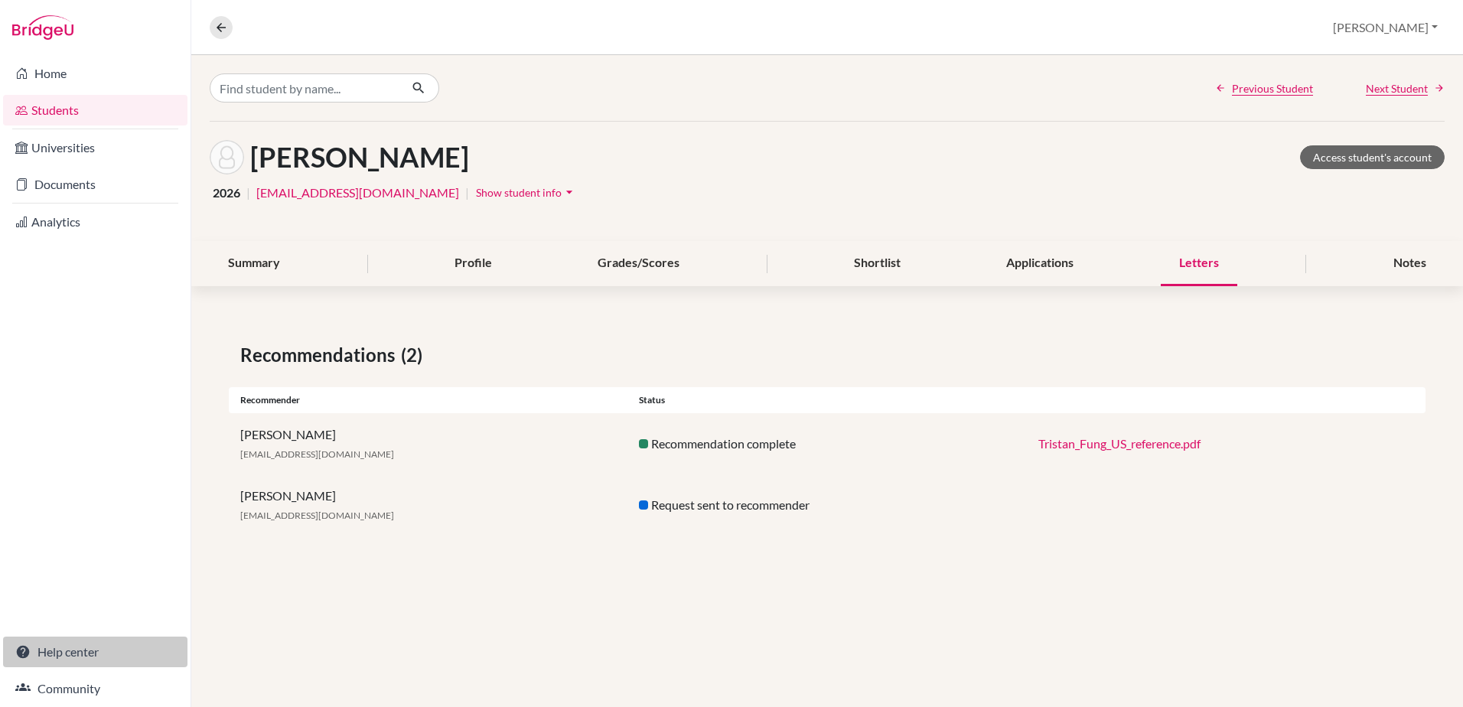
click at [80, 650] on link "Help center" at bounding box center [95, 651] width 184 height 31
click at [60, 691] on link "Community" at bounding box center [95, 688] width 184 height 31
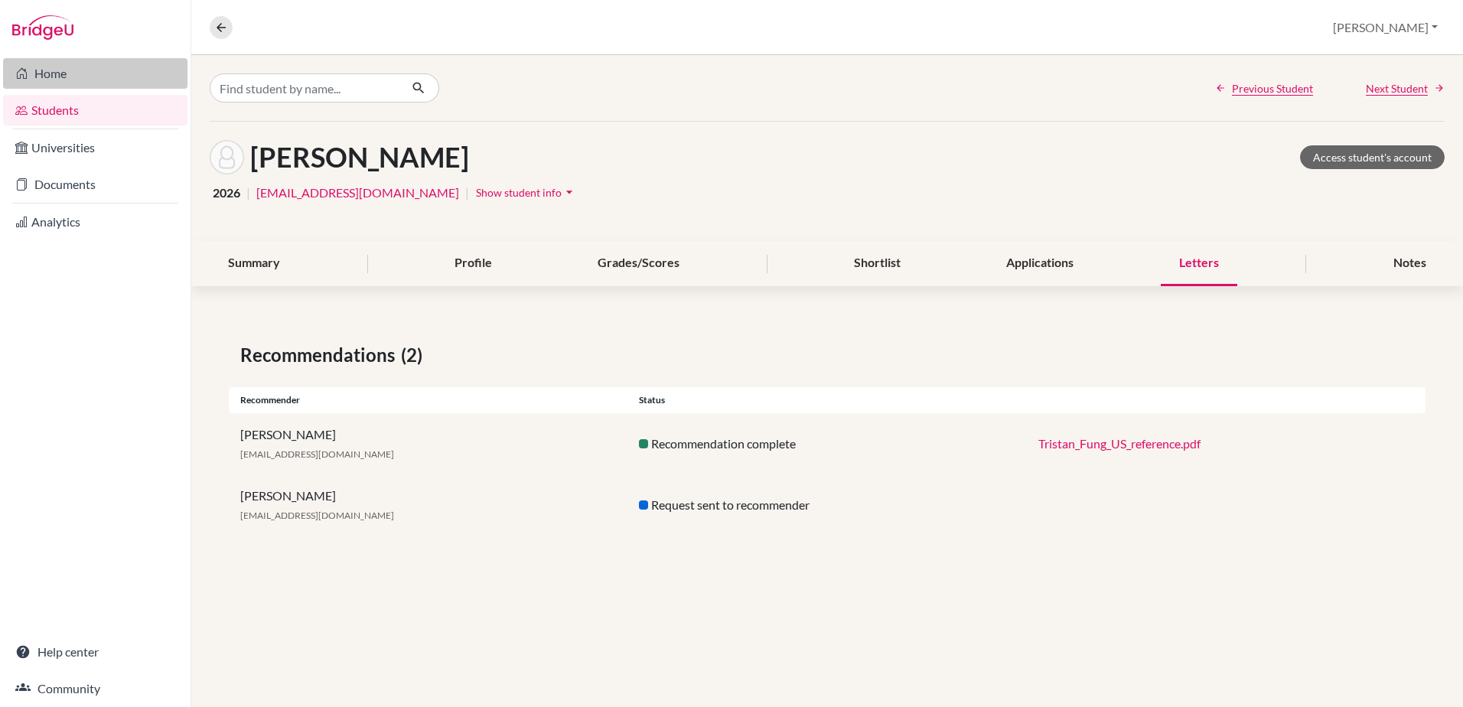
click at [70, 79] on link "Home" at bounding box center [95, 73] width 184 height 31
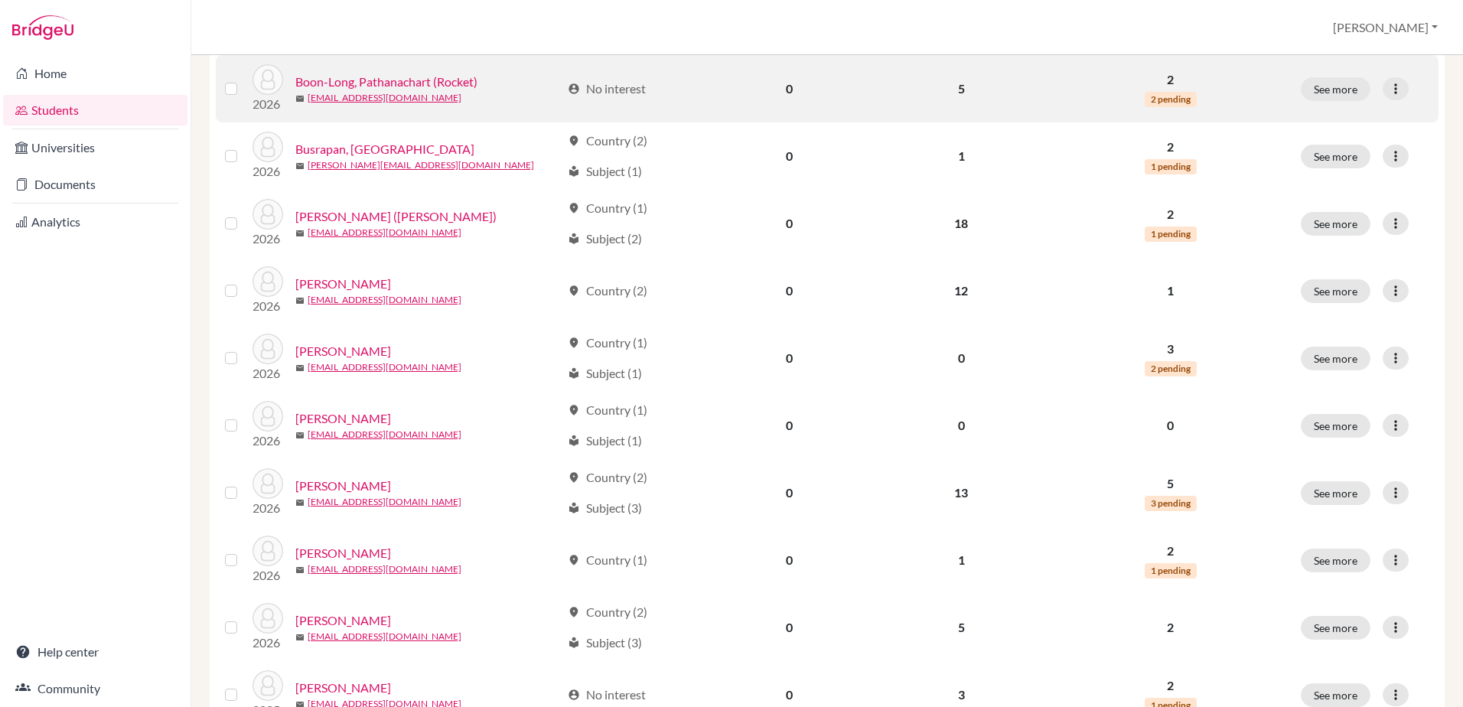
scroll to position [459, 0]
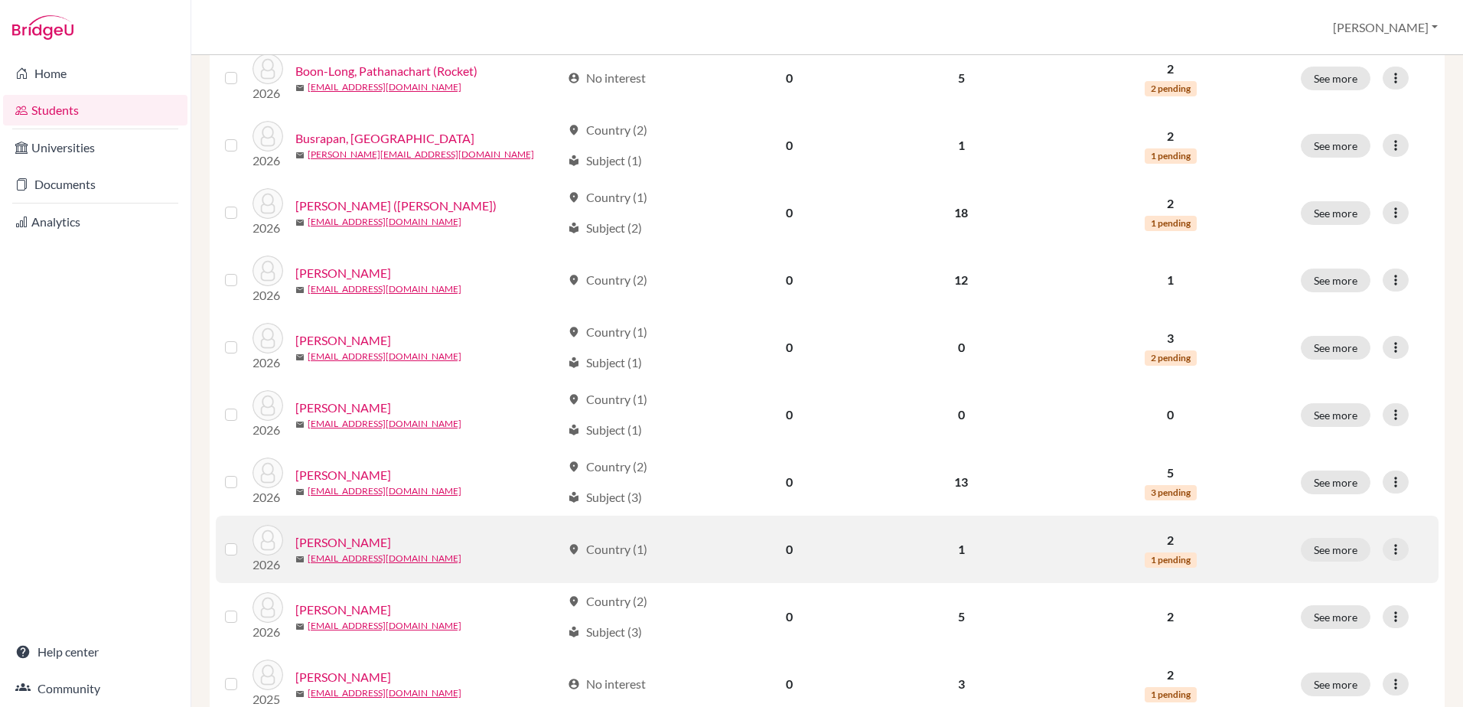
click at [223, 548] on td at bounding box center [234, 549] width 37 height 67
click at [243, 540] on label at bounding box center [243, 540] width 0 height 0
click at [0, 0] on input "checkbox" at bounding box center [0, 0] width 0 height 0
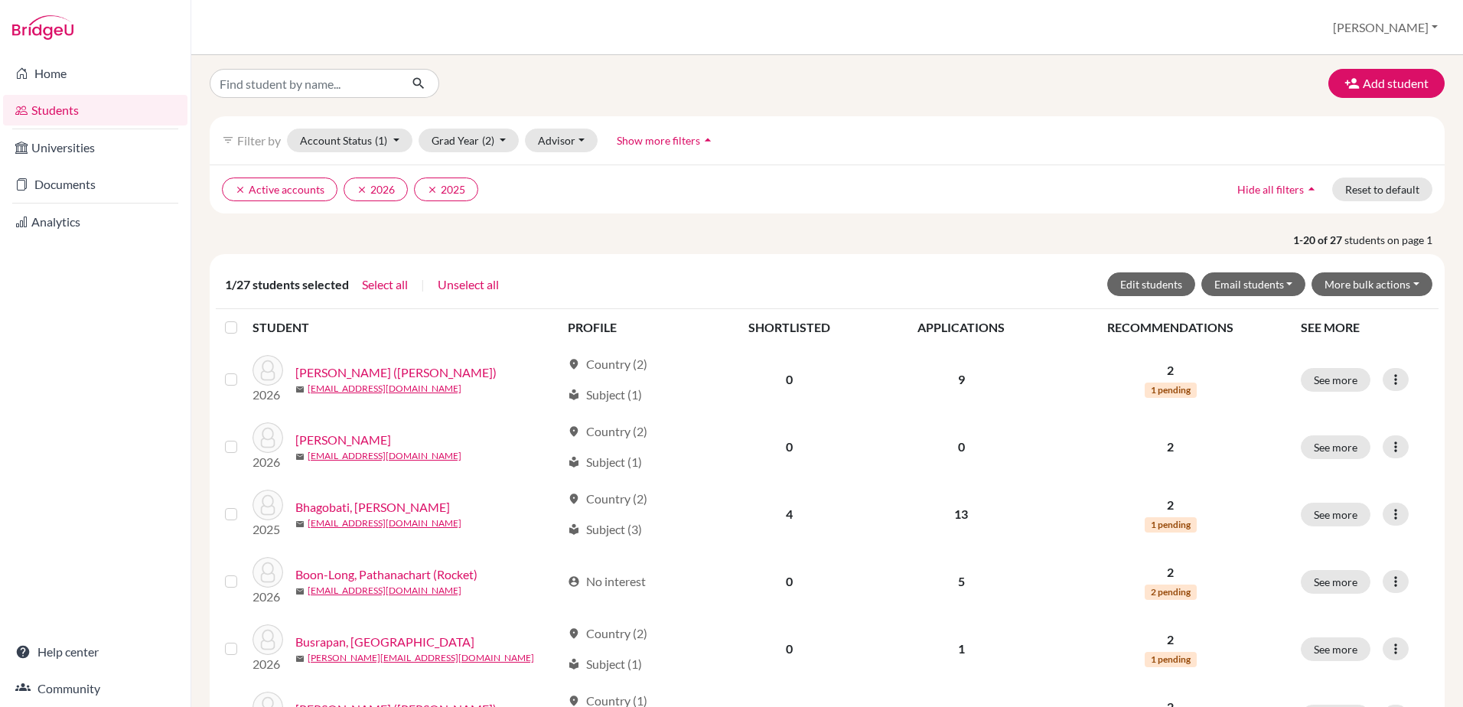
scroll to position [0, 0]
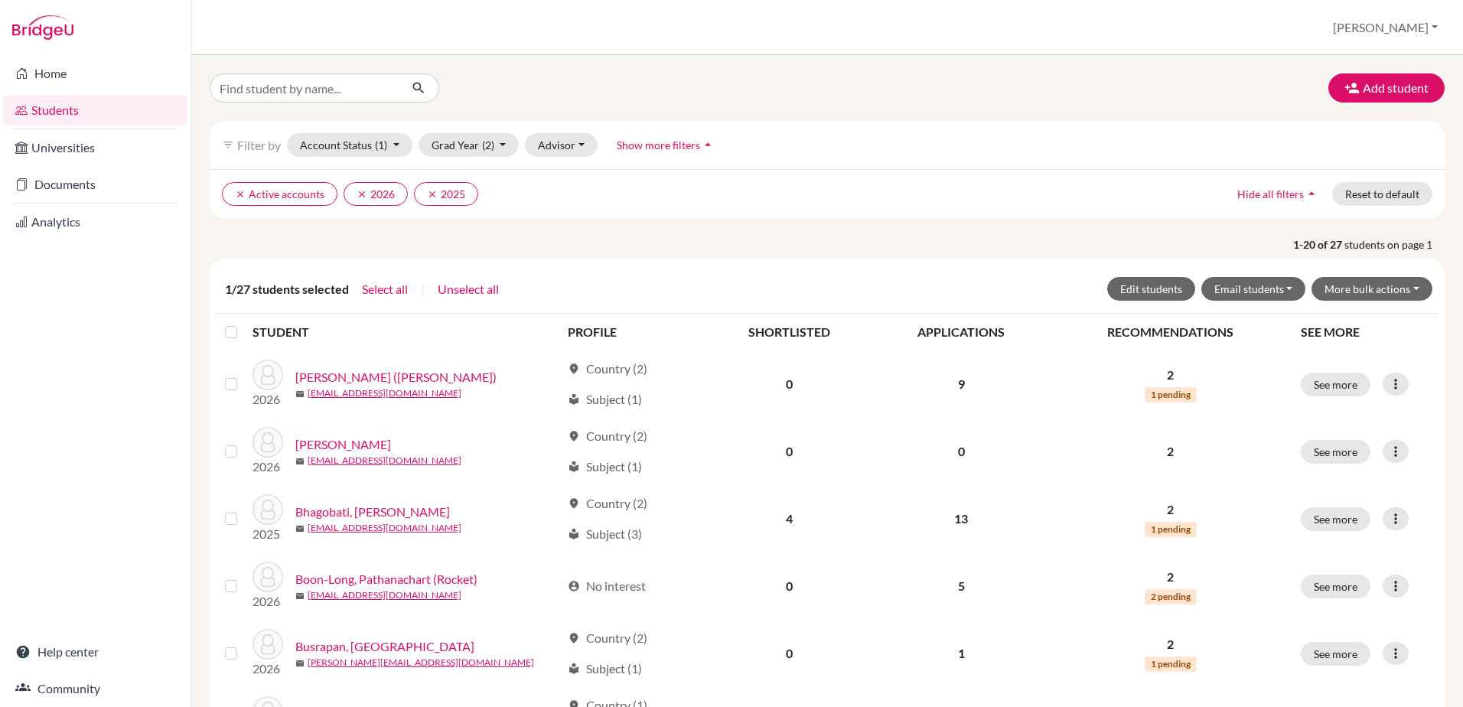
click at [58, 104] on link "Students" at bounding box center [95, 110] width 184 height 31
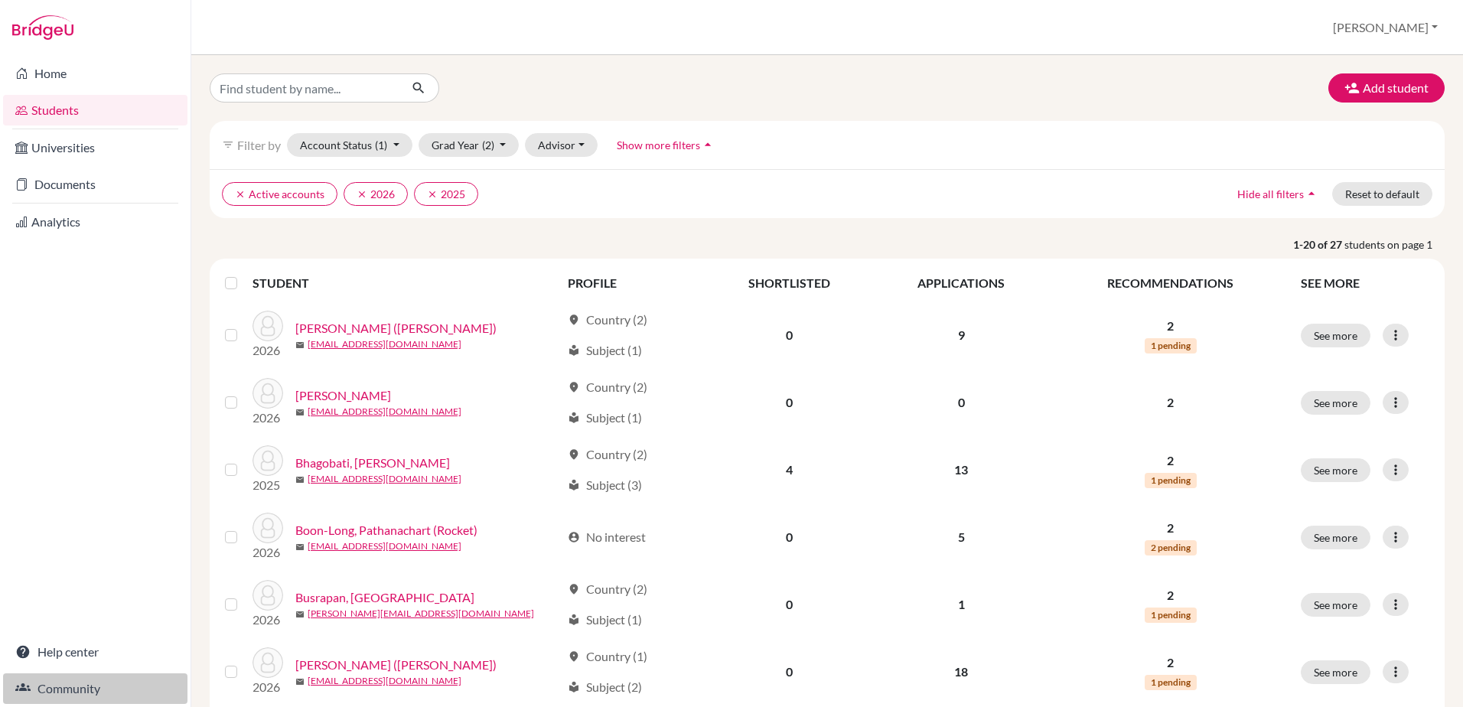
click at [56, 690] on link "Community" at bounding box center [95, 688] width 184 height 31
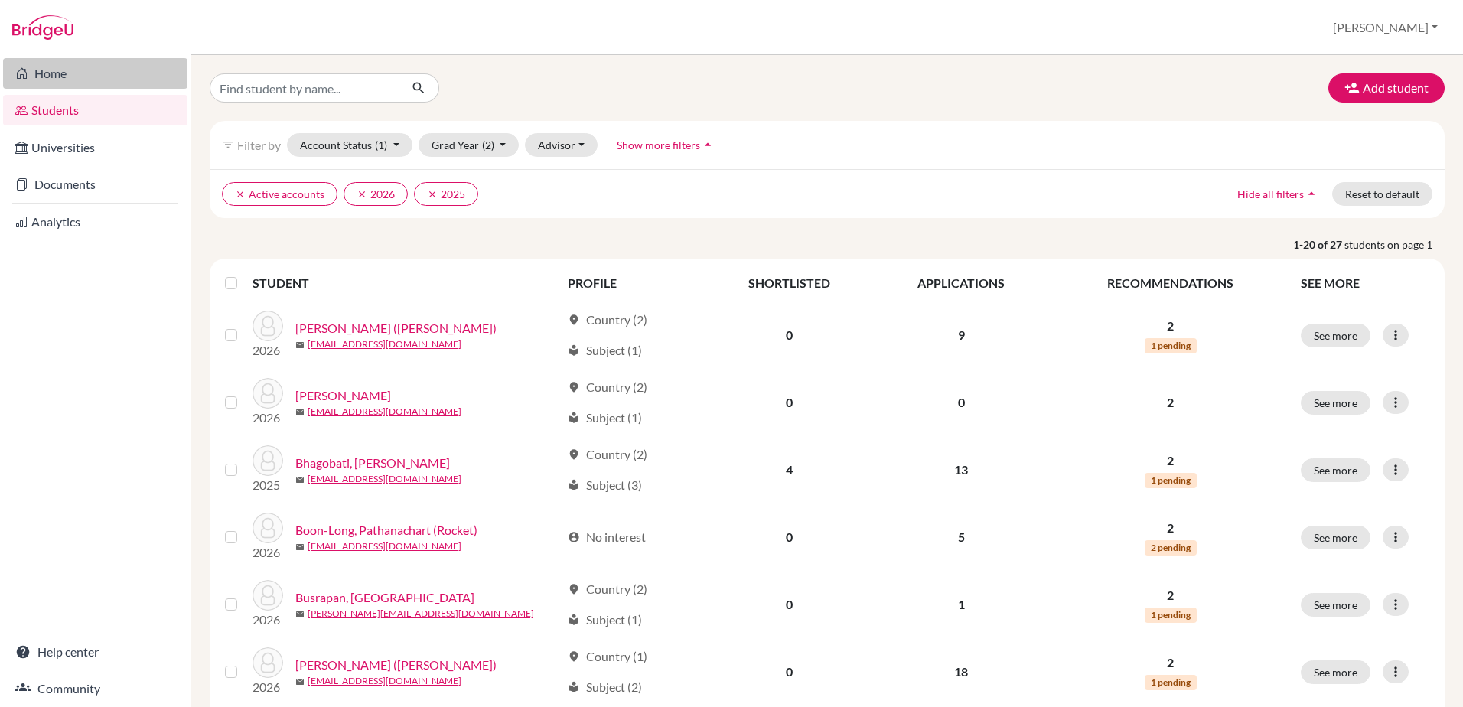
click at [60, 76] on link "Home" at bounding box center [95, 73] width 184 height 31
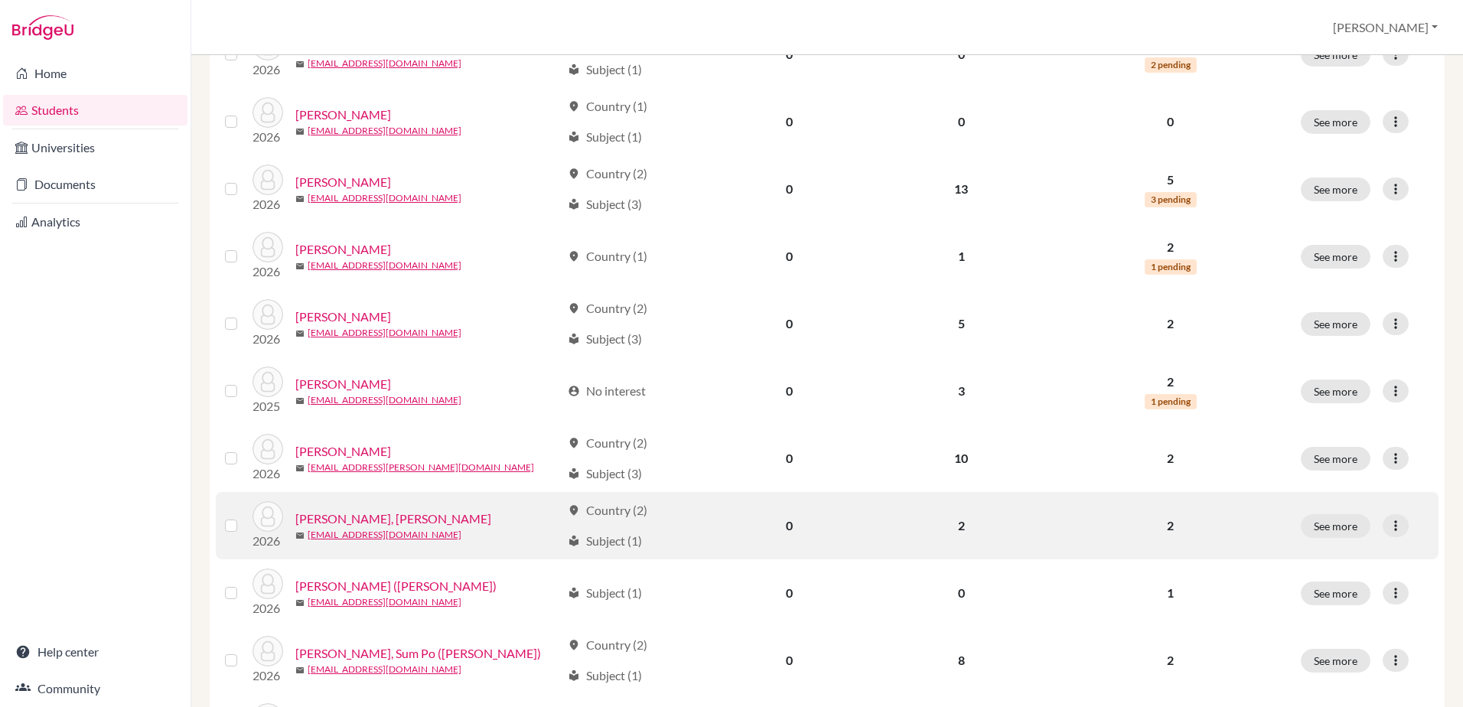
scroll to position [737, 0]
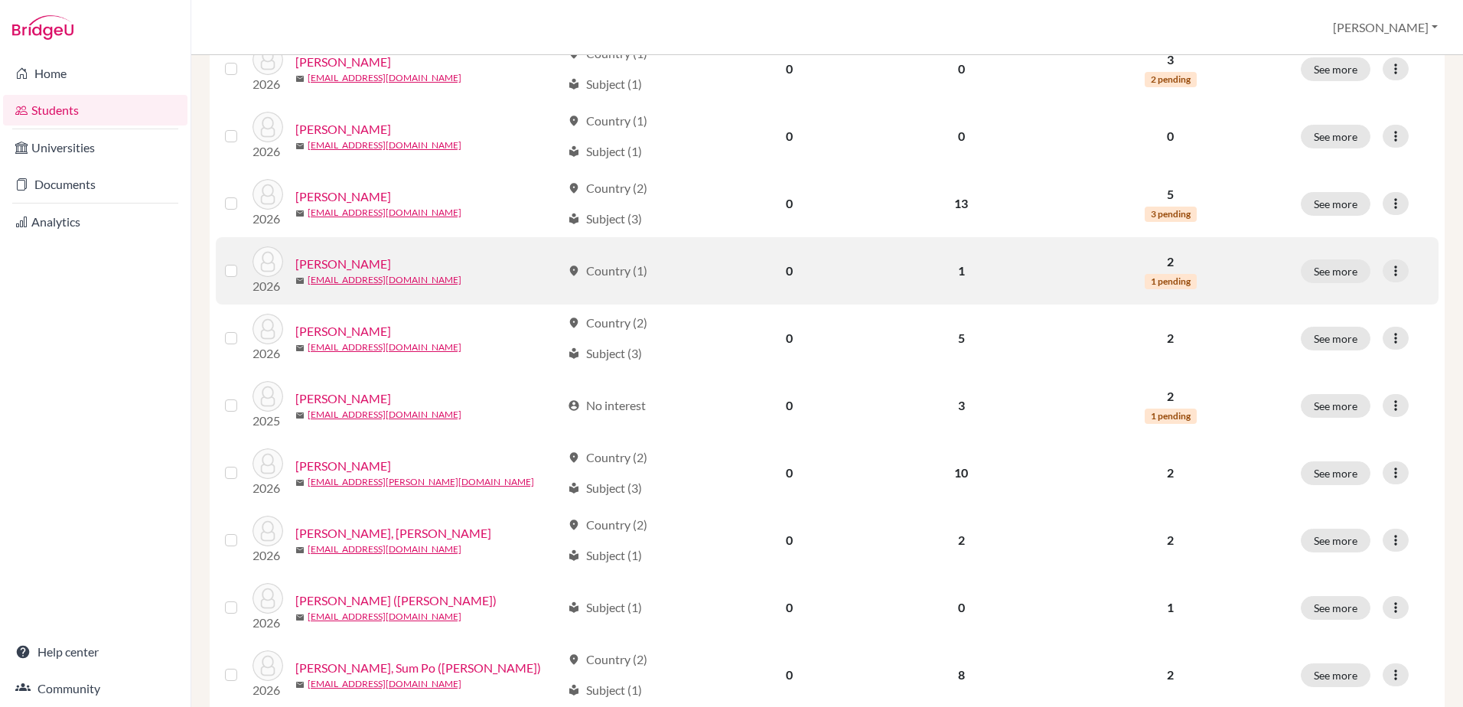
click at [243, 262] on label at bounding box center [243, 262] width 0 height 0
click at [0, 0] on input "checkbox" at bounding box center [0, 0] width 0 height 0
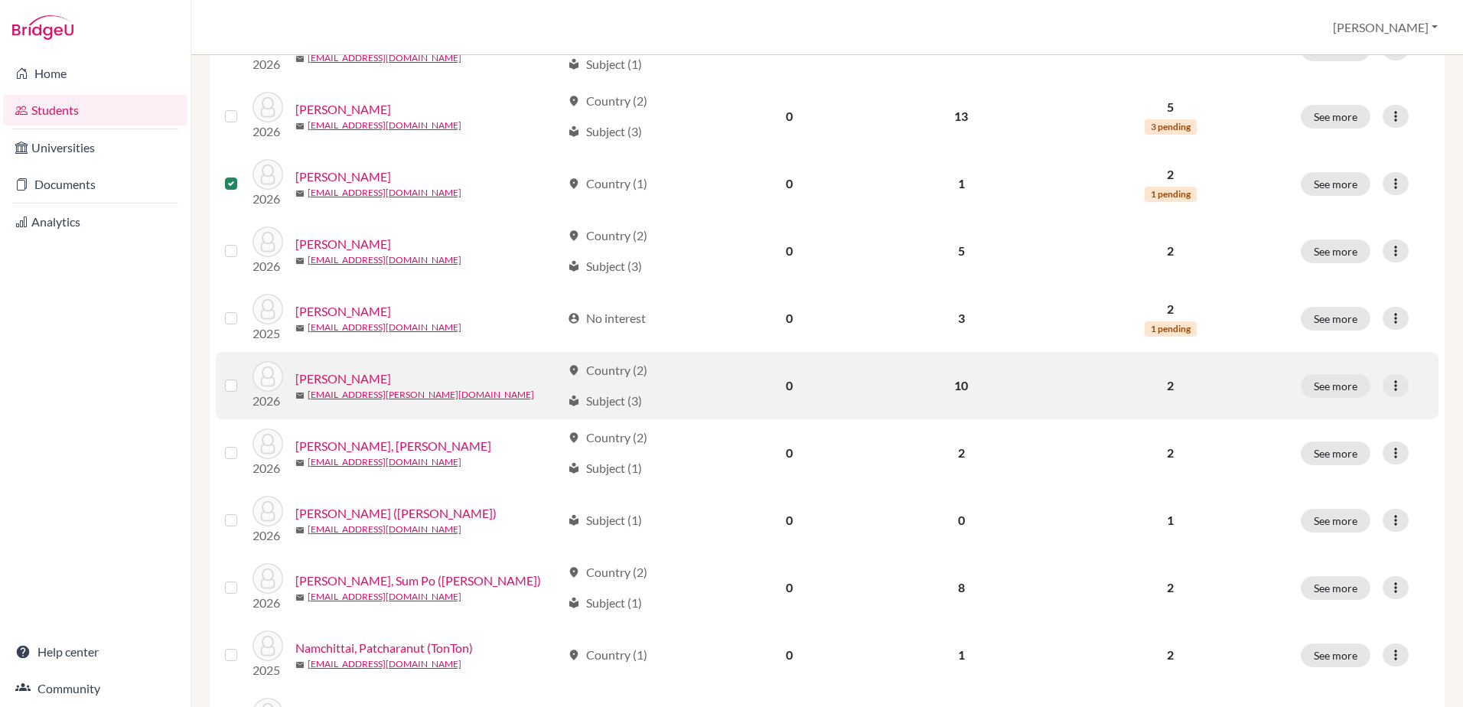
scroll to position [1092, 0]
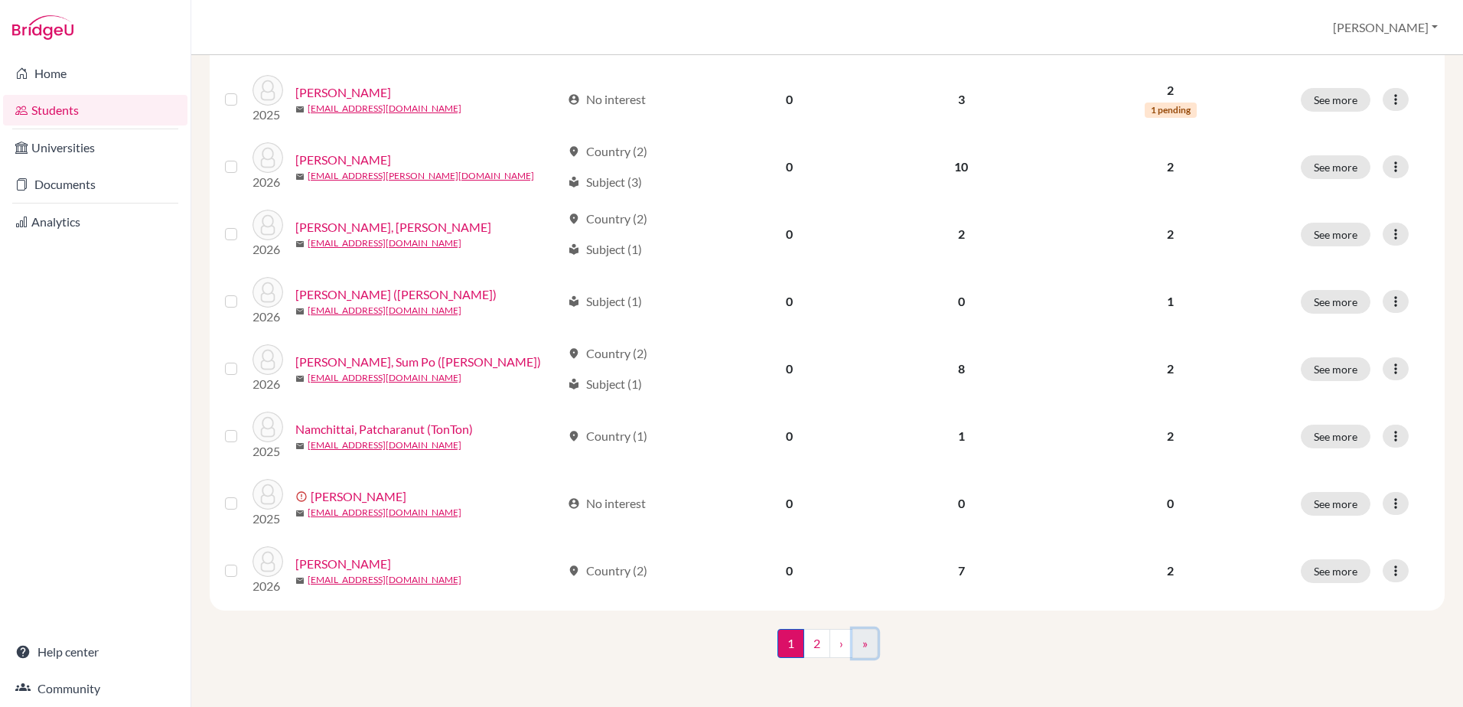
click at [861, 647] on link "»" at bounding box center [864, 643] width 25 height 29
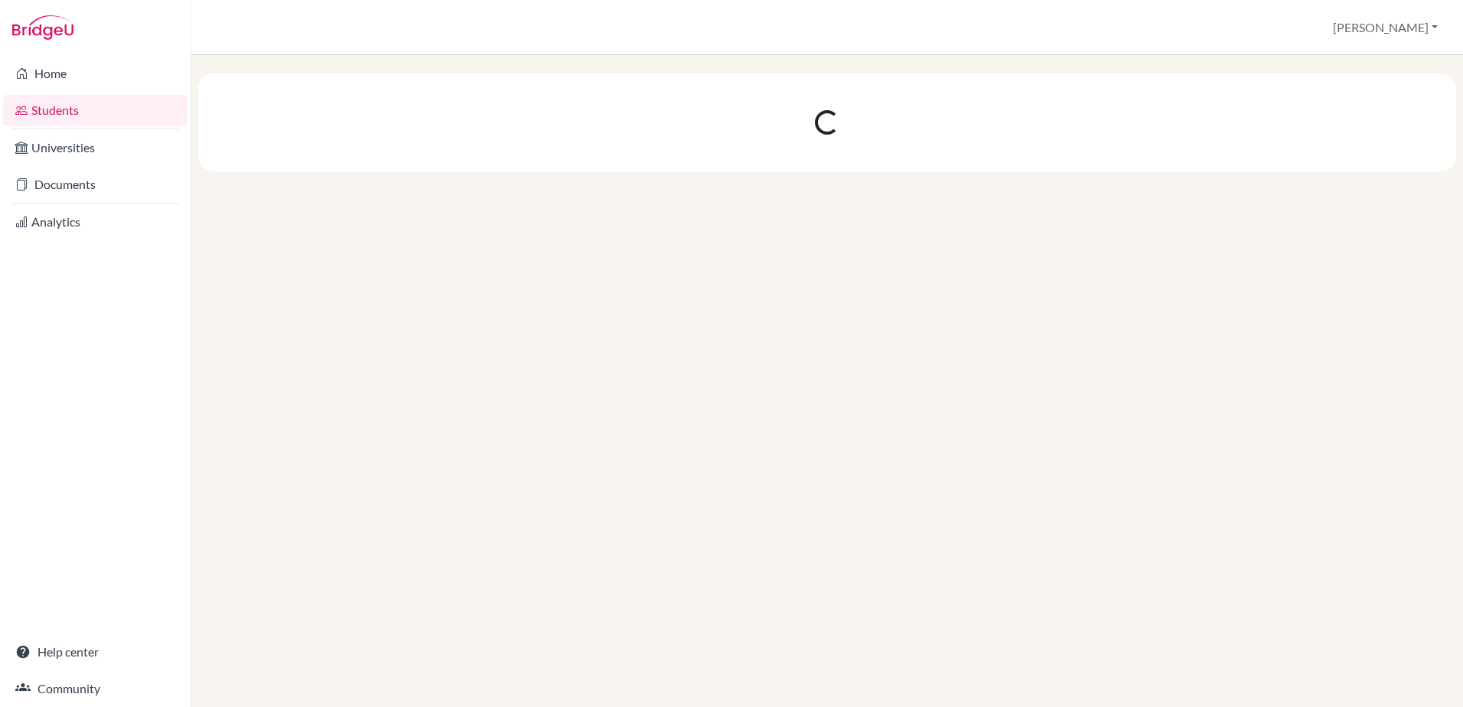
scroll to position [0, 0]
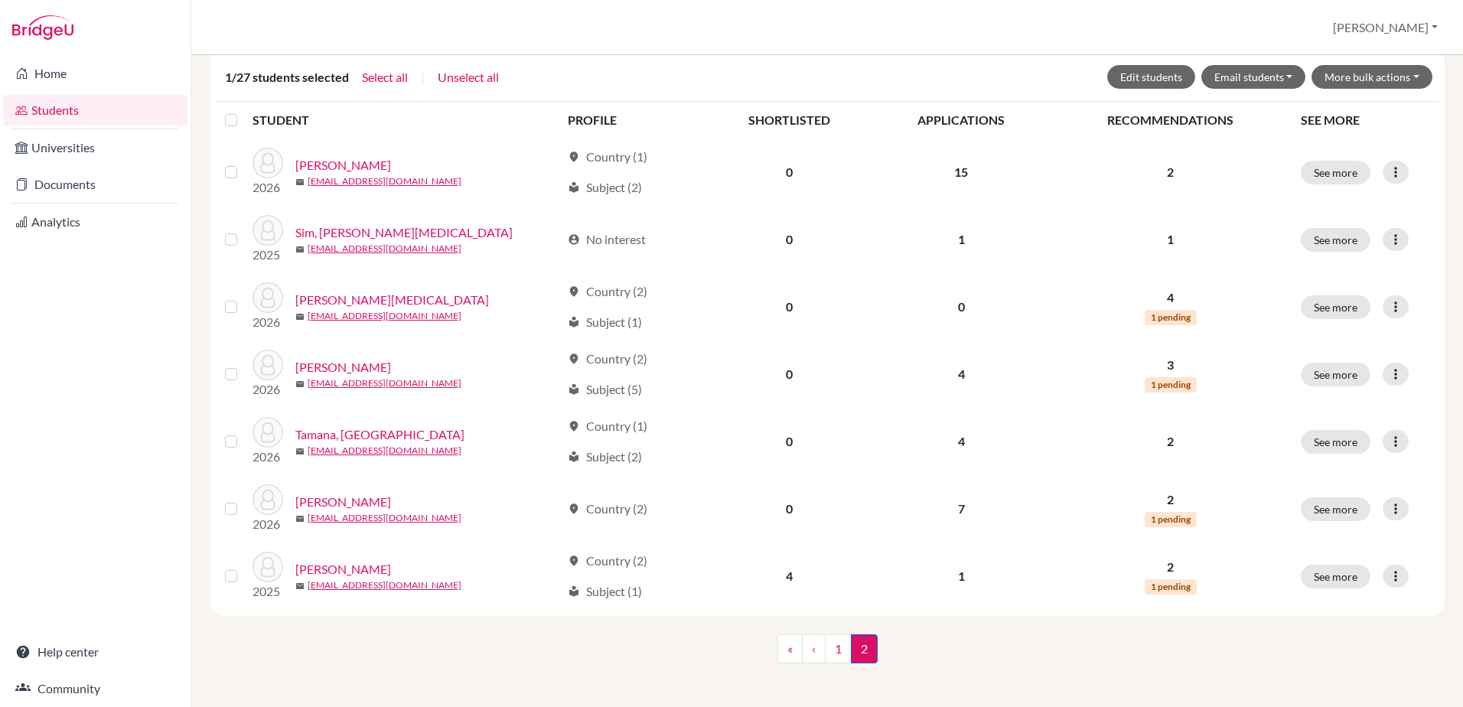
scroll to position [217, 0]
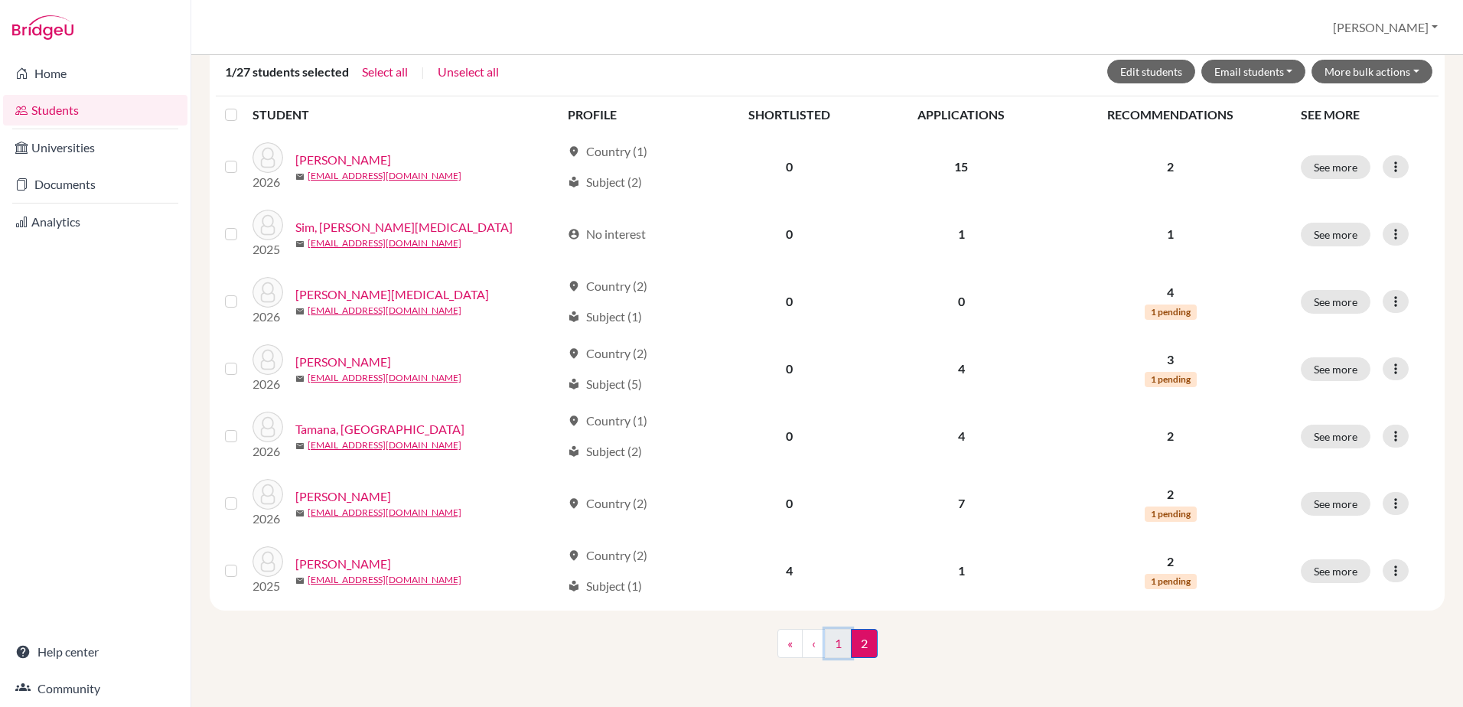
click at [834, 647] on link "1" at bounding box center [838, 643] width 27 height 29
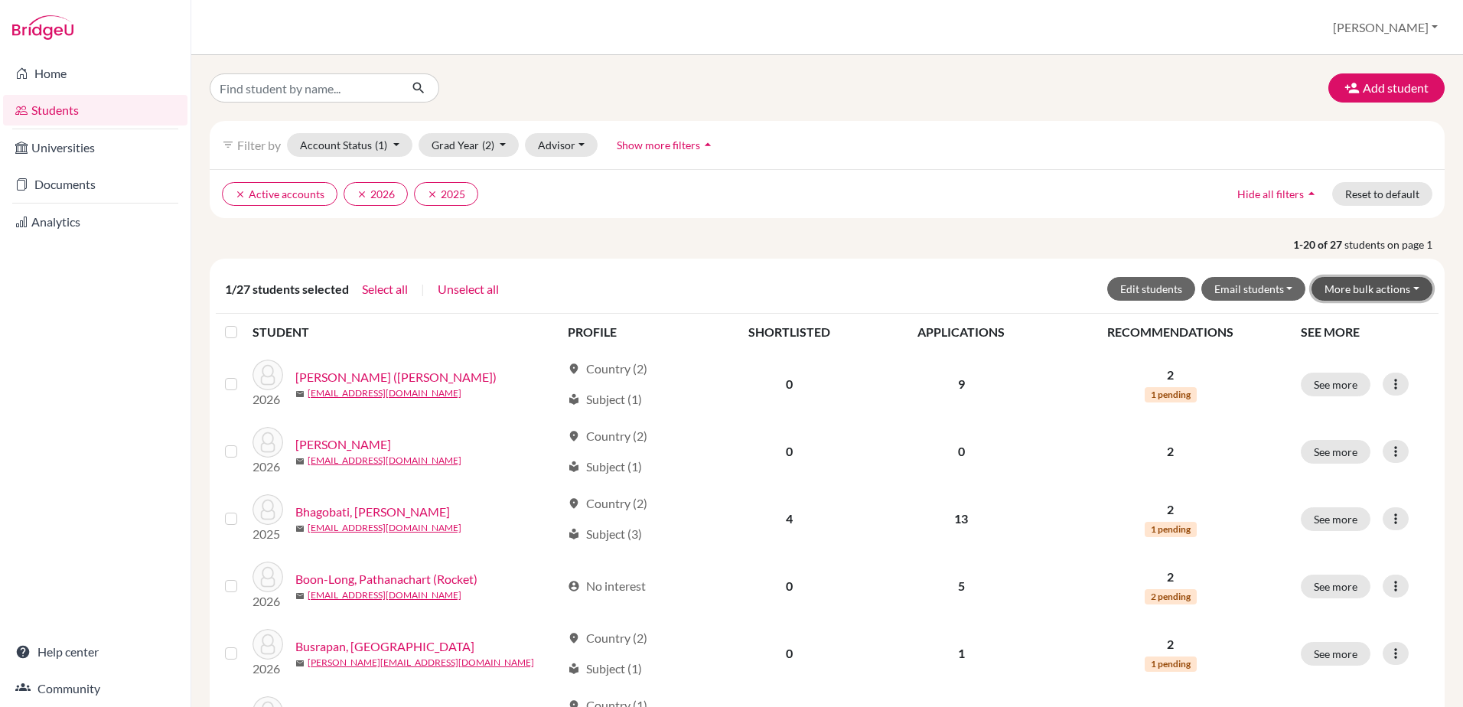
click at [1355, 288] on button "More bulk actions" at bounding box center [1371, 289] width 121 height 24
click at [705, 216] on div "clear Active accounts clear 2026 clear 2025 Hide all filters arrow_drop_up Rese…" at bounding box center [827, 193] width 1235 height 49
click at [576, 141] on button "Advisor" at bounding box center [561, 145] width 73 height 24
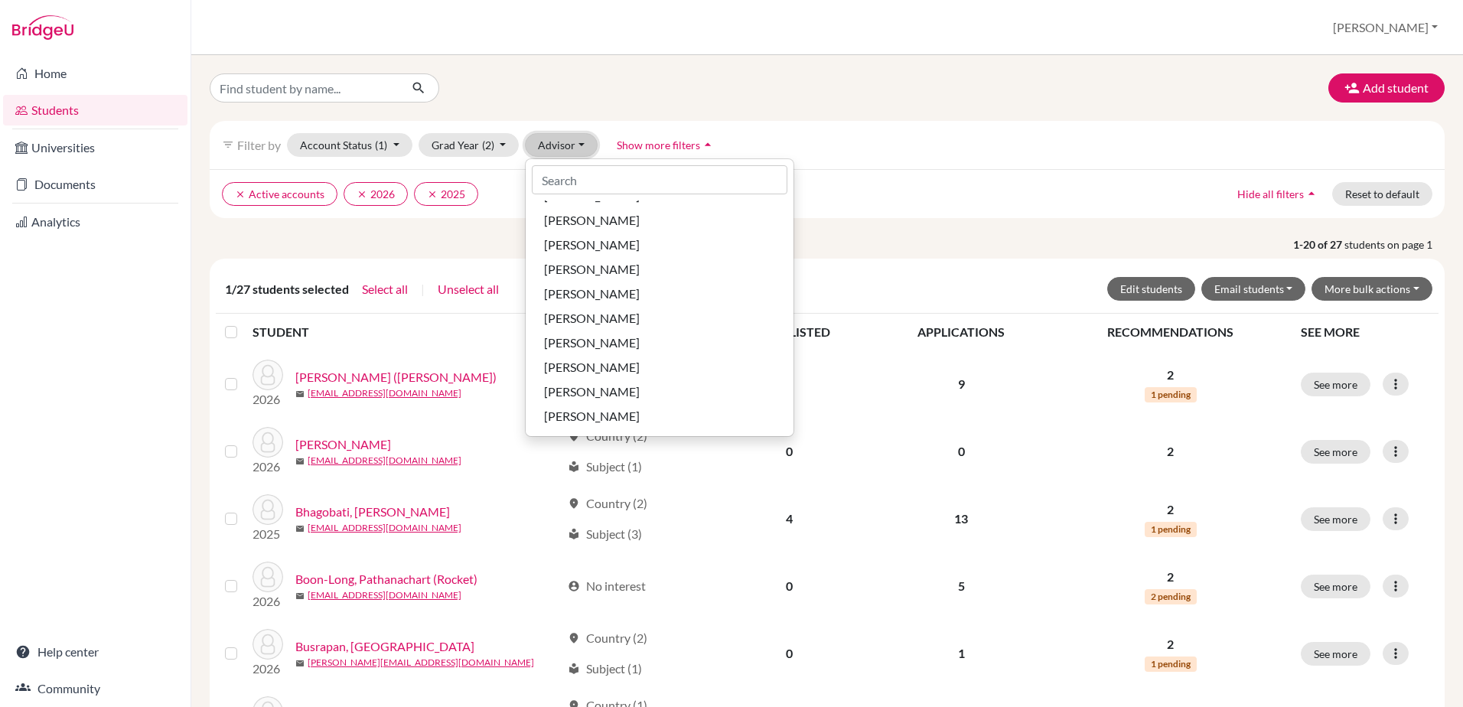
scroll to position [1683, 0]
click at [615, 378] on span "[PERSON_NAME]" at bounding box center [592, 378] width 96 height 18
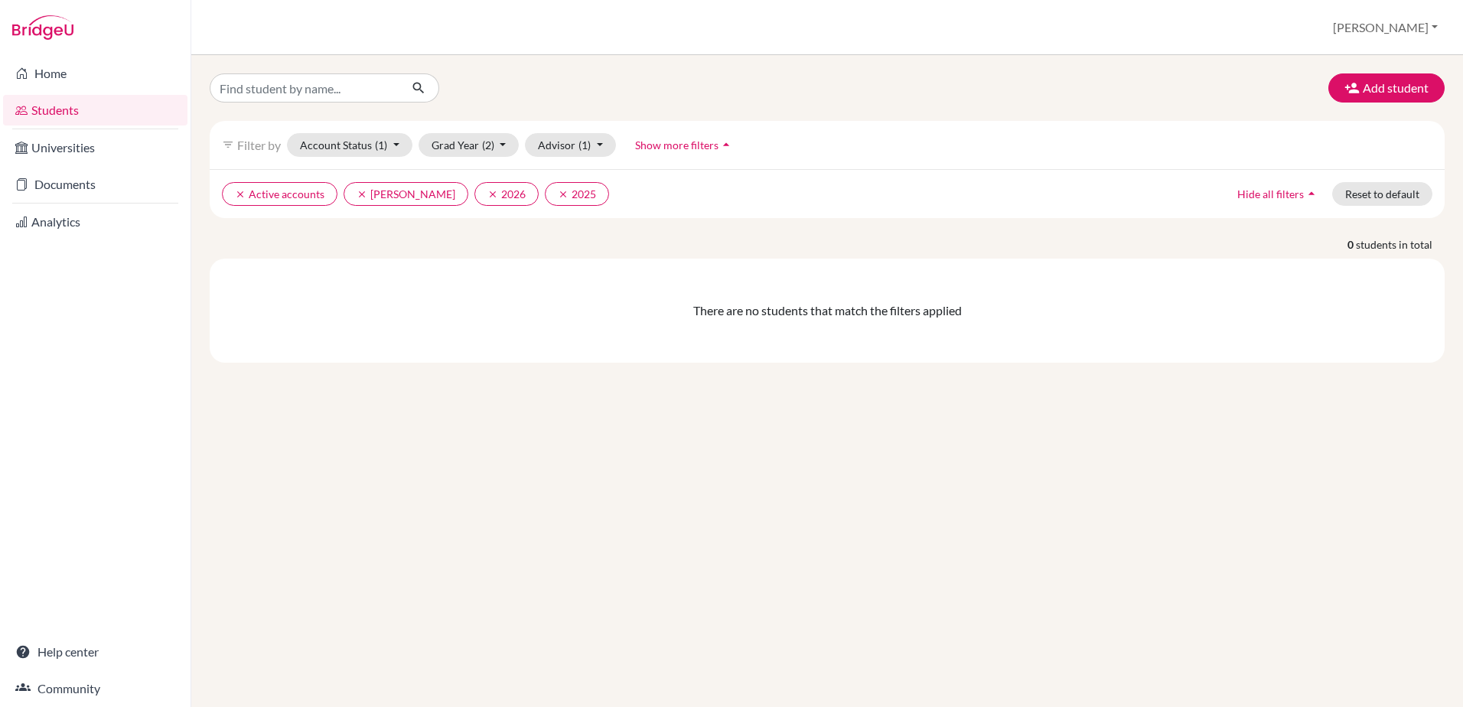
click at [1309, 194] on icon "arrow_drop_up" at bounding box center [1310, 193] width 15 height 15
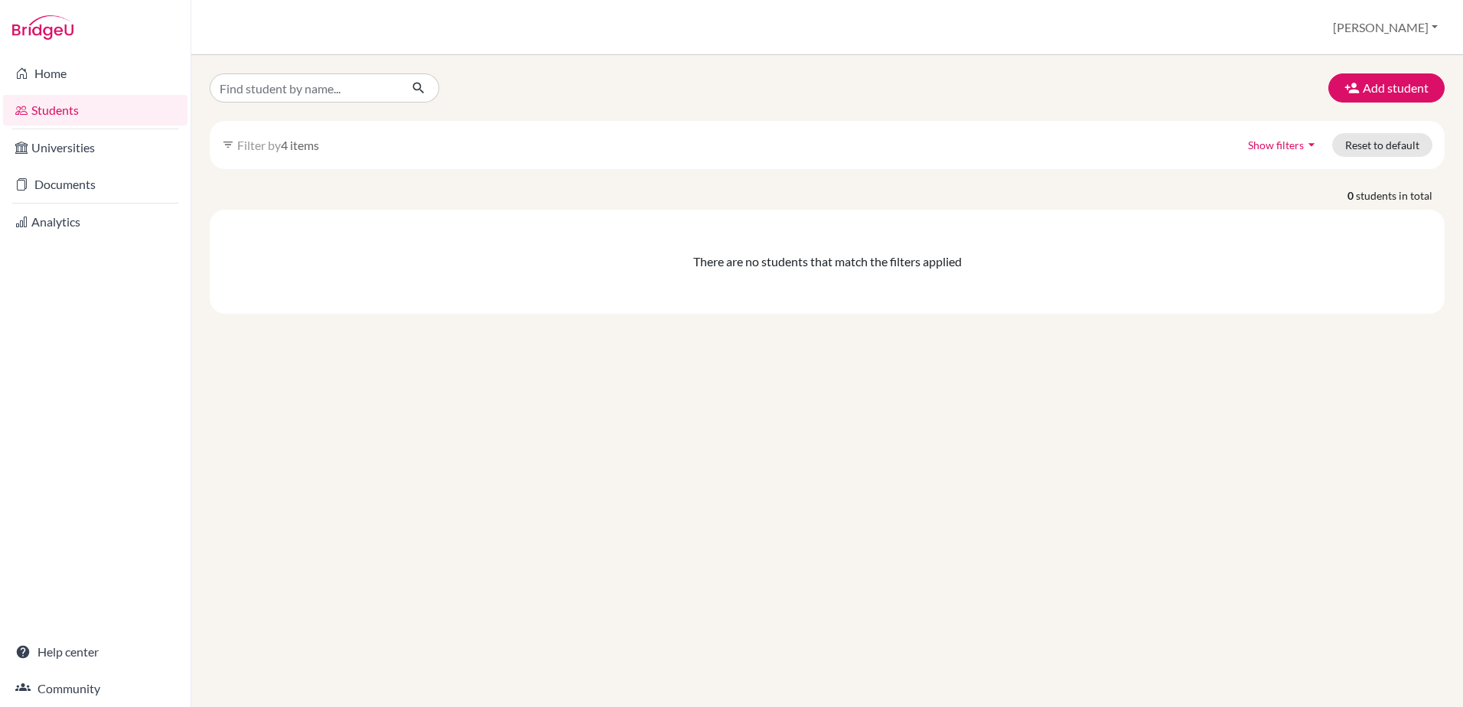
click at [1309, 148] on icon "arrow_drop_down" at bounding box center [1310, 144] width 15 height 15
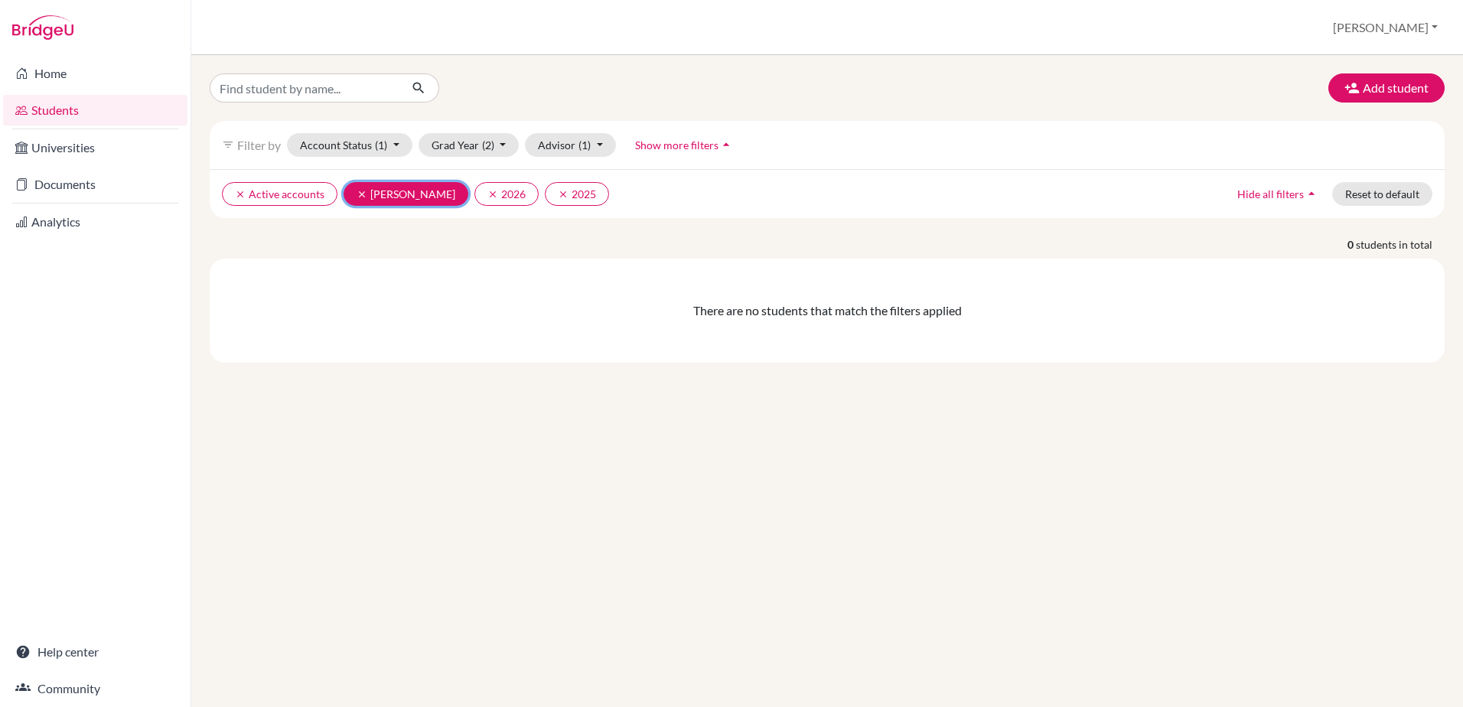
click at [349, 194] on button "clear [PERSON_NAME]" at bounding box center [405, 194] width 125 height 24
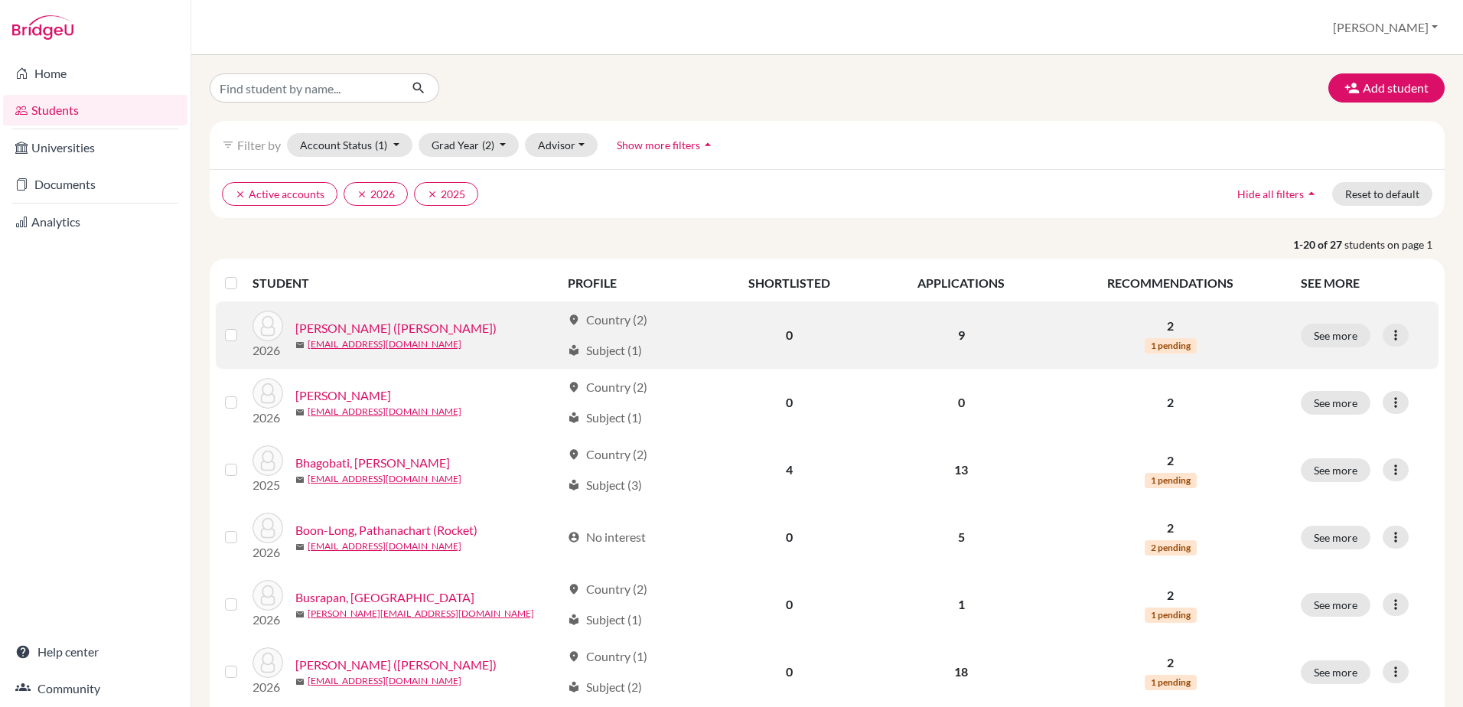
click at [349, 335] on link "[PERSON_NAME] ([PERSON_NAME])" at bounding box center [395, 328] width 201 height 18
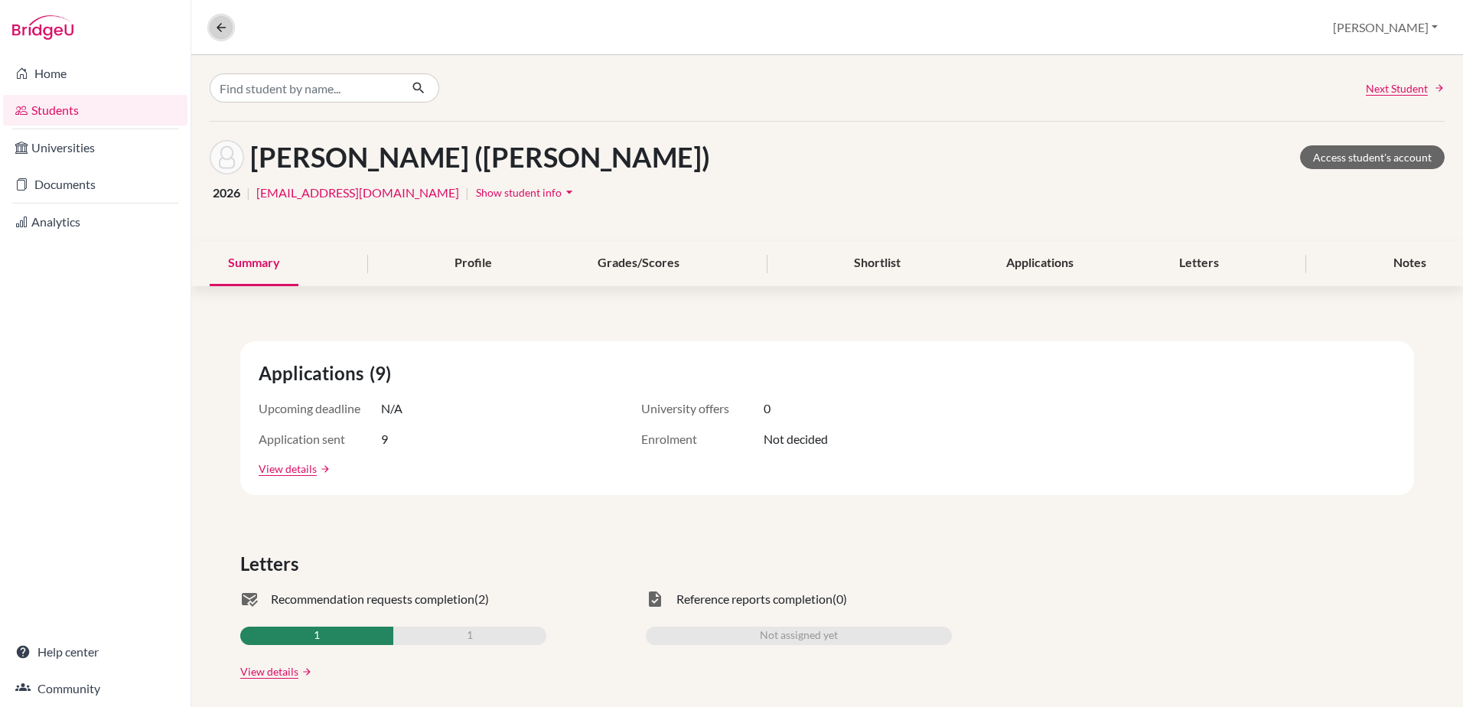
click at [224, 31] on icon at bounding box center [221, 28] width 14 height 14
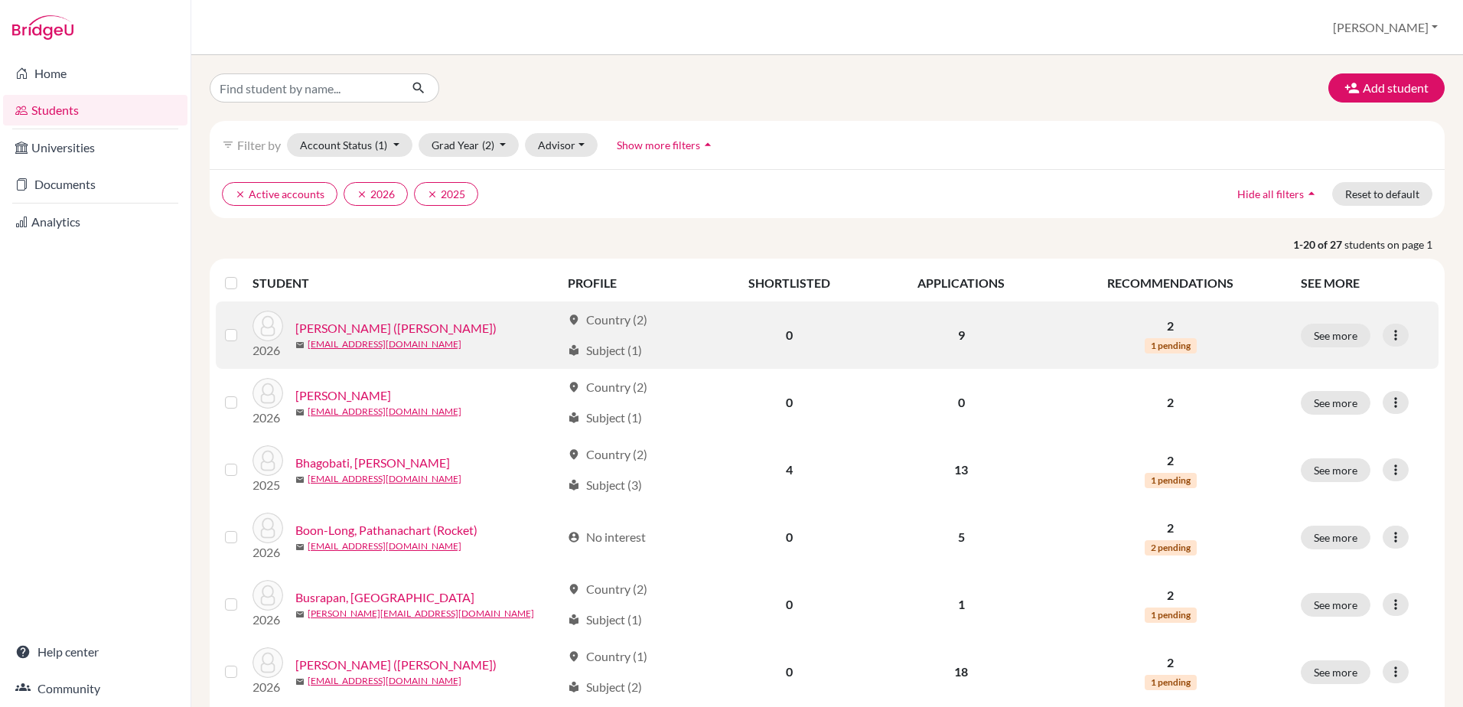
click at [353, 330] on link "[PERSON_NAME] ([PERSON_NAME])" at bounding box center [395, 328] width 201 height 18
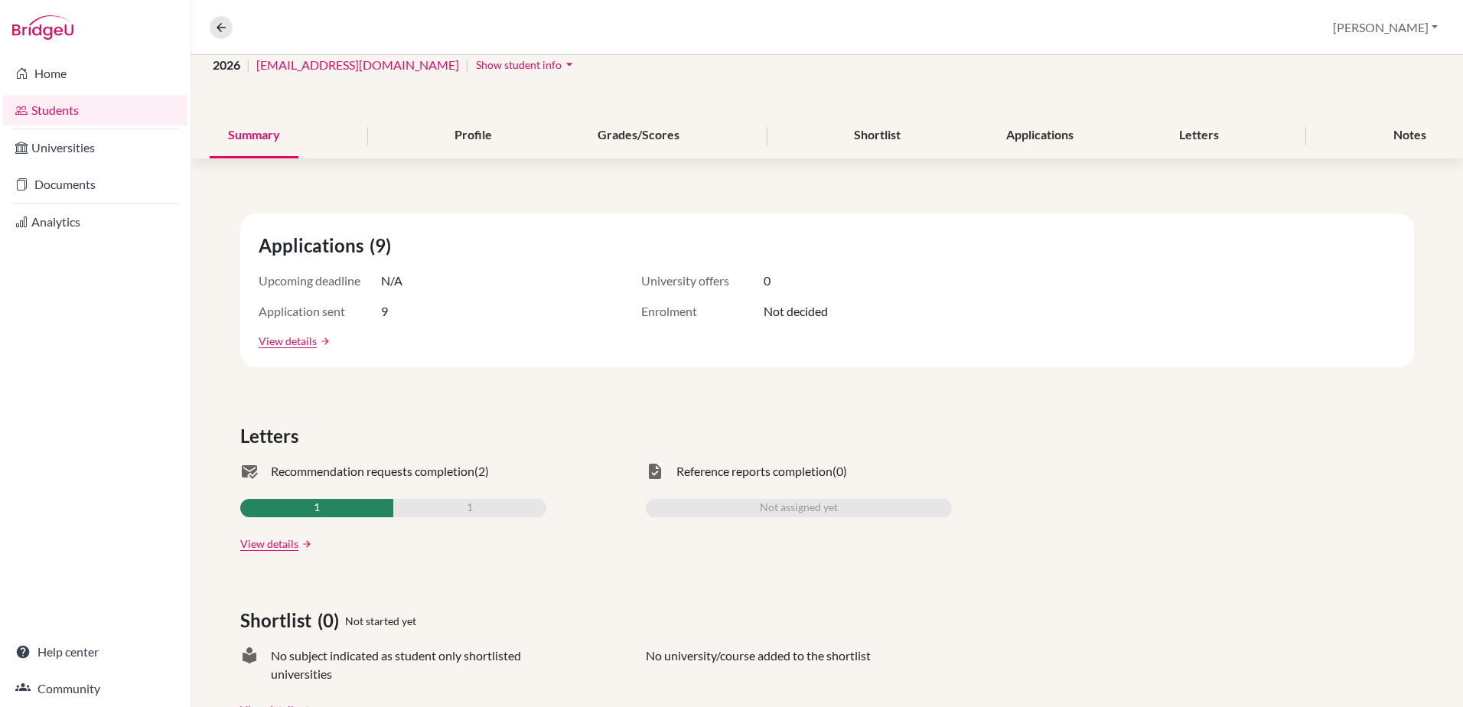
scroll to position [76, 0]
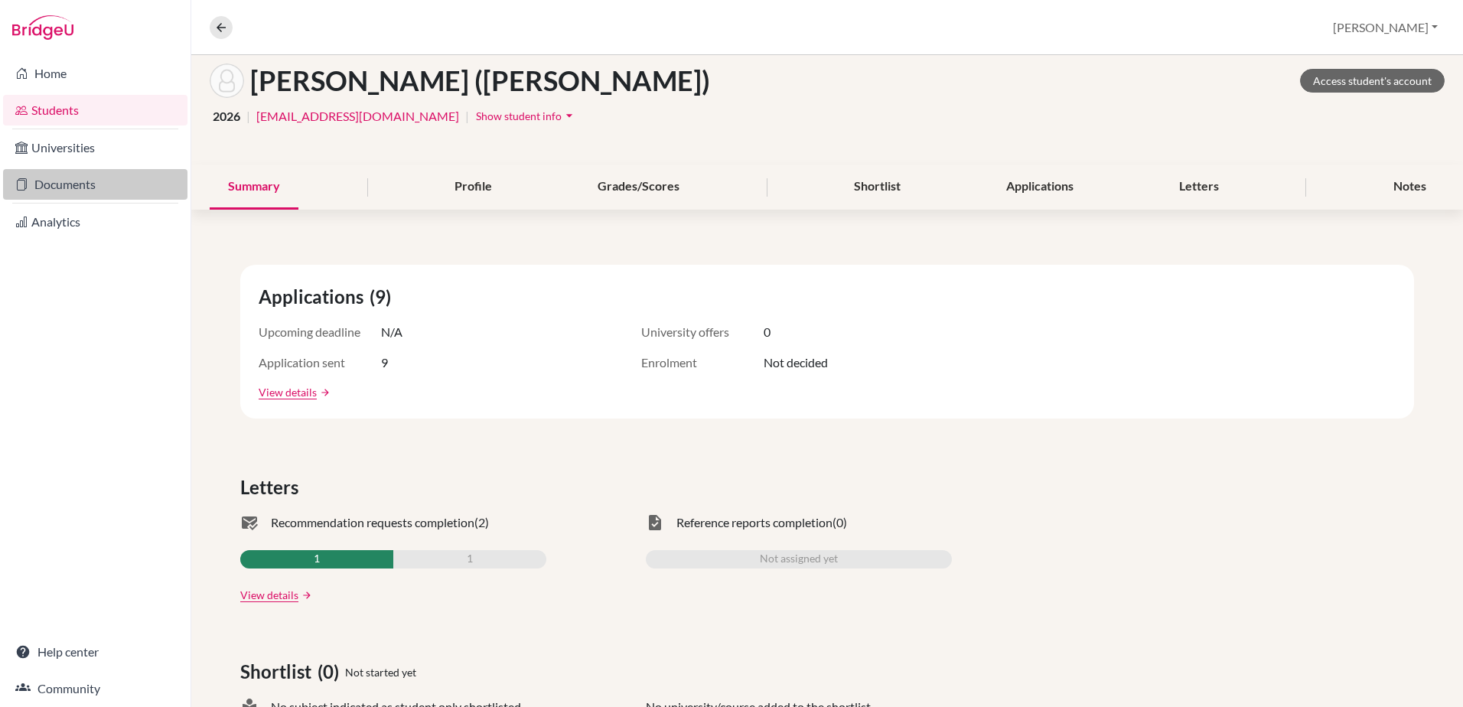
click at [62, 180] on link "Documents" at bounding box center [95, 184] width 184 height 31
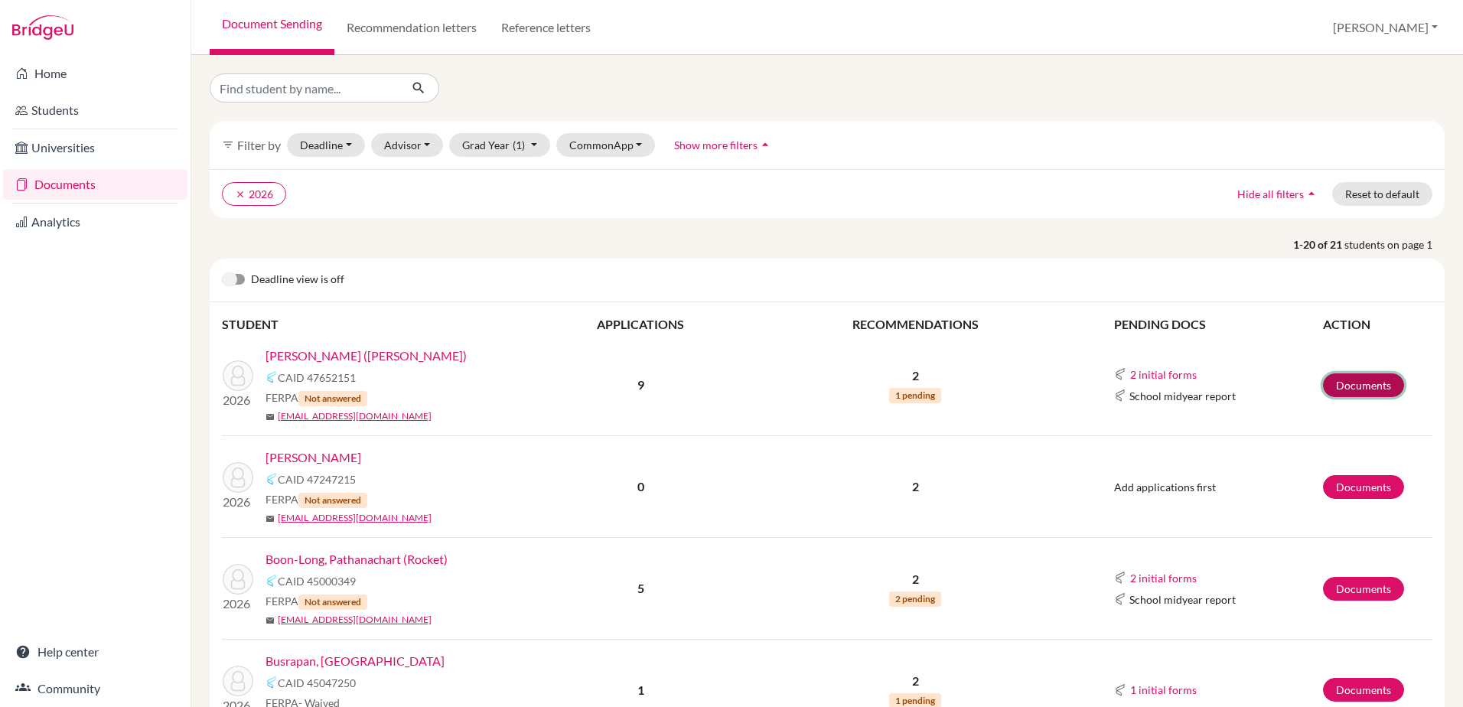
click at [1327, 388] on link "Documents" at bounding box center [1363, 385] width 81 height 24
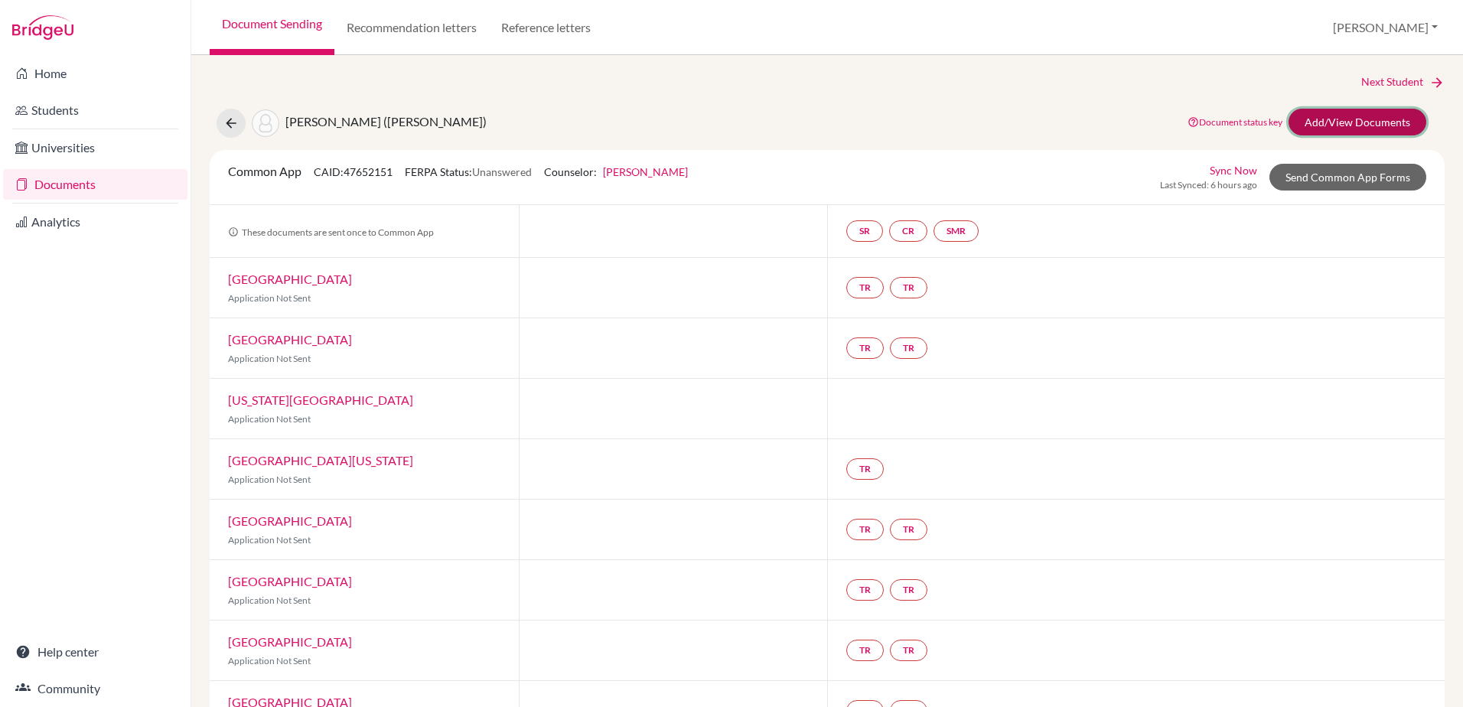
click at [1332, 122] on link "Add/View Documents" at bounding box center [1357, 122] width 138 height 27
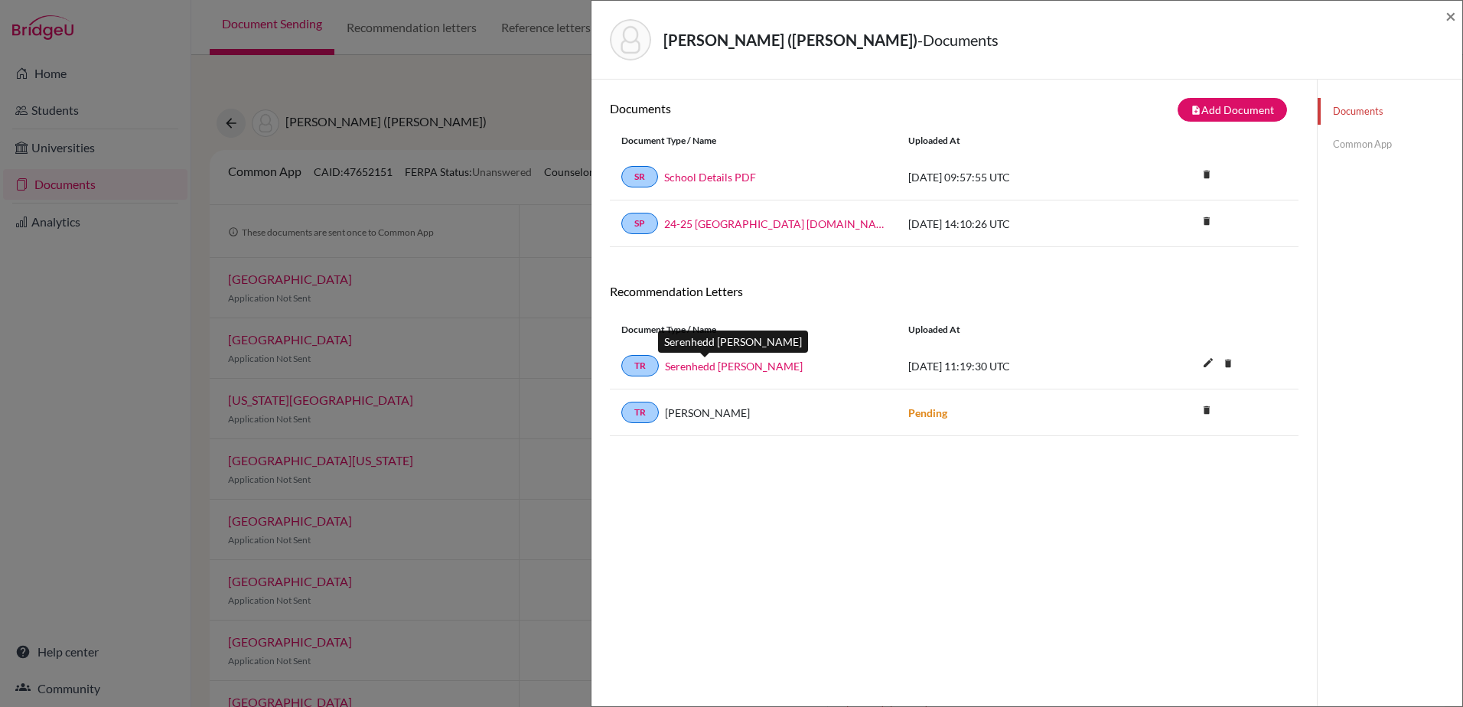
click at [706, 369] on link "Serenhedd James" at bounding box center [734, 366] width 138 height 16
click at [641, 367] on link "TR" at bounding box center [639, 365] width 37 height 21
click at [1451, 18] on span "×" at bounding box center [1450, 16] width 11 height 22
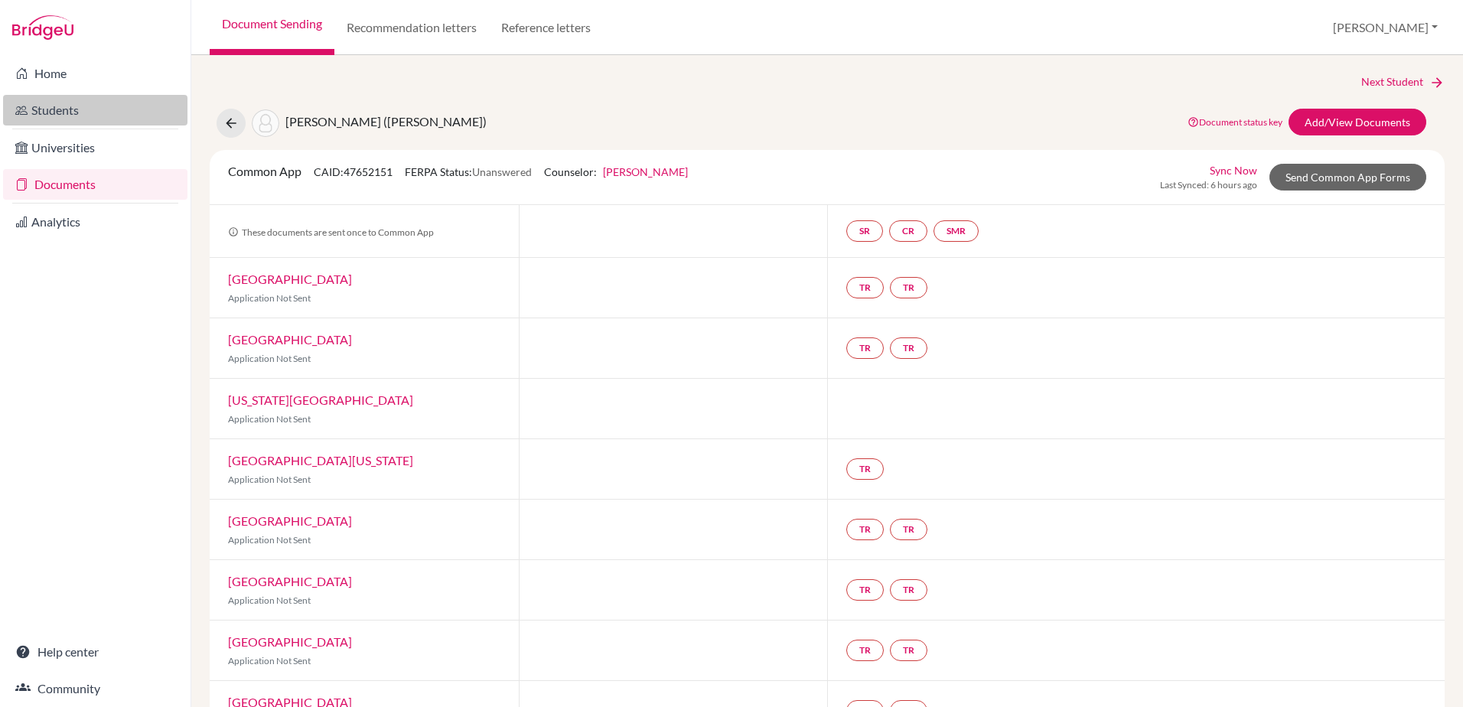
click at [54, 112] on link "Students" at bounding box center [95, 110] width 184 height 31
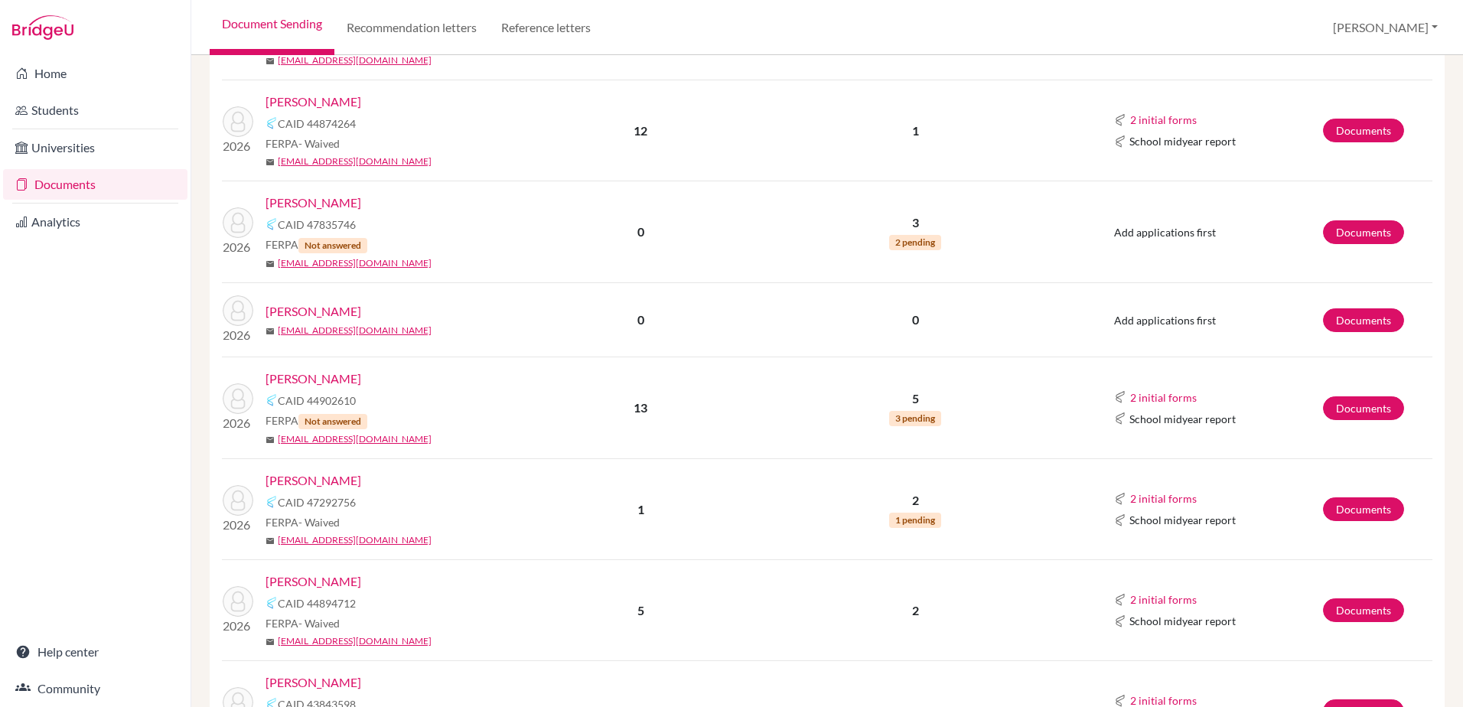
scroll to position [765, 0]
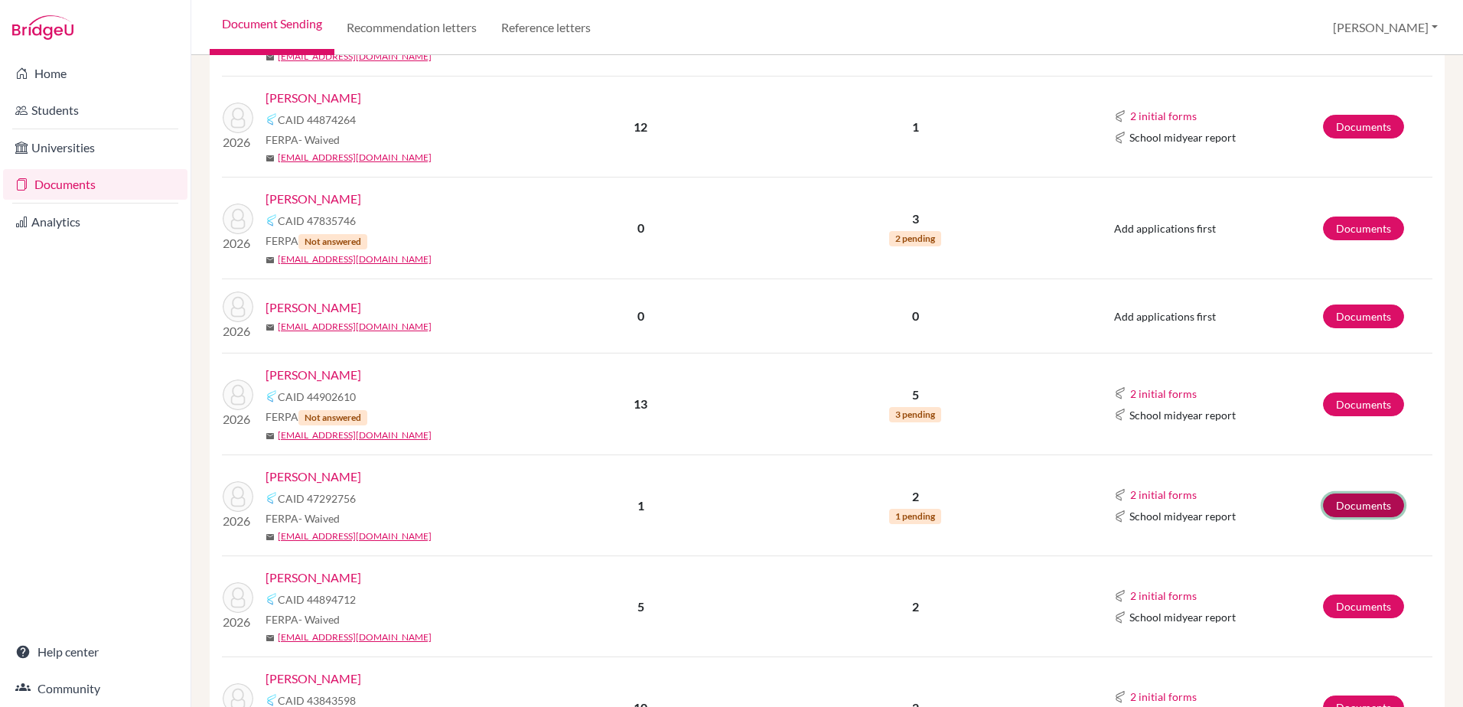
click at [1342, 506] on link "Documents" at bounding box center [1363, 505] width 81 height 24
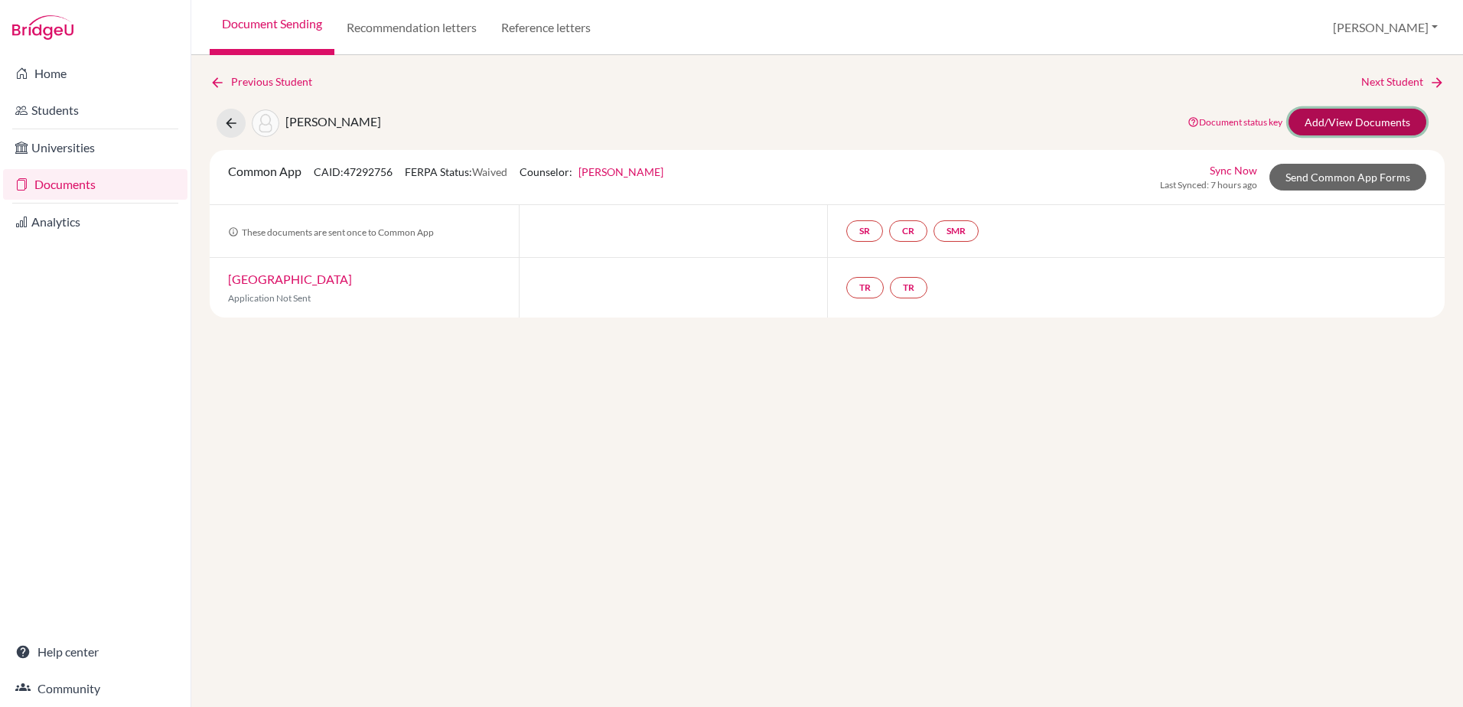
click at [1329, 129] on link "Add/View Documents" at bounding box center [1357, 122] width 138 height 27
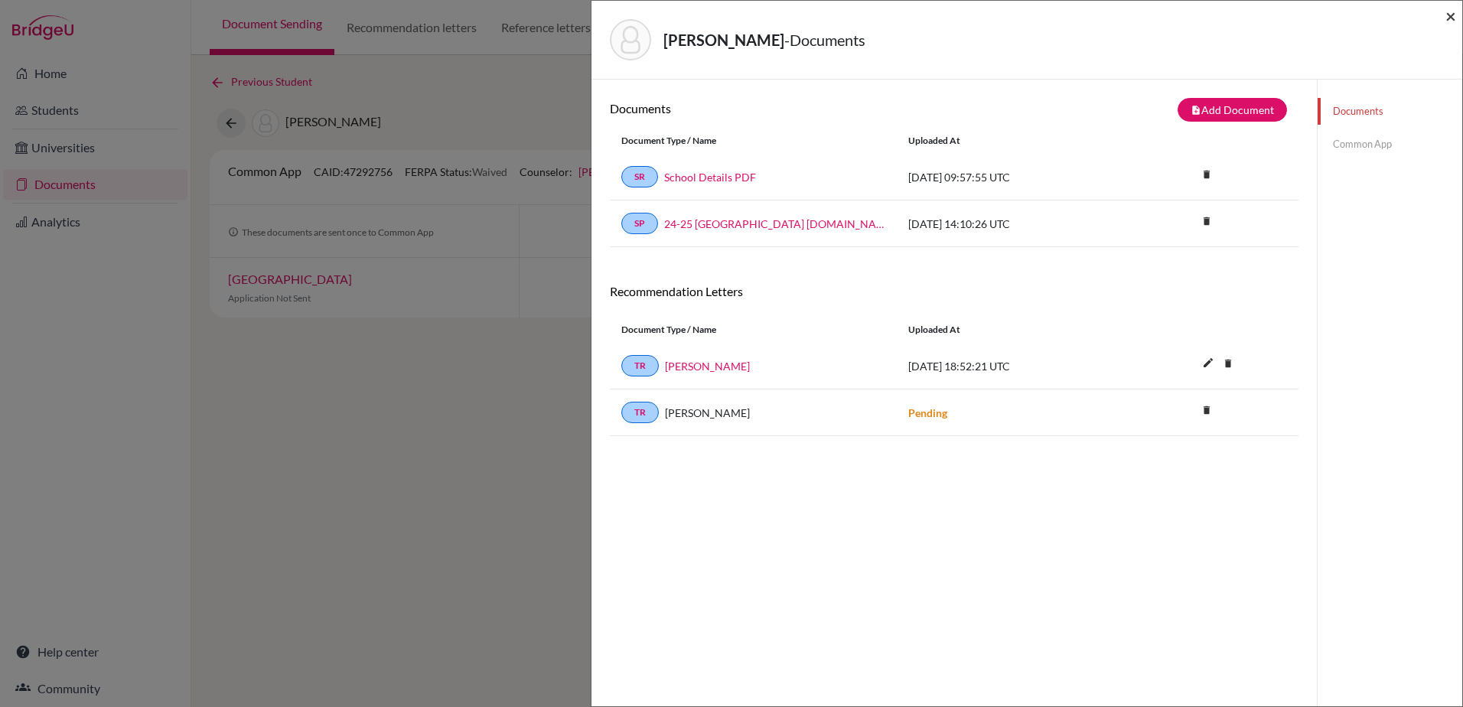
click at [1451, 14] on span "×" at bounding box center [1450, 16] width 11 height 22
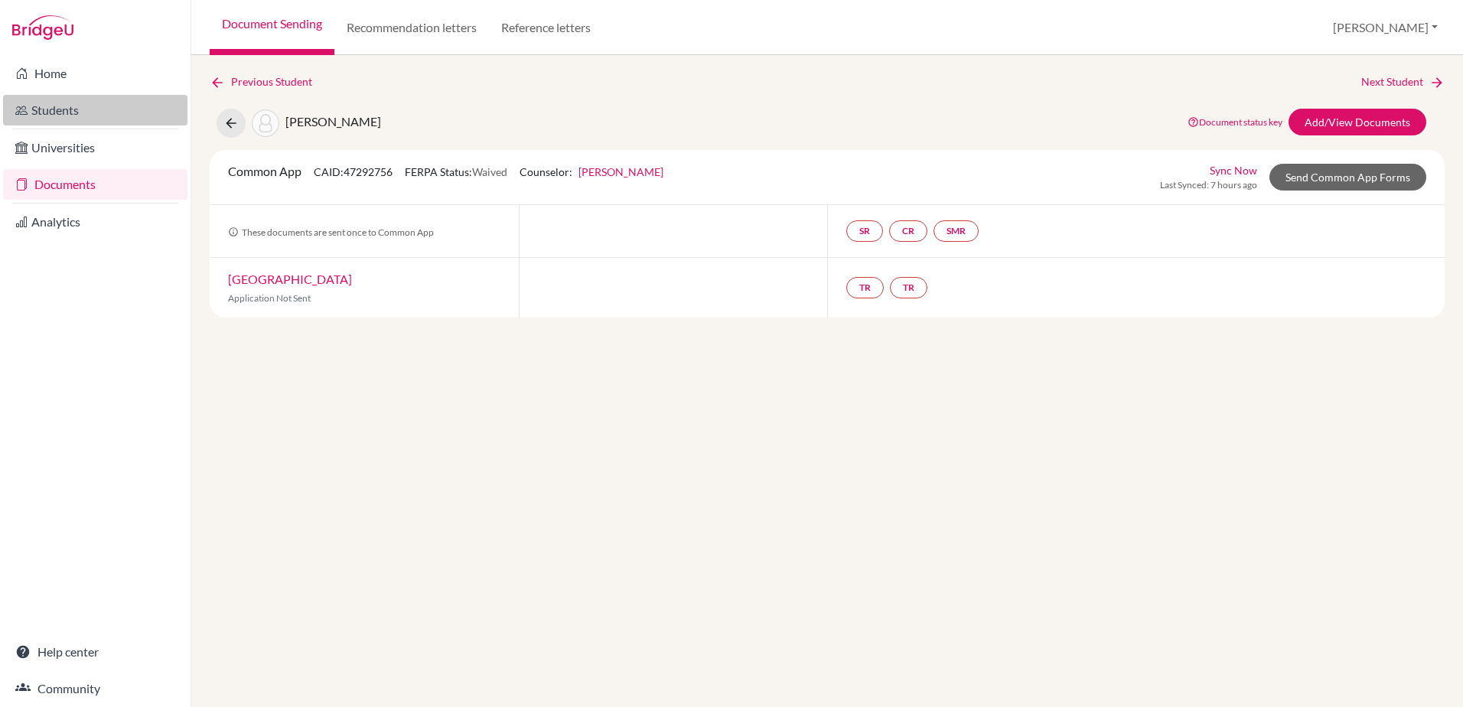
click at [51, 119] on link "Students" at bounding box center [95, 110] width 184 height 31
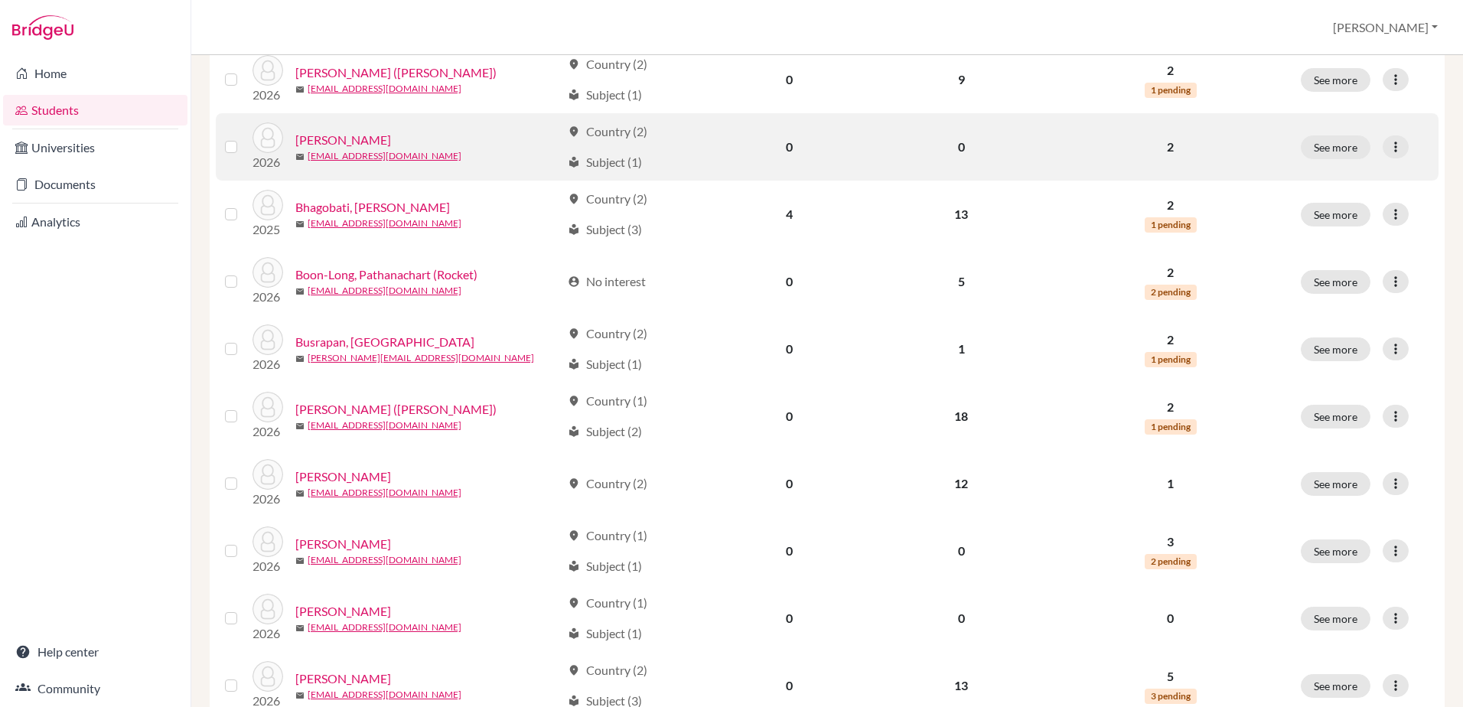
scroll to position [535, 0]
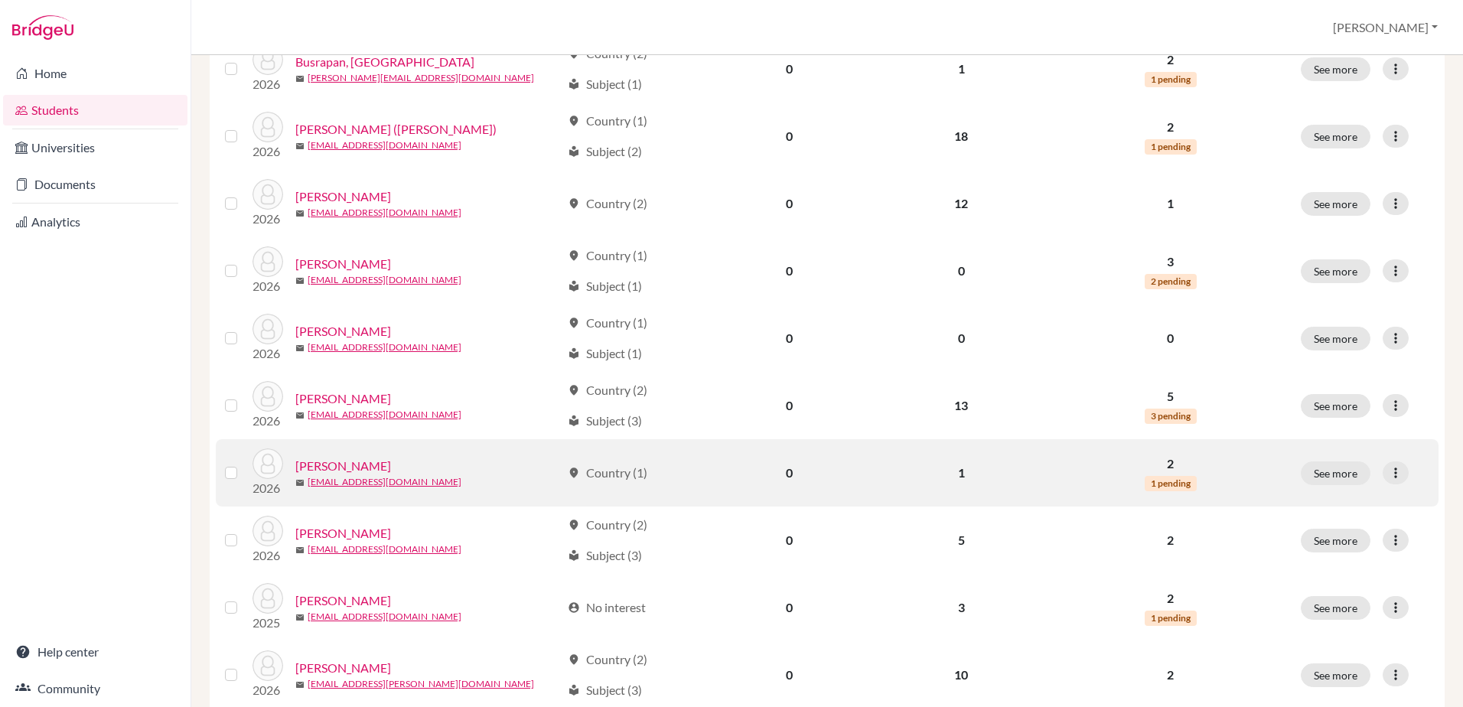
click at [332, 467] on link "[PERSON_NAME]" at bounding box center [343, 466] width 96 height 18
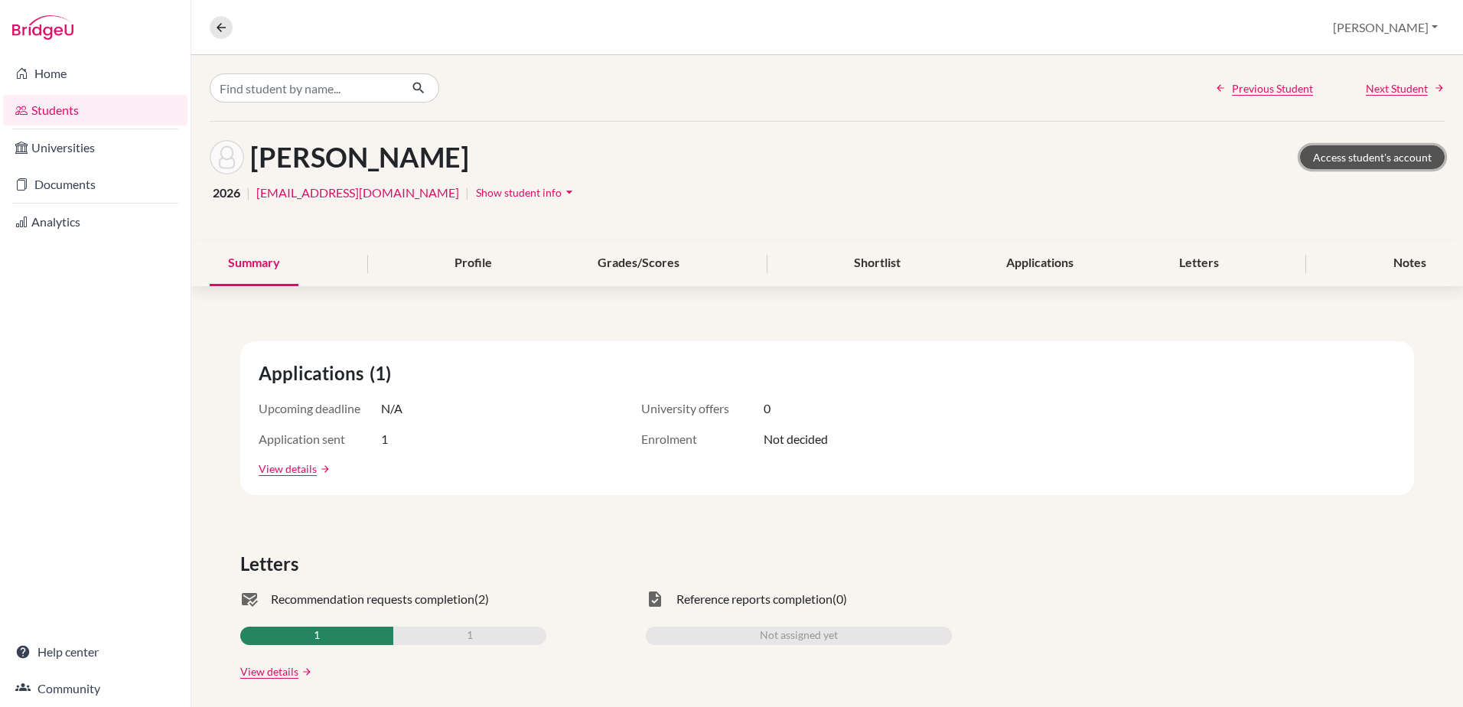
click at [1350, 157] on link "Access student's account" at bounding box center [1372, 157] width 145 height 24
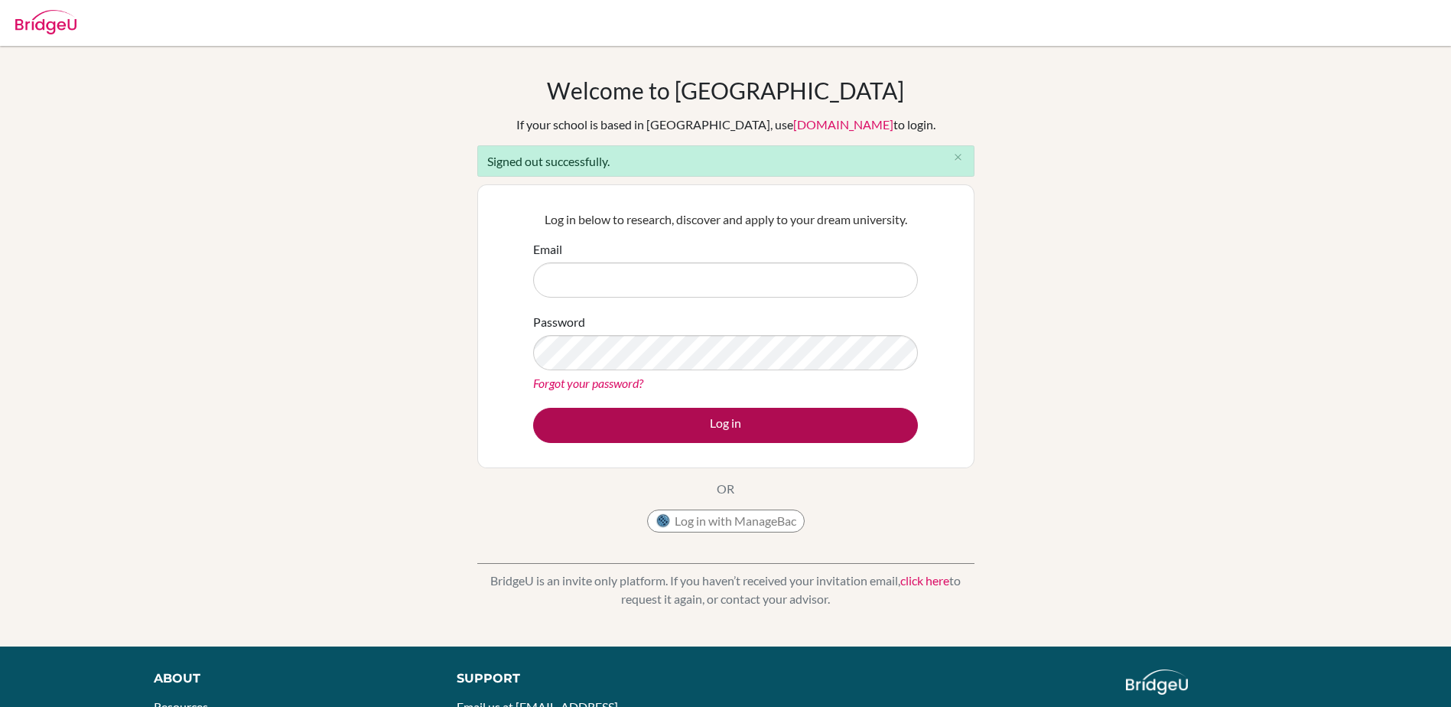
type input "careers@wincoll.ac.uk"
click at [717, 432] on button "Log in" at bounding box center [725, 425] width 385 height 35
